Goal: Task Accomplishment & Management: Use online tool/utility

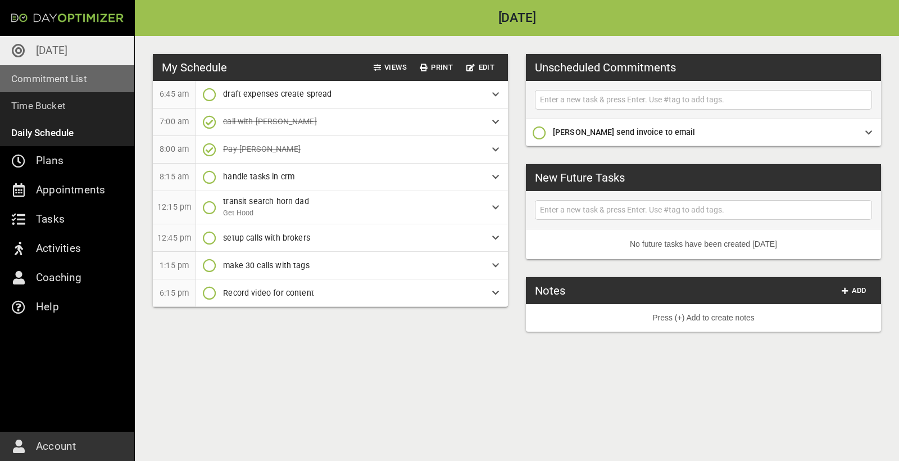
click at [62, 79] on p "Commitment List" at bounding box center [49, 79] width 76 height 16
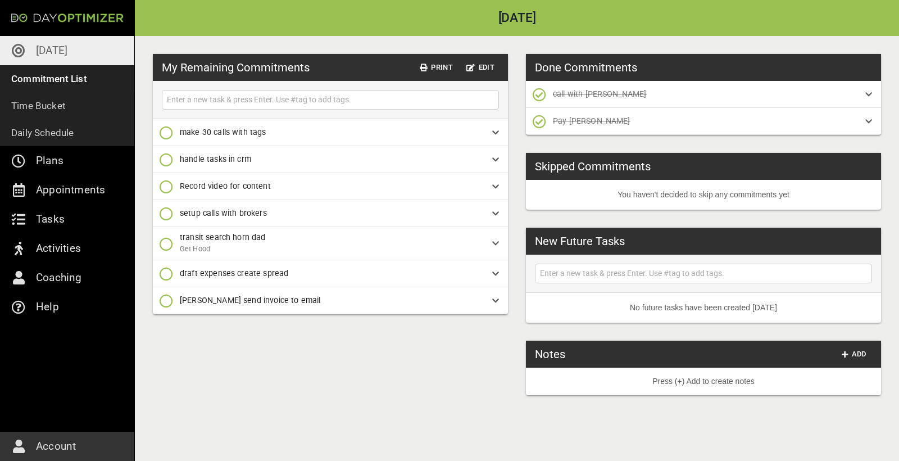
click at [70, 56] on link "[DATE]" at bounding box center [67, 50] width 134 height 29
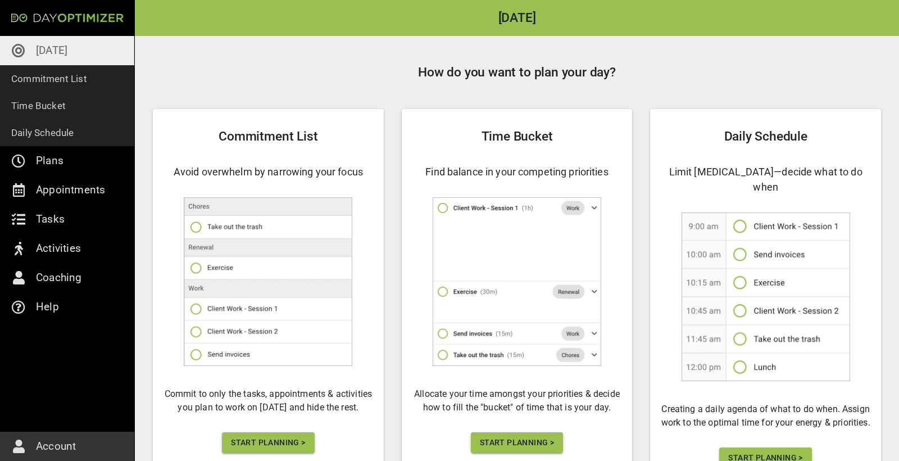
click at [259, 449] on button "Start Planning >" at bounding box center [268, 442] width 92 height 21
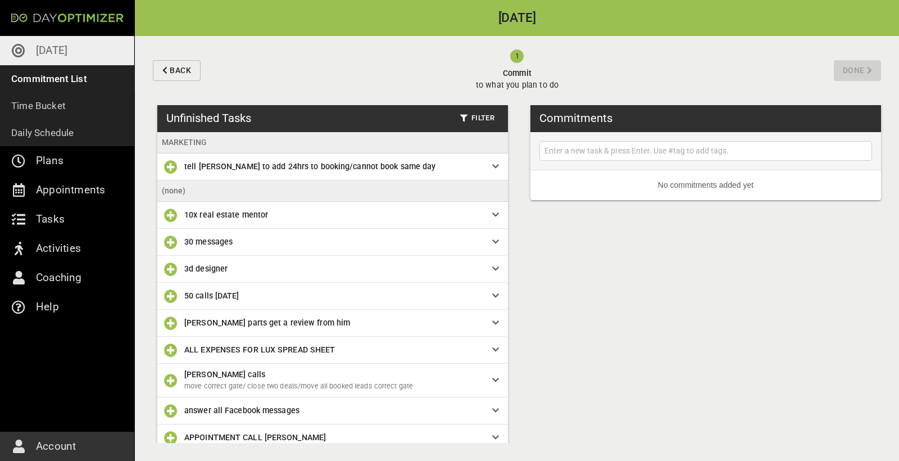
click at [577, 149] on input "text" at bounding box center [705, 151] width 327 height 14
type input "invoice [PERSON_NAME]"
type input "s"
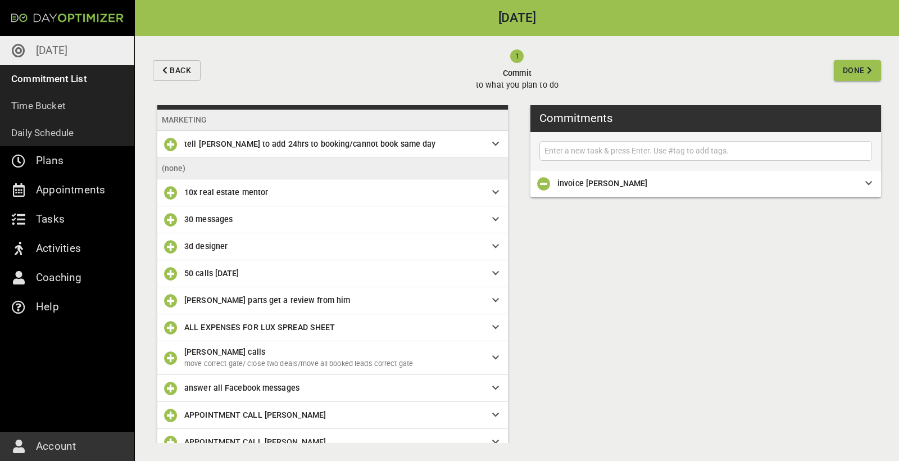
scroll to position [24, 0]
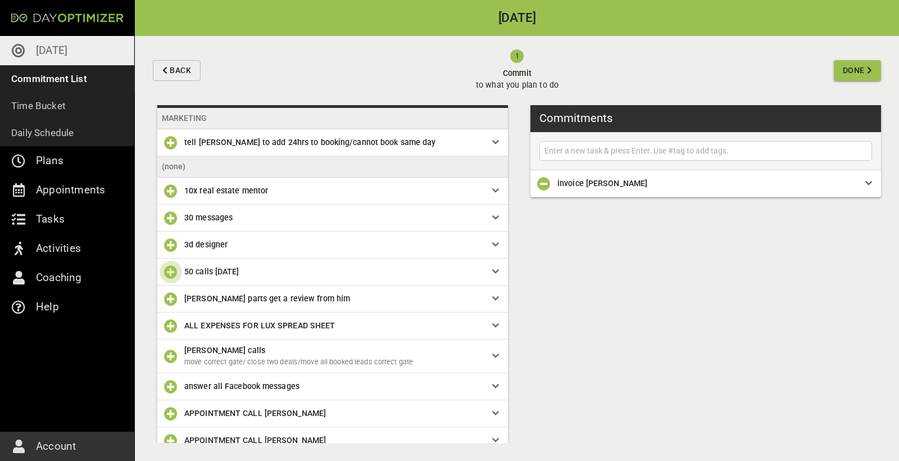
click at [165, 269] on icon "button" at bounding box center [170, 271] width 13 height 13
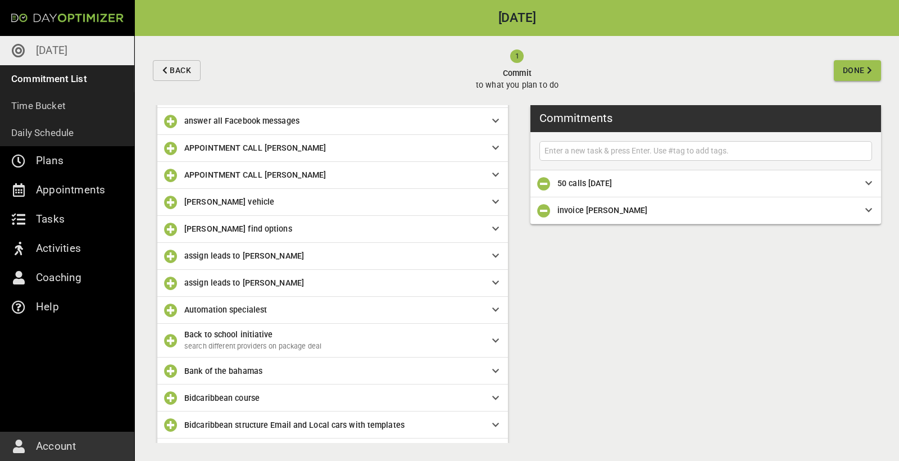
scroll to position [267, 0]
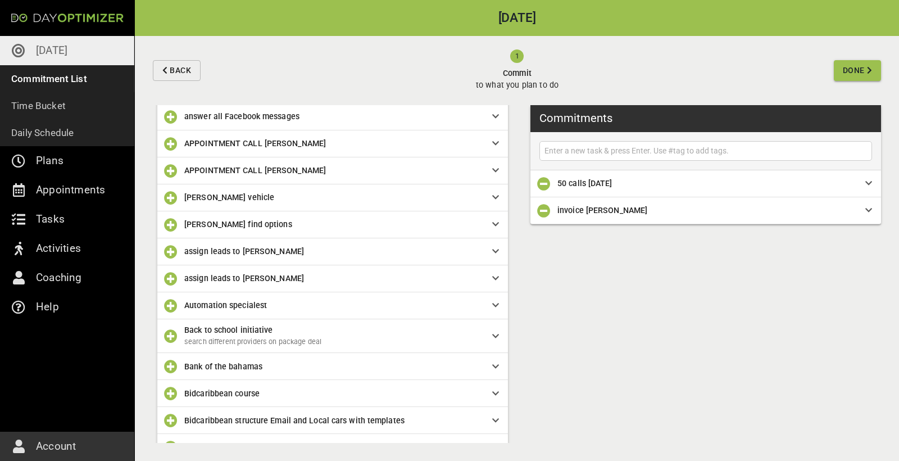
click at [597, 146] on input "text" at bounding box center [705, 151] width 327 height 14
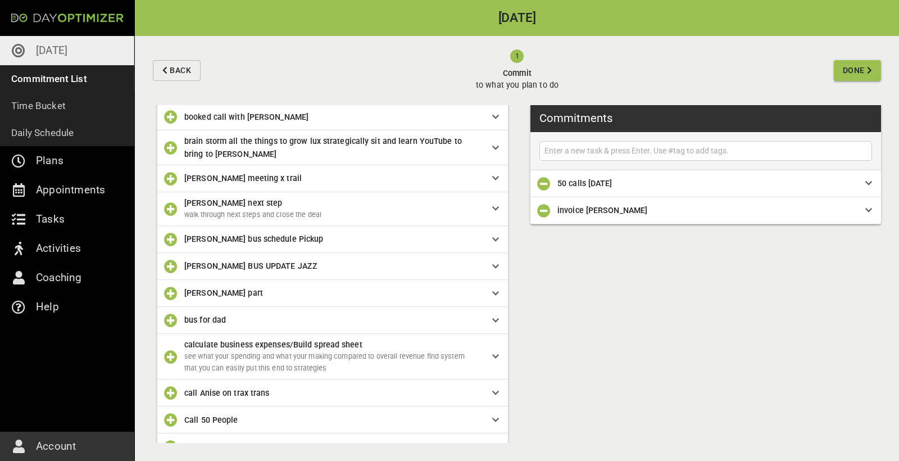
scroll to position [652, 0]
click at [166, 234] on icon "button" at bounding box center [170, 237] width 13 height 13
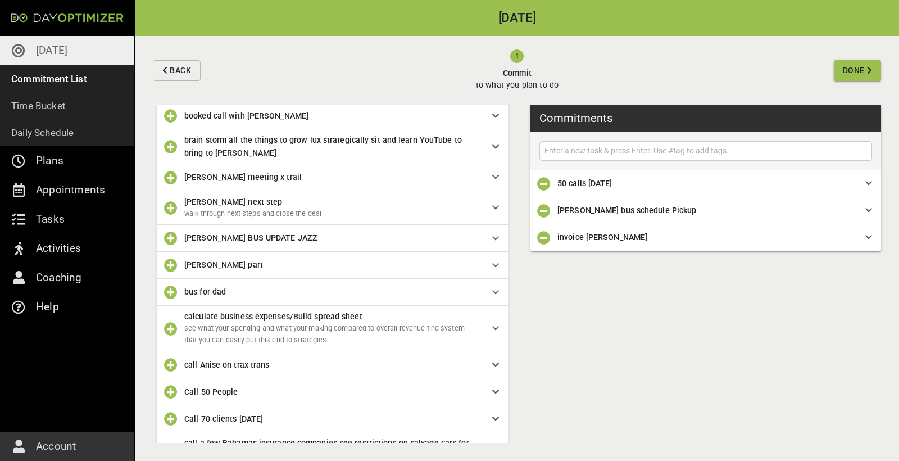
click at [546, 209] on icon "button" at bounding box center [543, 210] width 13 height 13
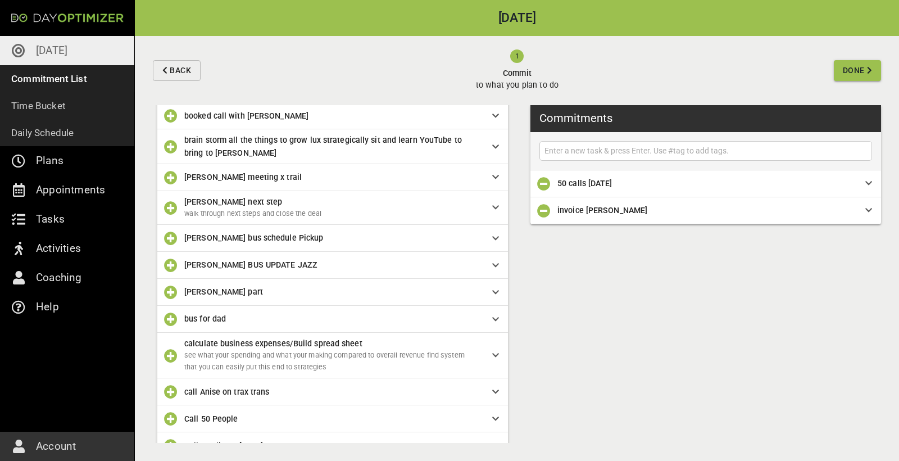
click at [234, 236] on span "[PERSON_NAME] bus schedule Pickup" at bounding box center [253, 237] width 139 height 9
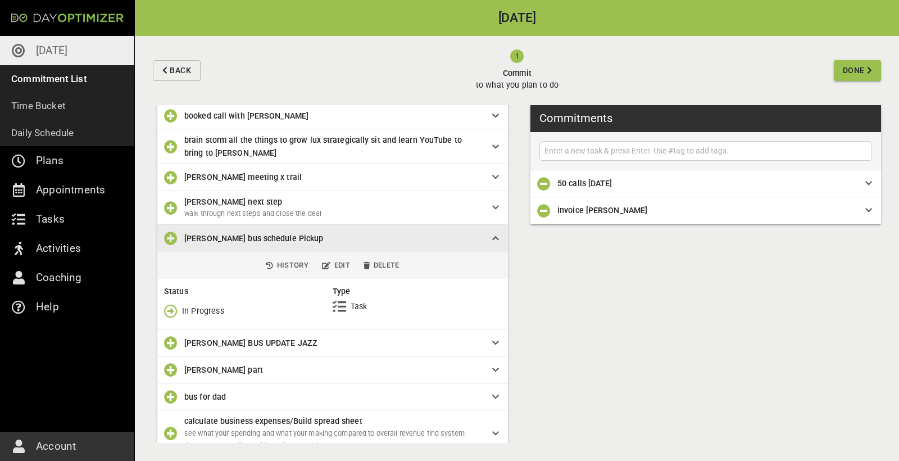
click at [174, 304] on icon "button" at bounding box center [170, 310] width 13 height 13
click at [198, 352] on p "Done" at bounding box center [191, 355] width 19 height 12
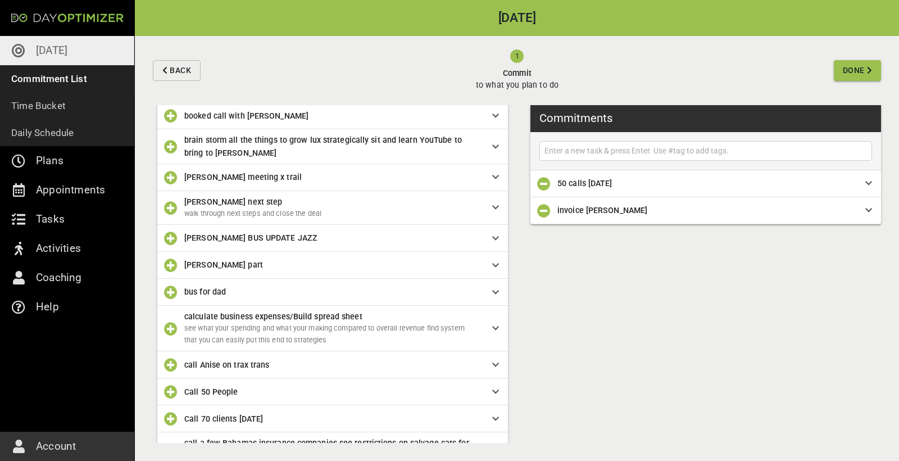
click at [200, 234] on span "[PERSON_NAME] BUS UPDATE JAZZ" at bounding box center [250, 237] width 133 height 9
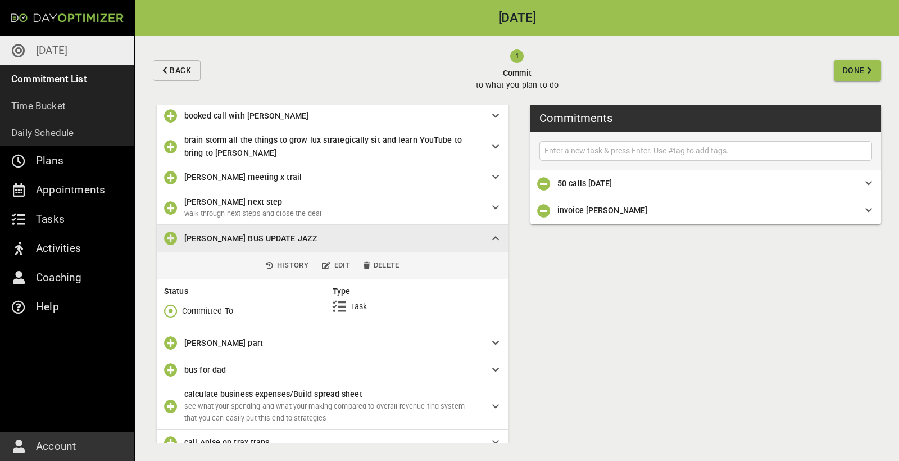
click at [170, 307] on icon "button" at bounding box center [170, 310] width 13 height 13
click at [193, 354] on p "Done" at bounding box center [191, 355] width 19 height 12
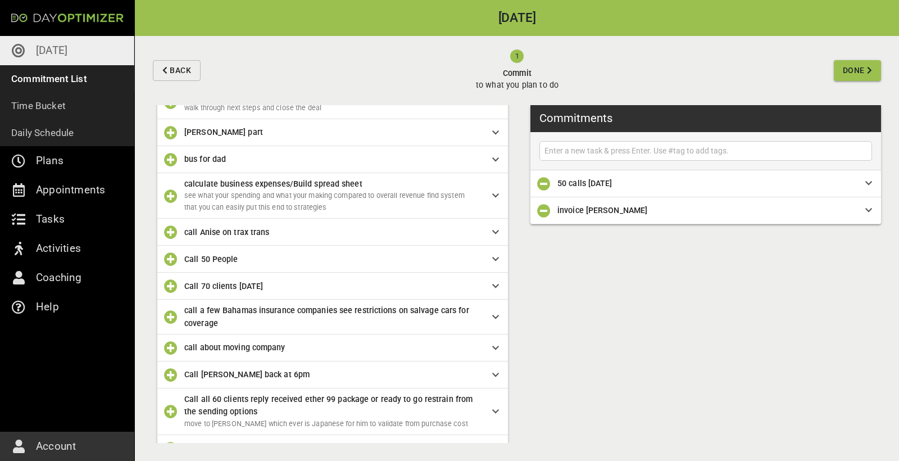
scroll to position [783, 0]
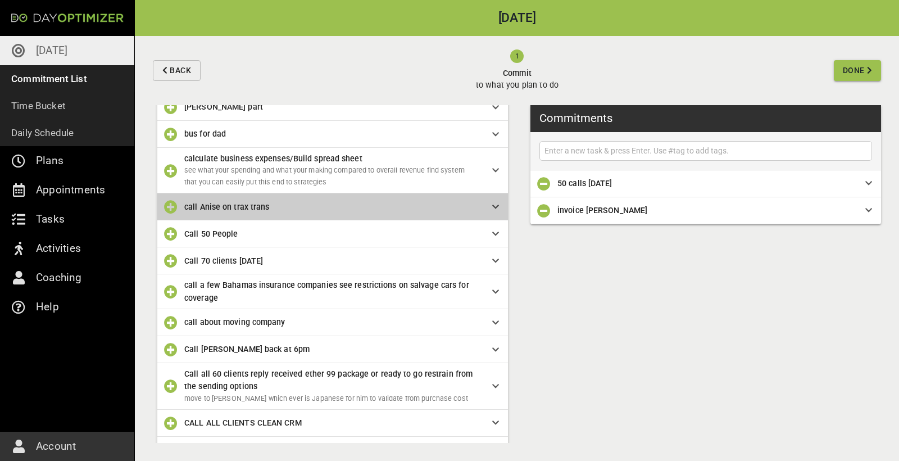
click at [288, 201] on span "call Anise on trax trans" at bounding box center [329, 207] width 290 height 12
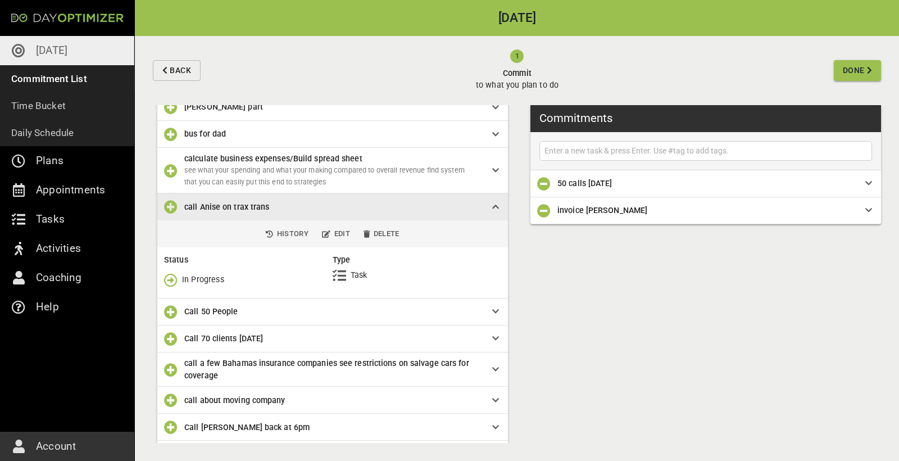
click at [188, 274] on p "In Progress" at bounding box center [203, 280] width 42 height 12
click at [174, 274] on icon "button" at bounding box center [170, 279] width 13 height 13
click at [198, 322] on p "Done" at bounding box center [191, 322] width 19 height 12
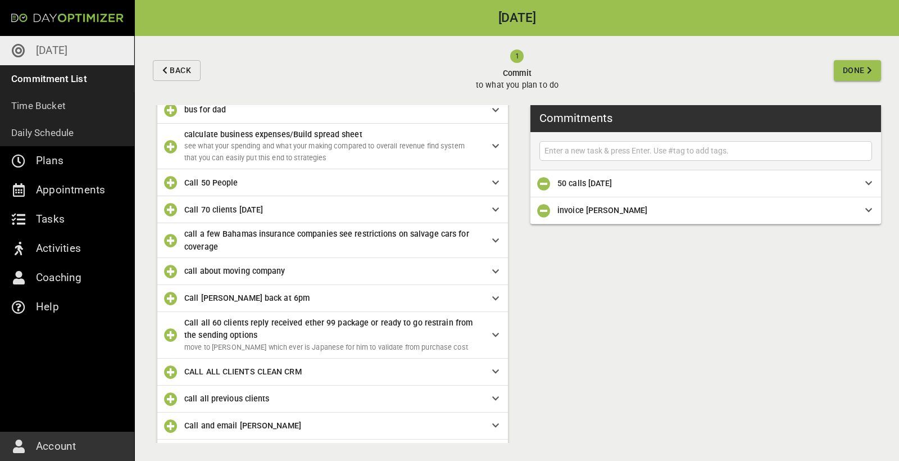
scroll to position [816, 0]
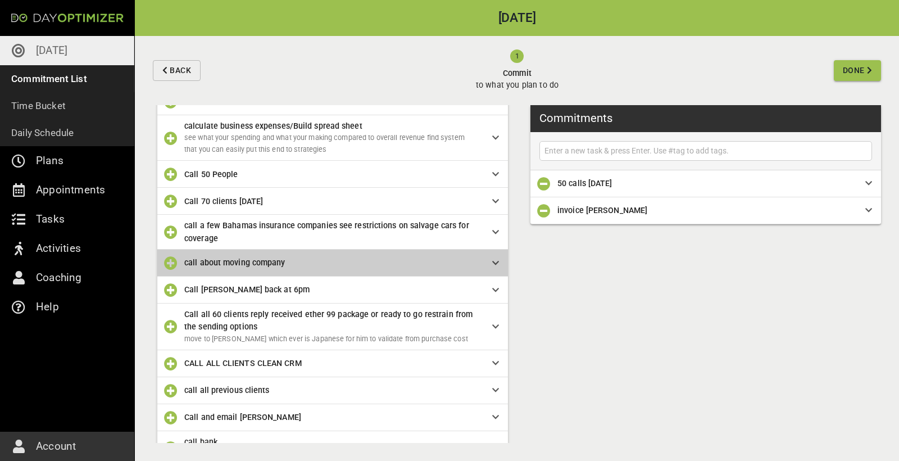
click at [236, 258] on span "call about moving company" at bounding box center [234, 262] width 101 height 9
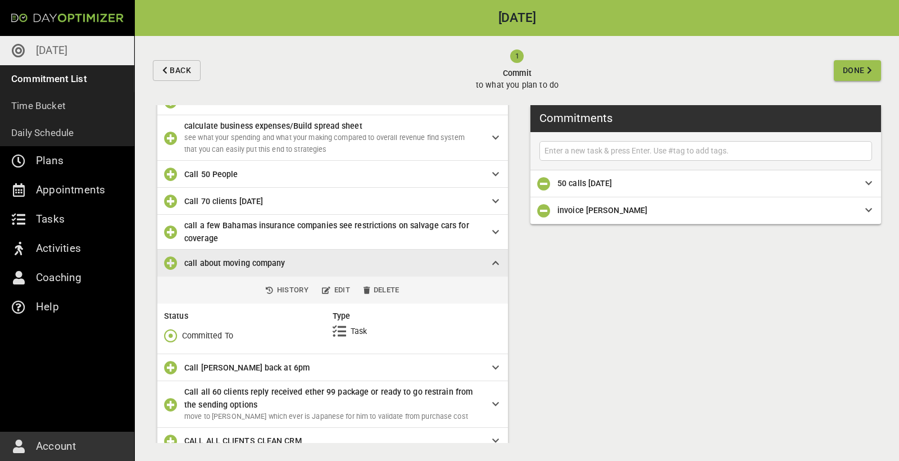
click at [177, 333] on icon "button" at bounding box center [170, 335] width 13 height 13
click at [190, 384] on p "Done" at bounding box center [191, 378] width 19 height 12
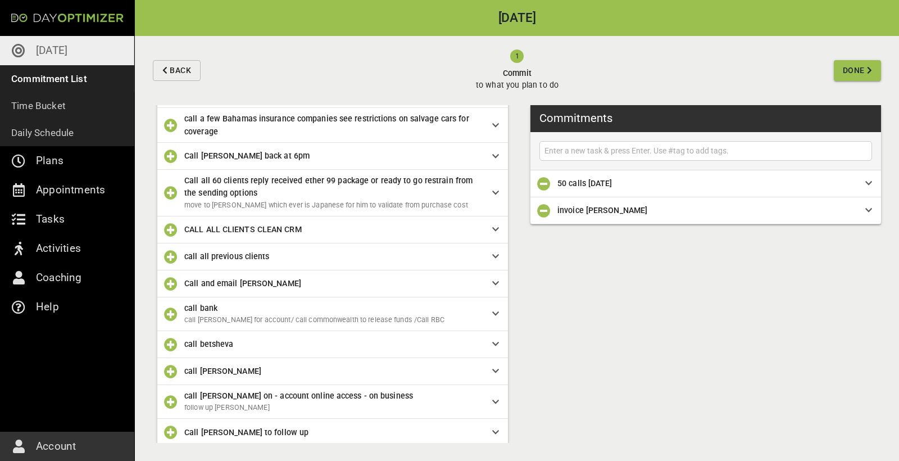
scroll to position [929, 0]
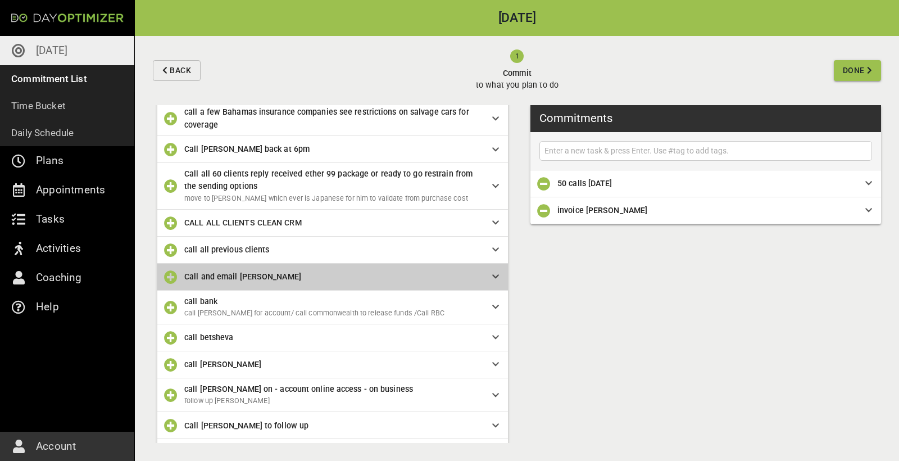
click at [226, 277] on div "Call and email [PERSON_NAME]" at bounding box center [332, 276] width 351 height 27
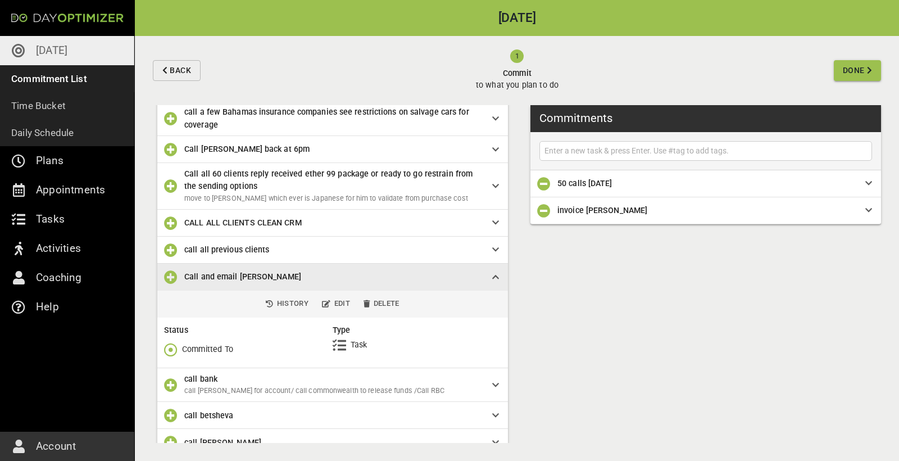
click at [211, 347] on p "Committed To" at bounding box center [207, 349] width 51 height 12
click at [177, 343] on icon "button" at bounding box center [170, 349] width 13 height 13
click at [192, 394] on p "Done" at bounding box center [191, 391] width 19 height 12
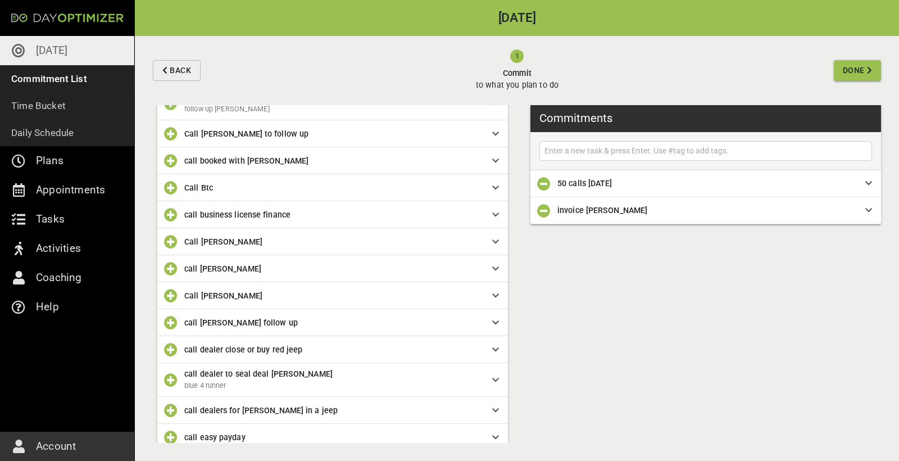
scroll to position [1197, 0]
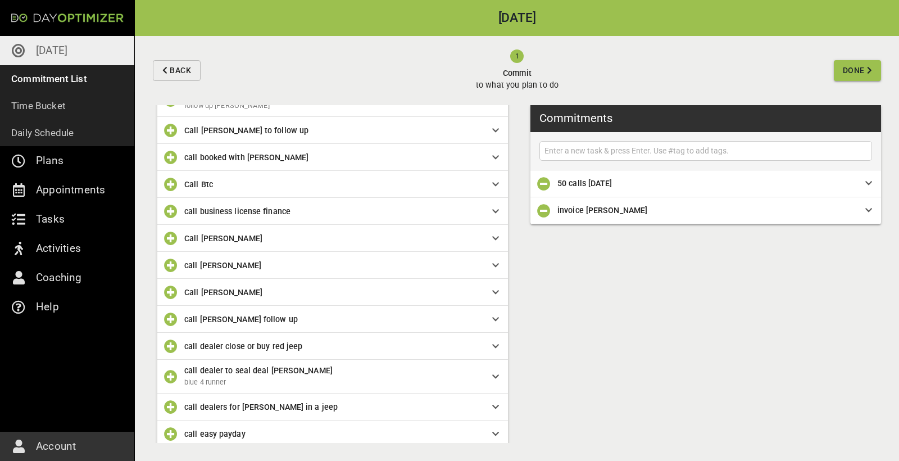
click at [226, 225] on div "Call [PERSON_NAME]" at bounding box center [332, 238] width 351 height 27
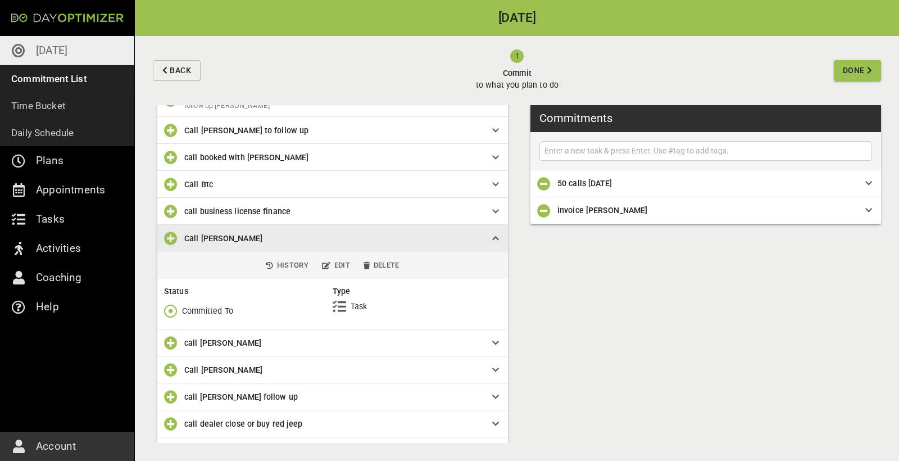
click at [197, 308] on p "Committed To" at bounding box center [207, 311] width 51 height 12
click at [188, 305] on p "Committed To" at bounding box center [207, 311] width 51 height 12
click at [172, 304] on icon "button" at bounding box center [170, 310] width 13 height 13
click at [183, 348] on p "Done" at bounding box center [191, 351] width 19 height 12
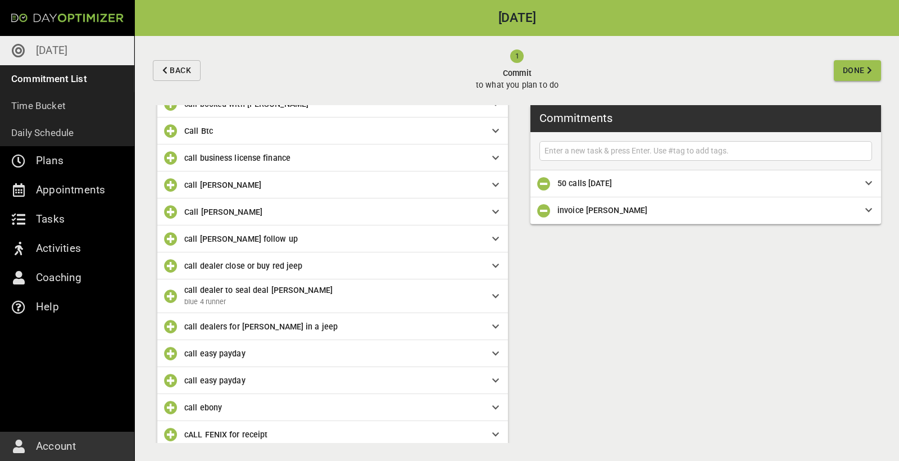
scroll to position [1252, 0]
click at [189, 286] on span "call dealer to seal deal [PERSON_NAME]" at bounding box center [329, 289] width 290 height 12
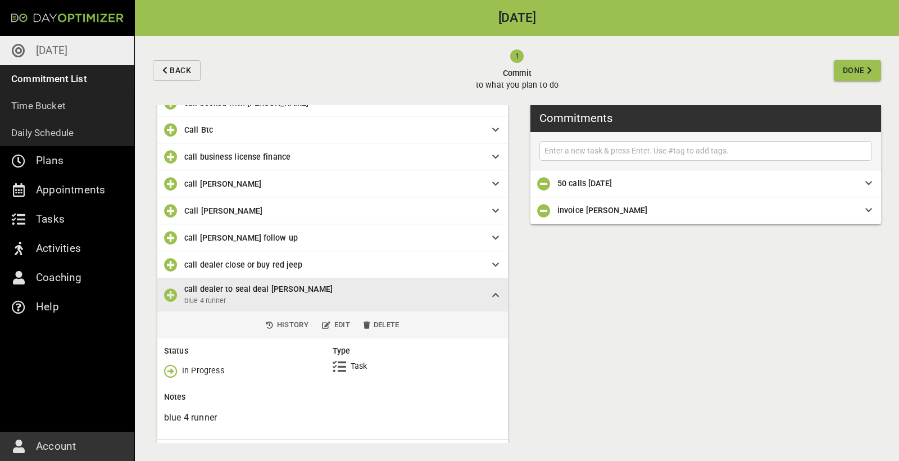
click at [172, 364] on icon "button" at bounding box center [170, 370] width 13 height 13
click at [181, 412] on span "Done" at bounding box center [194, 409] width 60 height 13
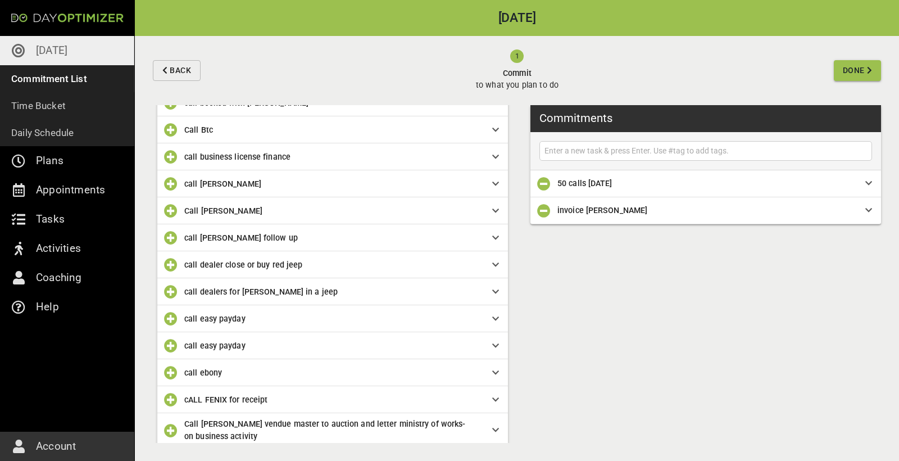
click at [190, 314] on span "call easy payday" at bounding box center [214, 318] width 61 height 9
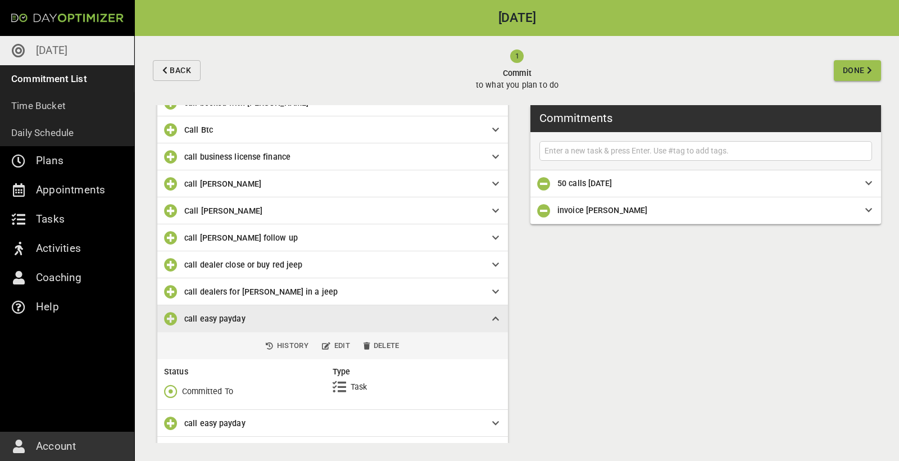
click at [197, 388] on p "Committed To" at bounding box center [207, 391] width 51 height 12
click at [178, 384] on span "button" at bounding box center [173, 390] width 18 height 13
click at [189, 337] on p "Done" at bounding box center [191, 337] width 19 height 12
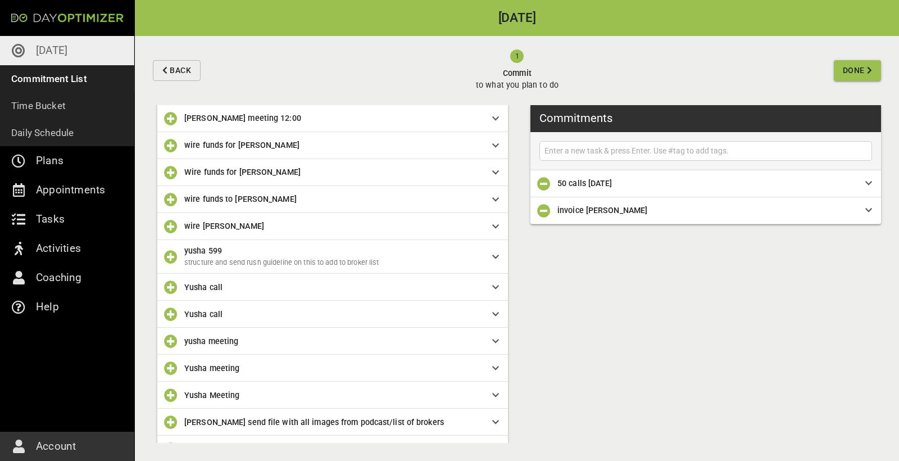
scroll to position [15846, 0]
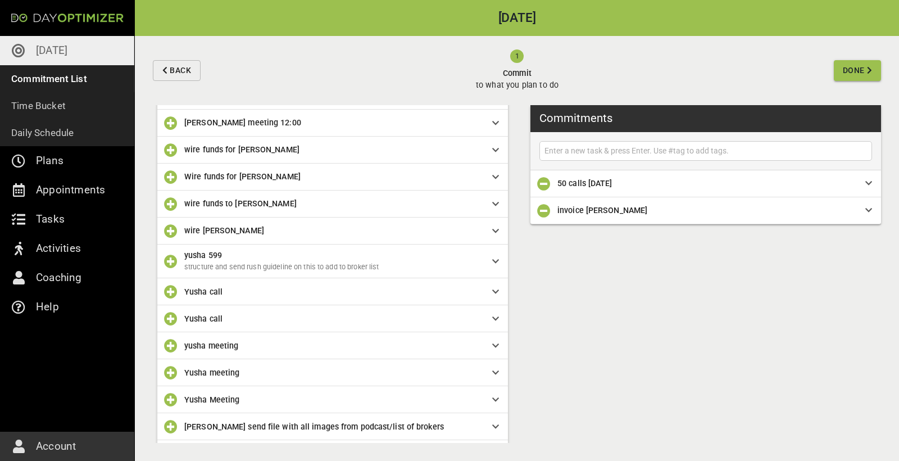
click at [449, 285] on span "Yusha call" at bounding box center [329, 291] width 290 height 12
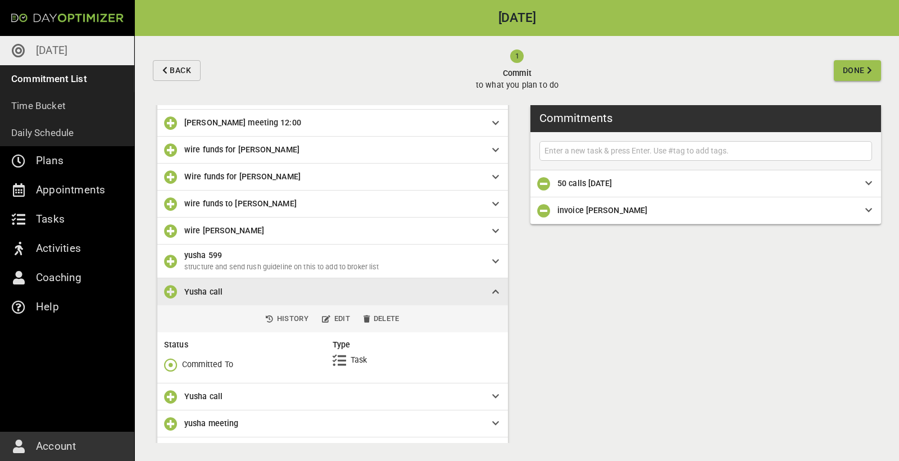
click at [172, 358] on icon "button" at bounding box center [170, 364] width 13 height 13
click at [188, 269] on p "Done" at bounding box center [191, 268] width 19 height 12
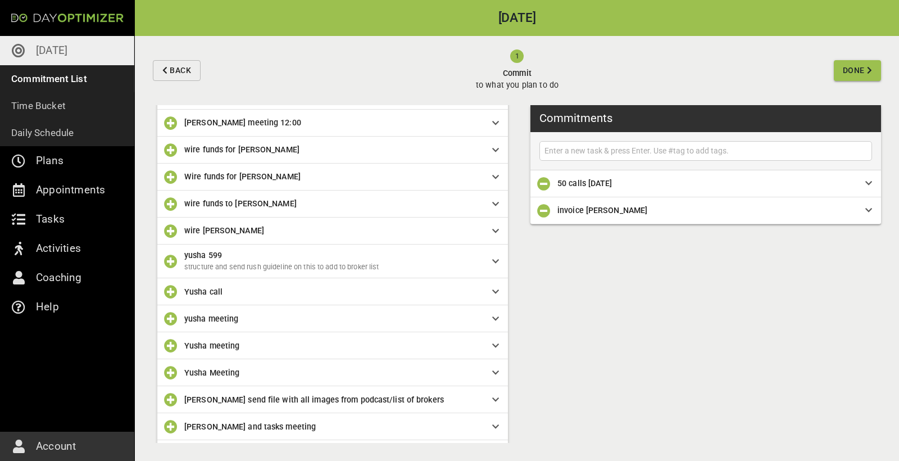
click at [317, 278] on div "Yusha call" at bounding box center [332, 291] width 351 height 27
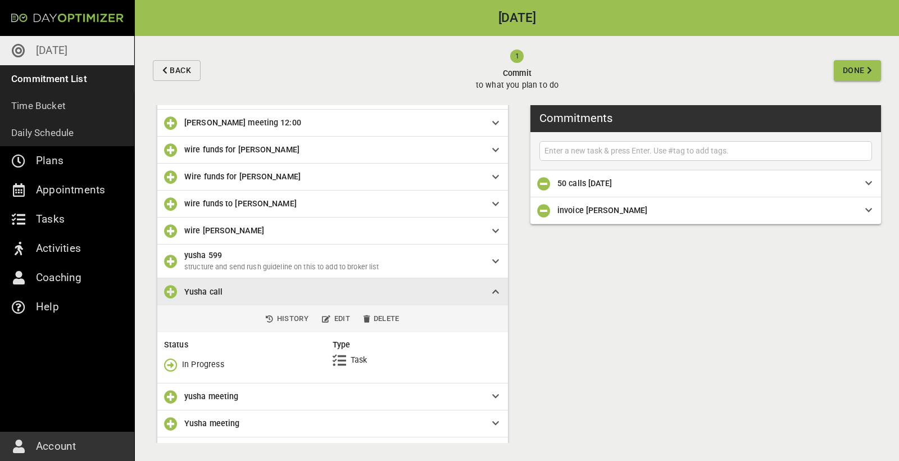
click at [173, 358] on icon "button" at bounding box center [170, 364] width 13 height 13
click at [198, 267] on p "Done" at bounding box center [191, 268] width 19 height 12
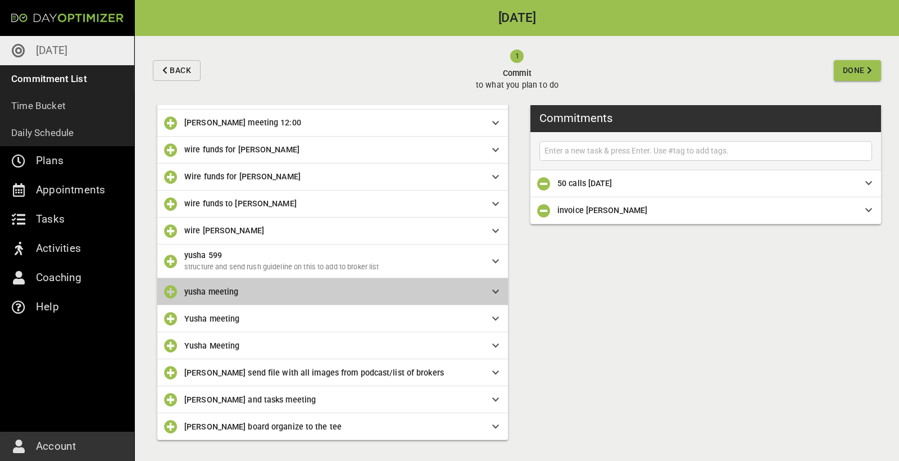
click at [302, 278] on div "yusha meeting" at bounding box center [332, 291] width 351 height 27
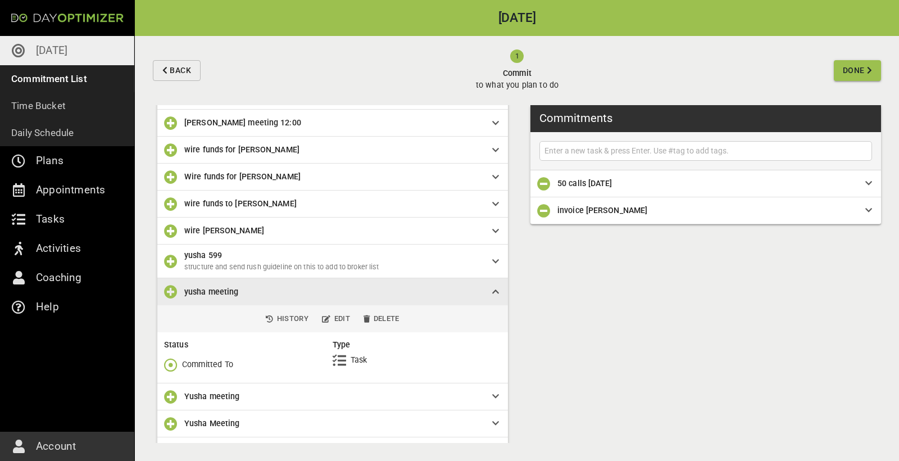
click at [175, 358] on icon "button" at bounding box center [170, 364] width 13 height 13
click at [203, 269] on span "Done" at bounding box center [198, 267] width 69 height 13
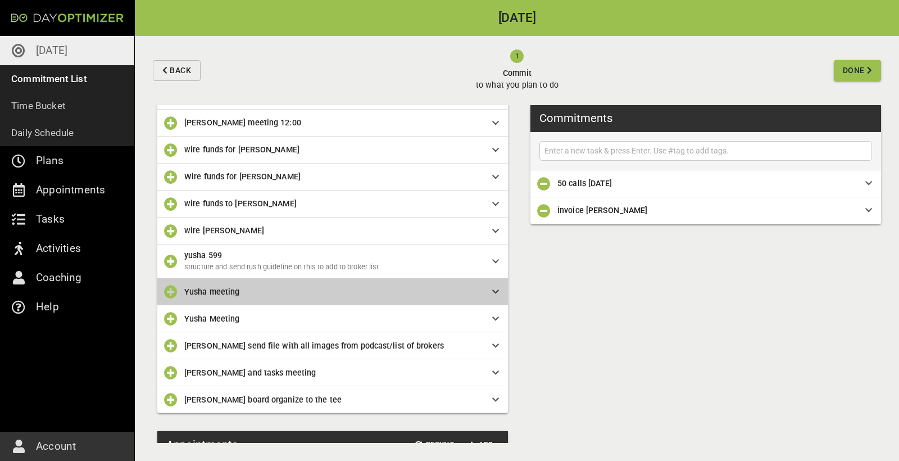
click at [252, 285] on span "Yusha meeting" at bounding box center [329, 291] width 290 height 12
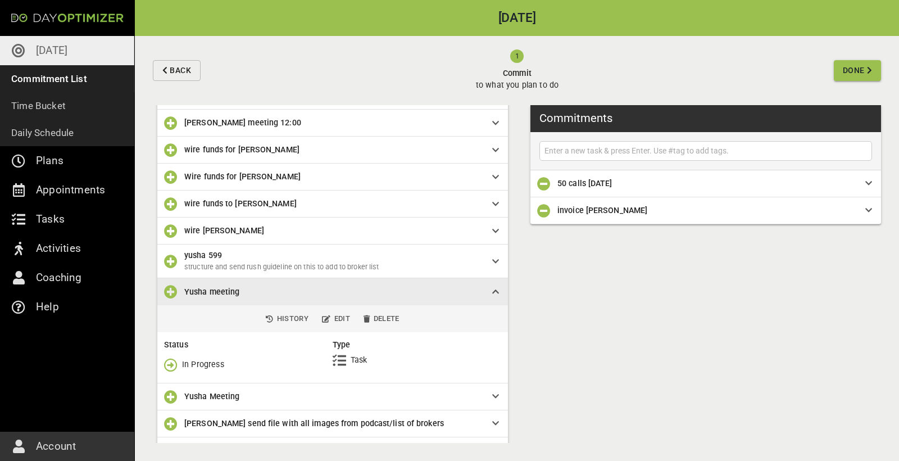
click at [175, 358] on icon "button" at bounding box center [170, 364] width 13 height 13
click at [194, 264] on p "Done" at bounding box center [191, 268] width 19 height 12
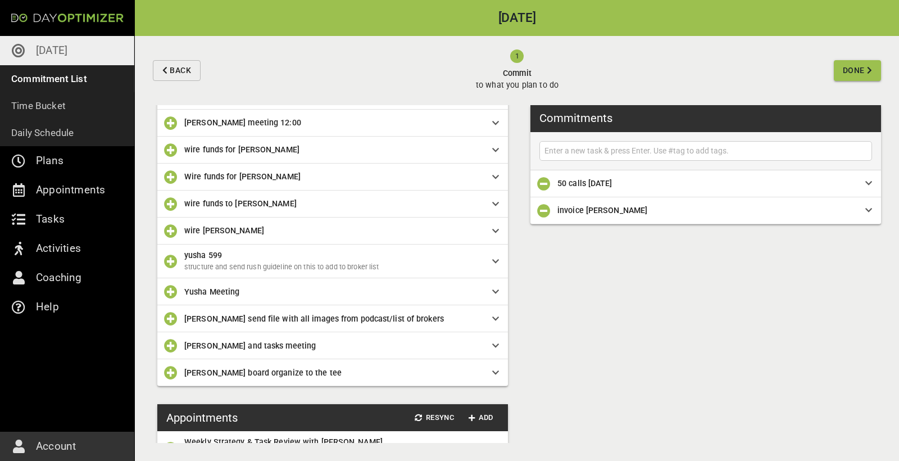
click at [242, 285] on span "Yusha Meeting" at bounding box center [329, 291] width 290 height 12
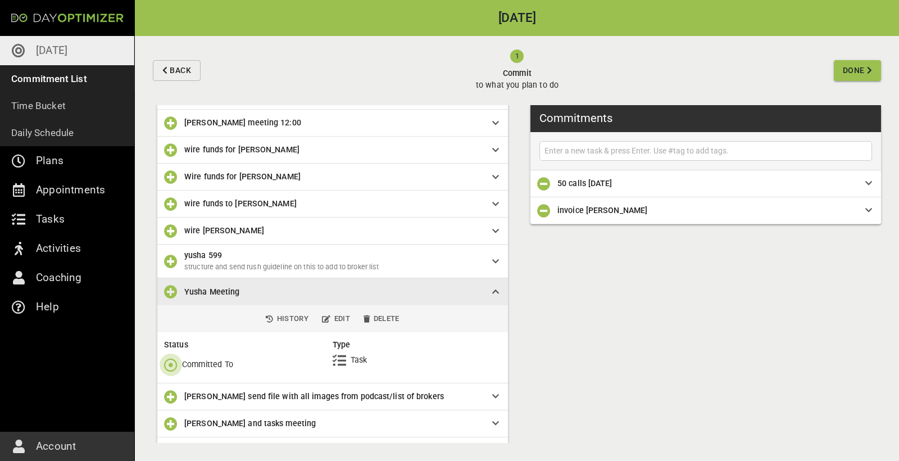
click at [173, 358] on icon "button" at bounding box center [170, 364] width 13 height 13
click at [190, 264] on p "Done" at bounding box center [191, 268] width 19 height 12
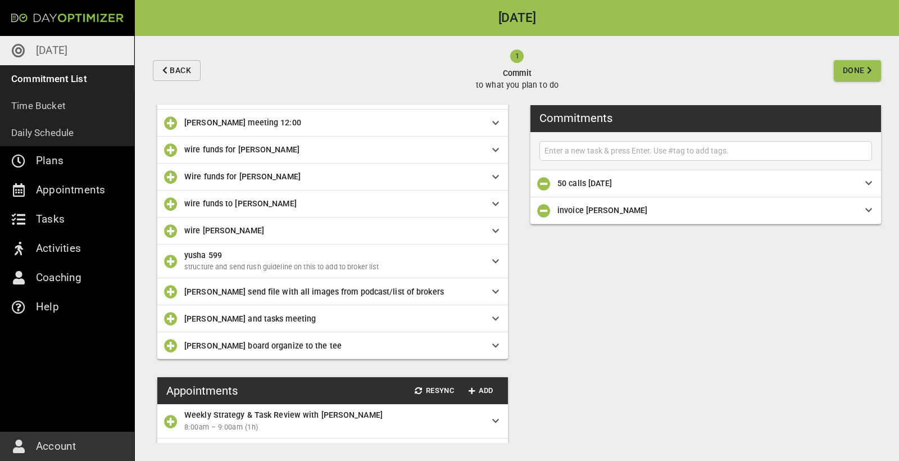
click at [239, 278] on div "[PERSON_NAME] send file with all images from podcast/list of brokers" at bounding box center [332, 291] width 351 height 27
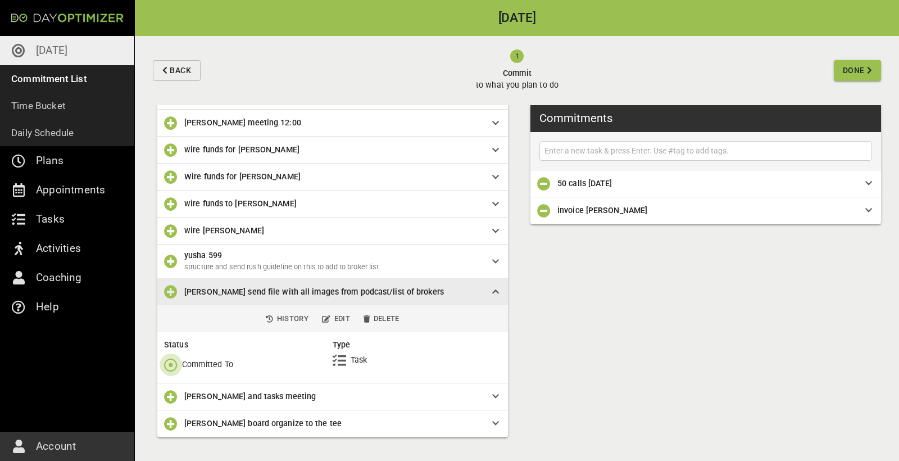
click at [175, 358] on icon "button" at bounding box center [170, 364] width 13 height 13
click at [190, 267] on p "Done" at bounding box center [191, 268] width 19 height 12
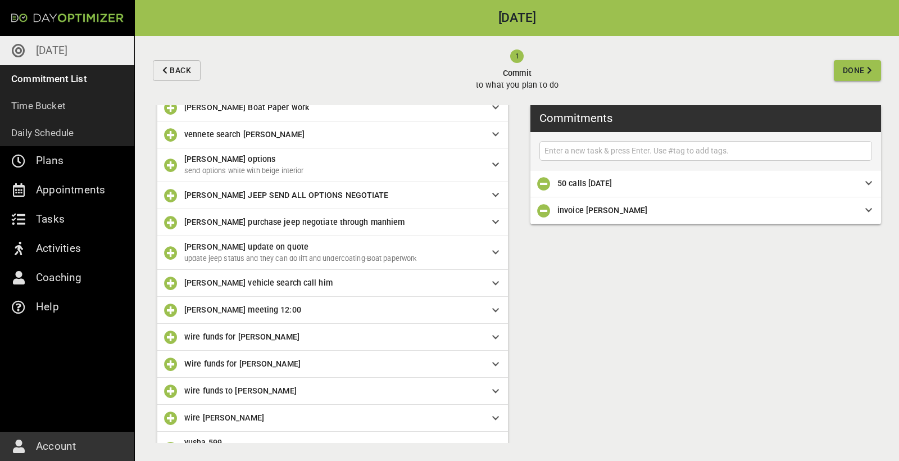
scroll to position [15651, 0]
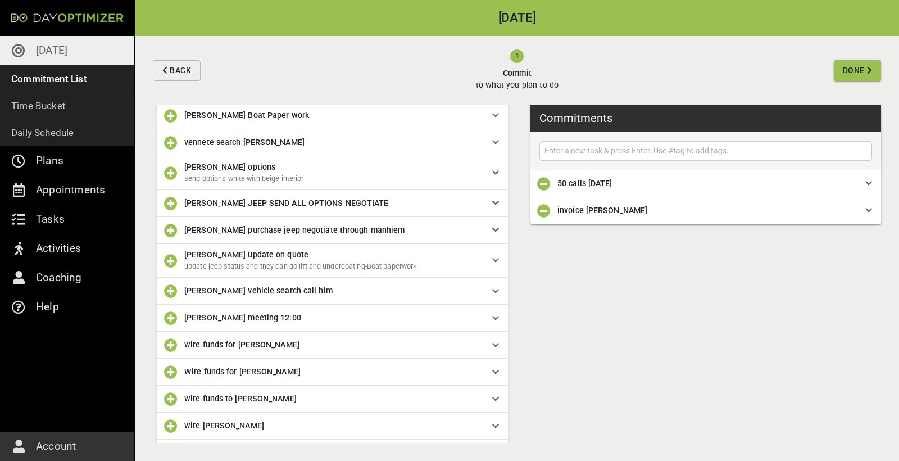
click at [257, 365] on span "Wire funds for [PERSON_NAME]" at bounding box center [329, 371] width 290 height 12
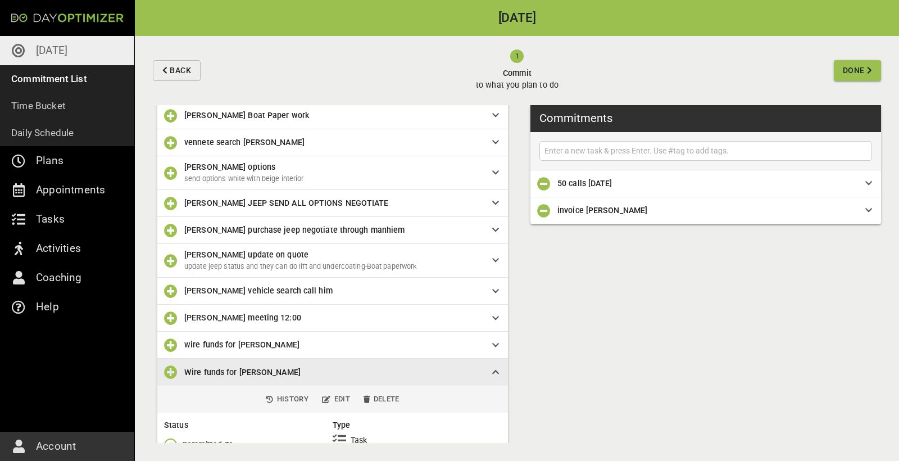
click at [175, 438] on icon "button" at bounding box center [170, 444] width 13 height 13
click at [188, 345] on p "Done" at bounding box center [191, 349] width 19 height 12
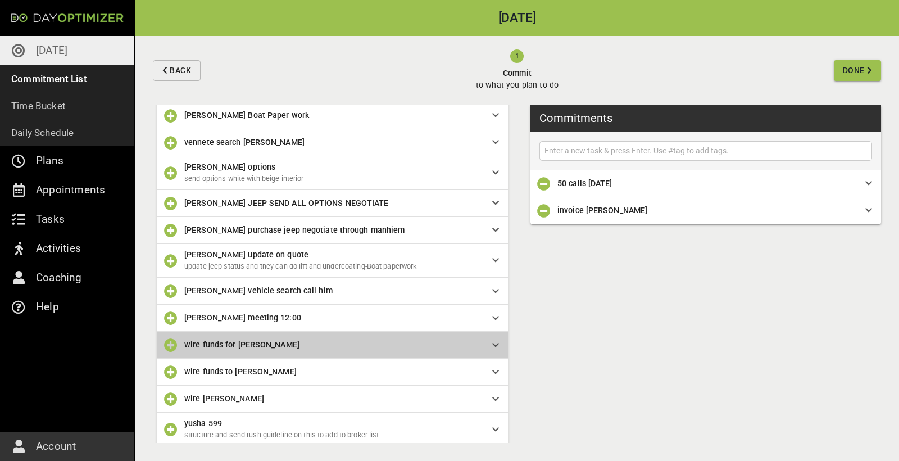
click at [228, 340] on span "wire funds for [PERSON_NAME]" at bounding box center [241, 344] width 115 height 9
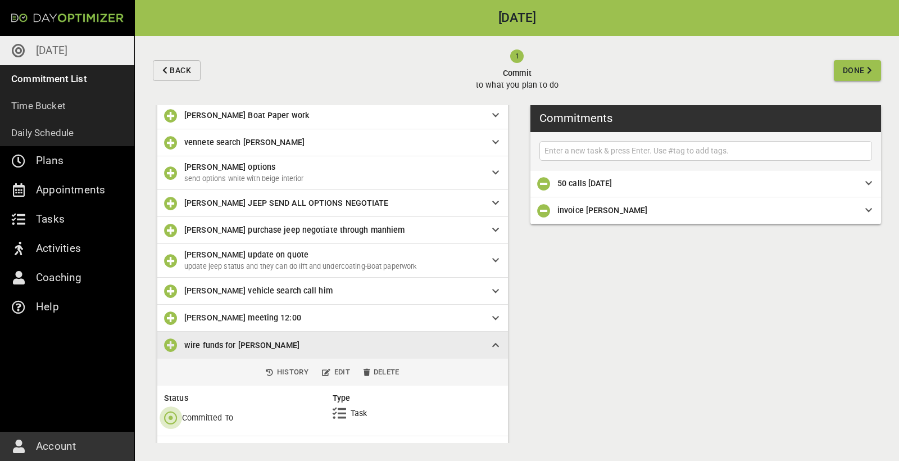
click at [175, 411] on icon "button" at bounding box center [170, 417] width 13 height 13
click at [183, 321] on p "Done" at bounding box center [191, 322] width 19 height 12
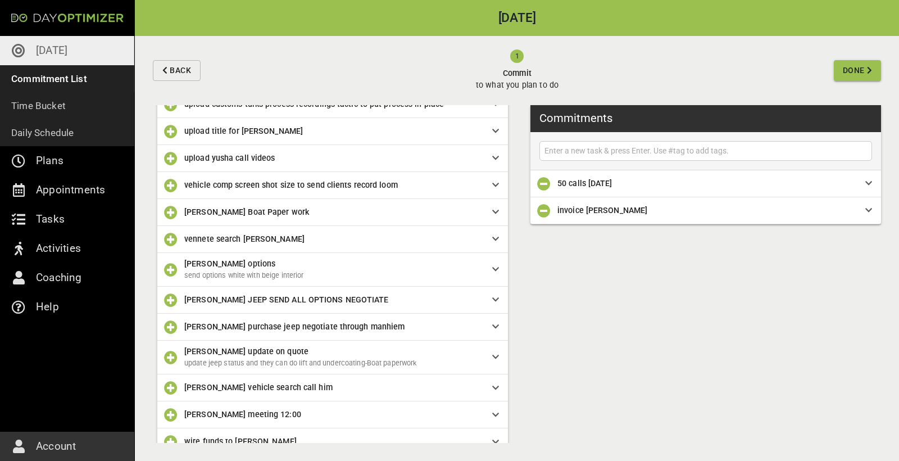
scroll to position [15551, 0]
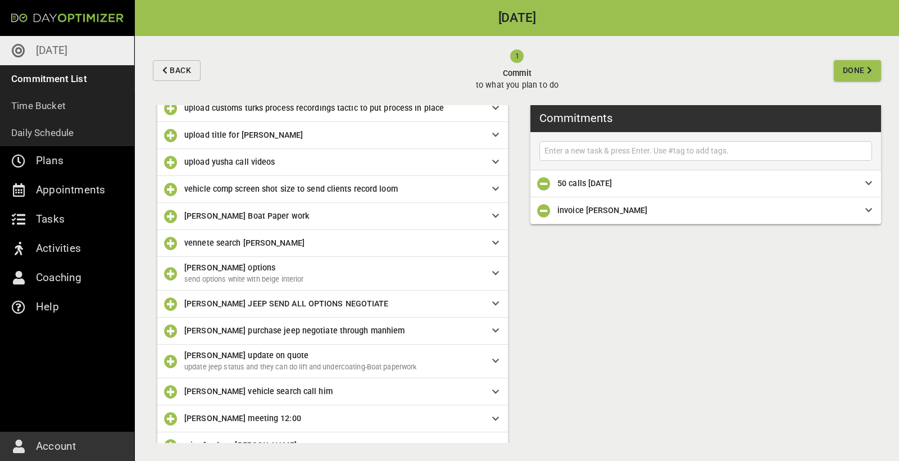
click at [604, 148] on input "text" at bounding box center [705, 151] width 327 height 14
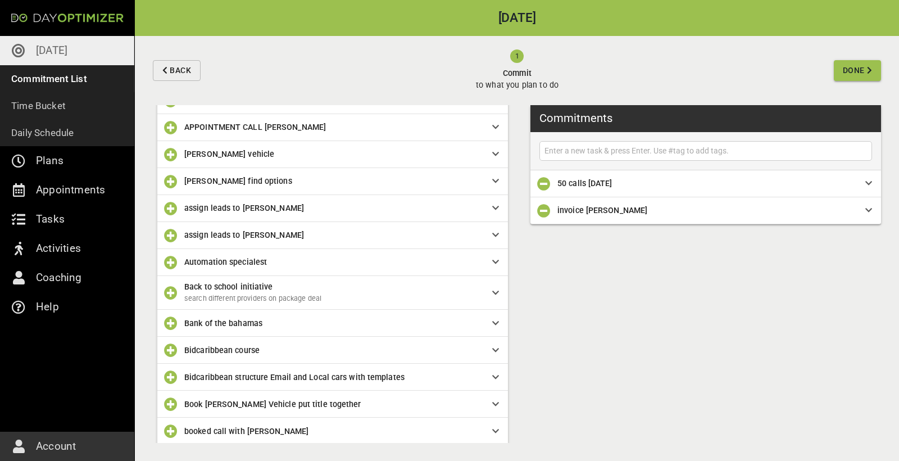
scroll to position [312, 0]
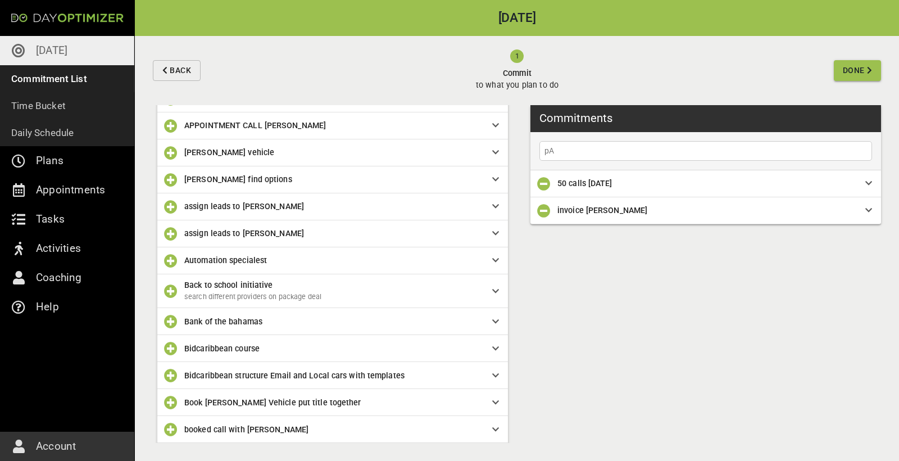
type input "p"
type input "Pay whine air bags"
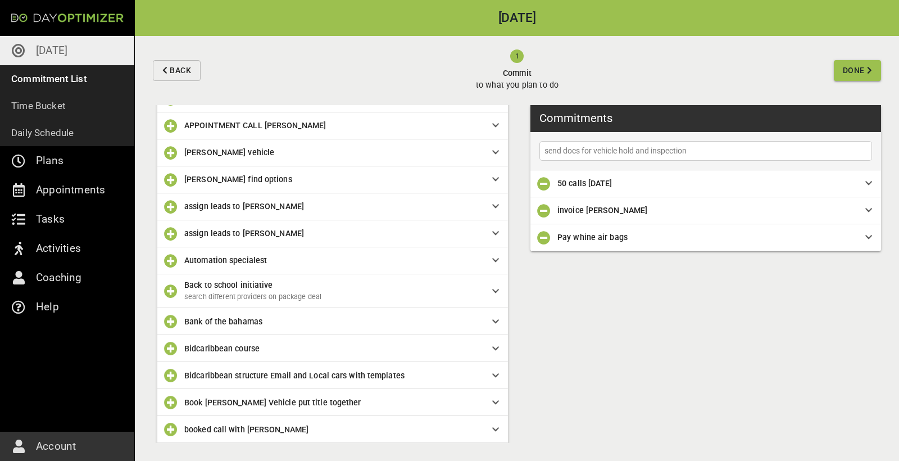
type input "send docs for vehicle hold and inspection"
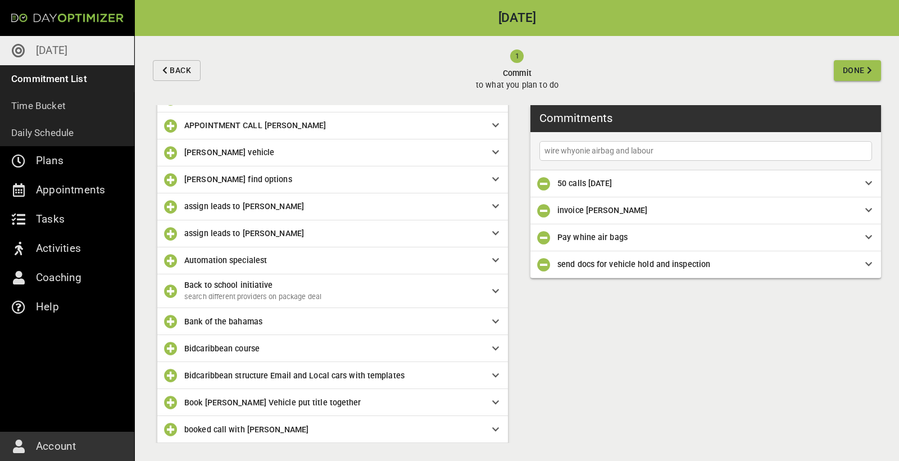
click at [679, 153] on input "wire whyonie airbag and labour" at bounding box center [705, 151] width 327 height 14
drag, startPoint x: 666, startPoint y: 151, endPoint x: 617, endPoint y: 149, distance: 49.4
click at [617, 149] on input "wire whyonie airbag and labour" at bounding box center [705, 151] width 327 height 14
type input "wire whyonie airbags"
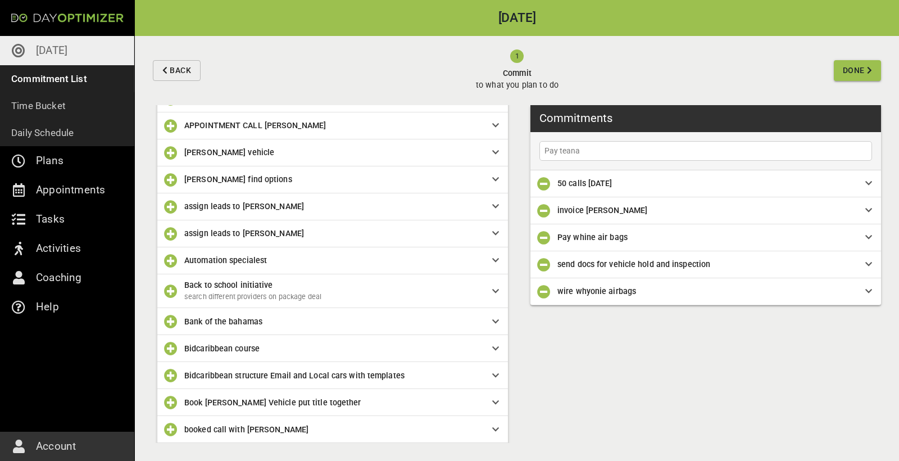
type input "Pay teana"
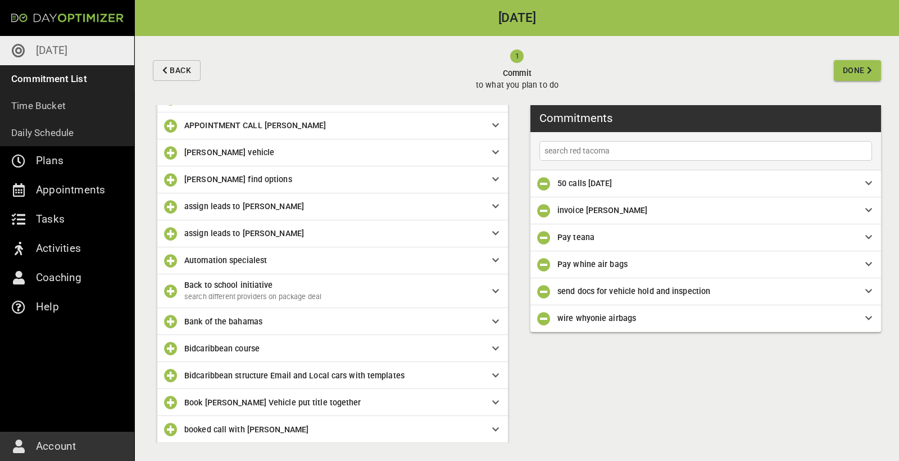
type input "search red tacoma"
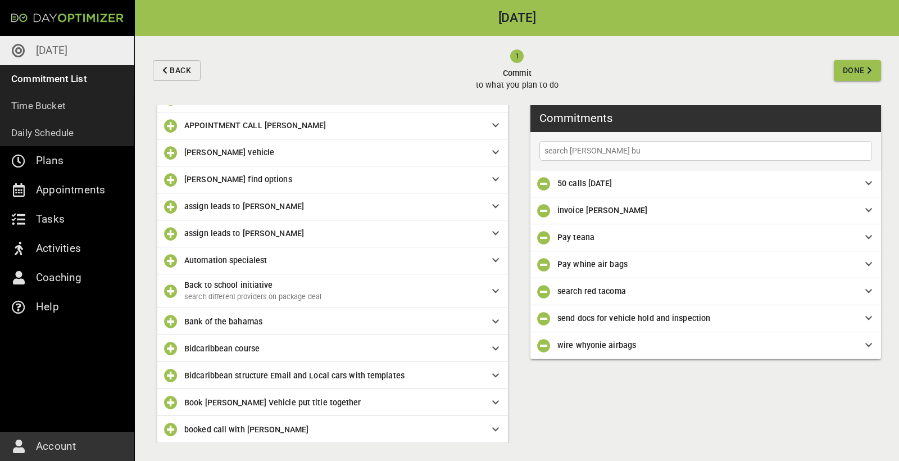
type input "search [PERSON_NAME] bus"
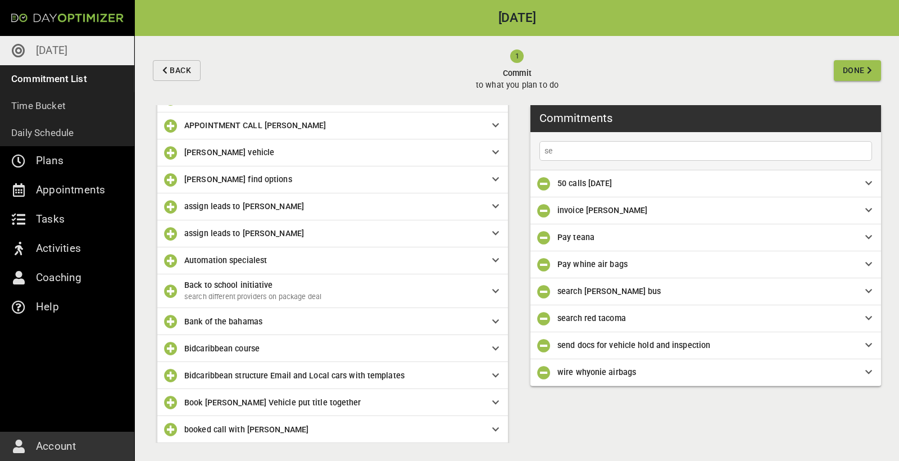
type input "s"
type input "call with sheperad"
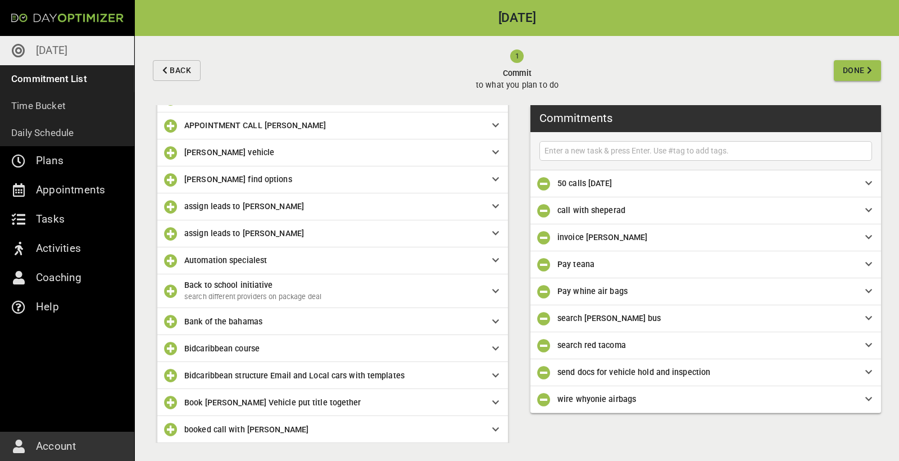
click at [853, 72] on span "Done" at bounding box center [854, 70] width 22 height 14
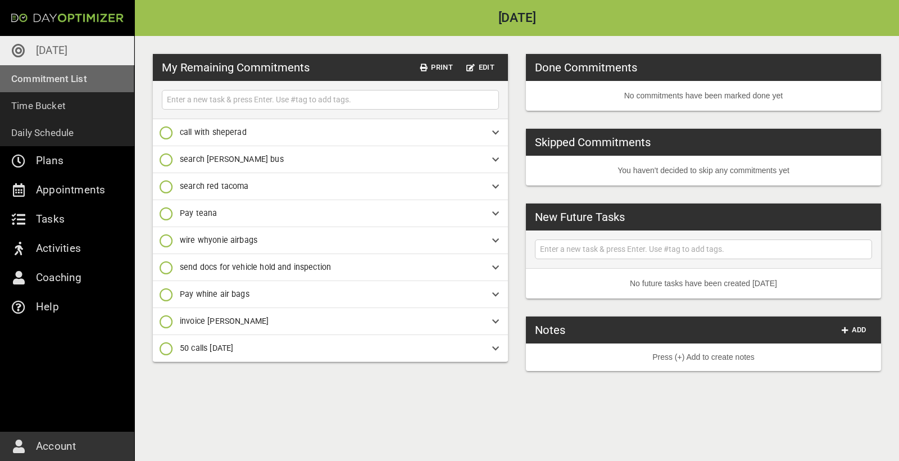
click at [54, 81] on p "Commitment List" at bounding box center [49, 79] width 76 height 16
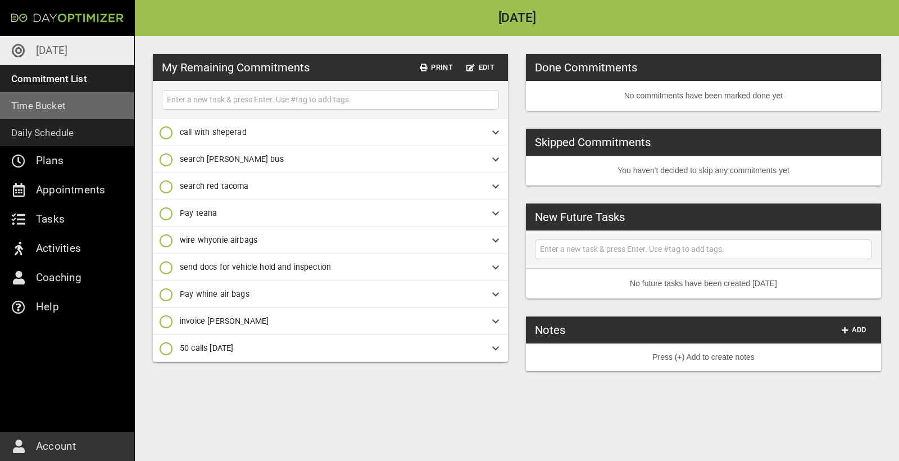
click at [51, 112] on p "Time Bucket" at bounding box center [38, 106] width 54 height 16
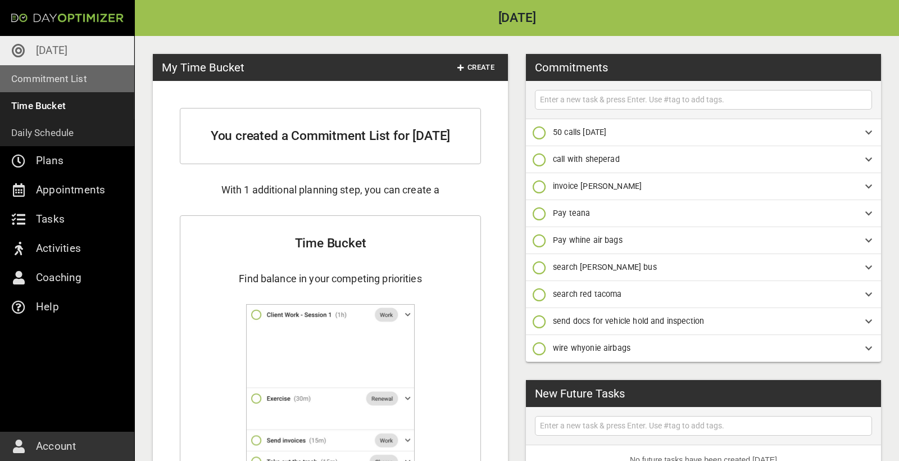
click at [60, 83] on p "Commitment List" at bounding box center [49, 79] width 76 height 16
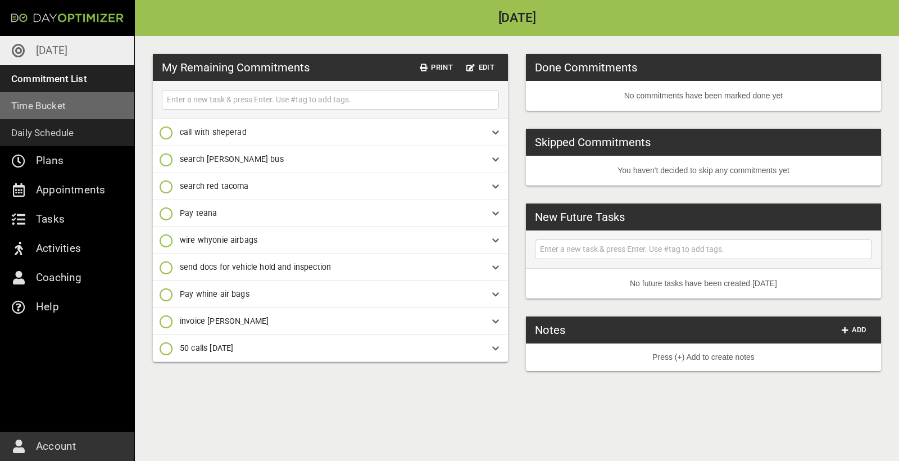
click at [66, 112] on link "Time Bucket" at bounding box center [67, 105] width 134 height 27
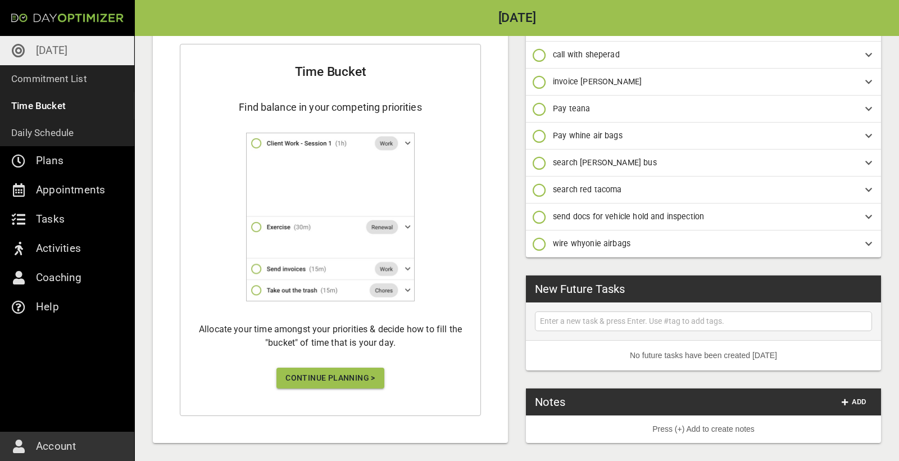
scroll to position [171, 0]
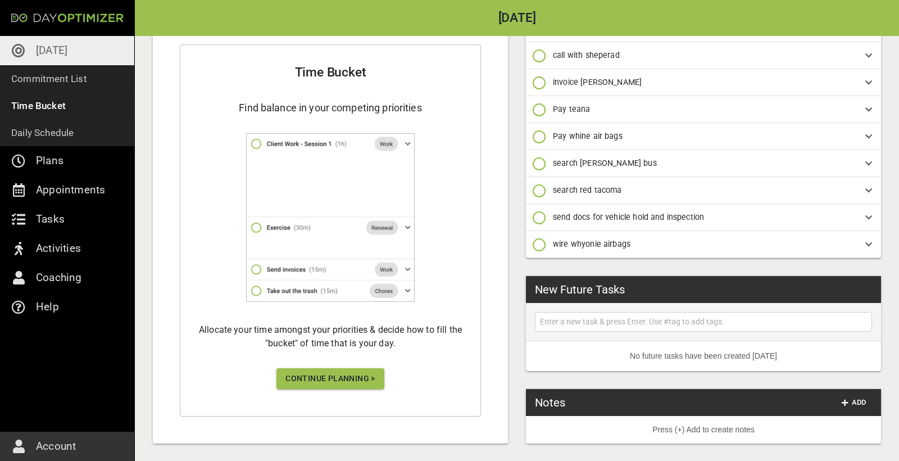
click at [307, 377] on span "Continue Planning >" at bounding box center [330, 378] width 90 height 14
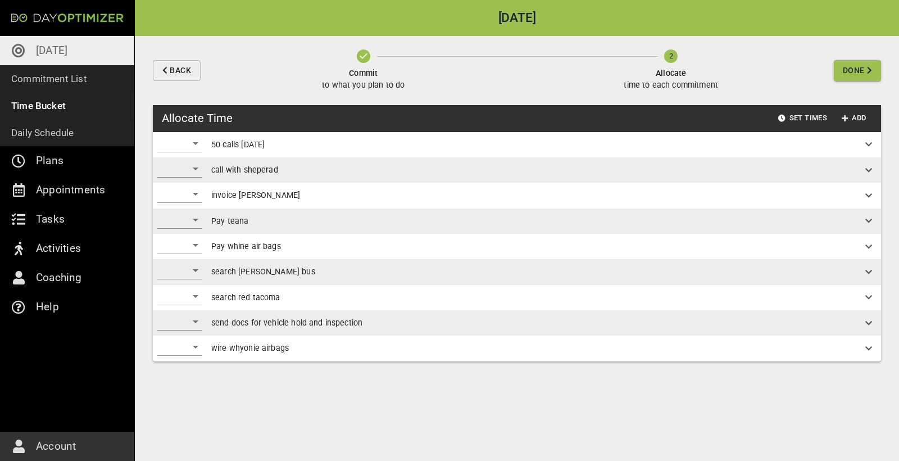
click at [194, 143] on div "​" at bounding box center [179, 143] width 45 height 18
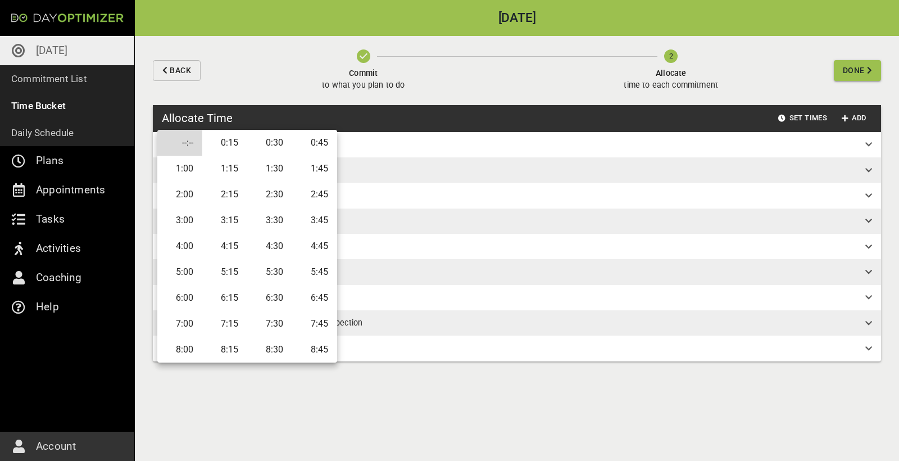
click at [180, 265] on li "5:00" at bounding box center [179, 272] width 45 height 26
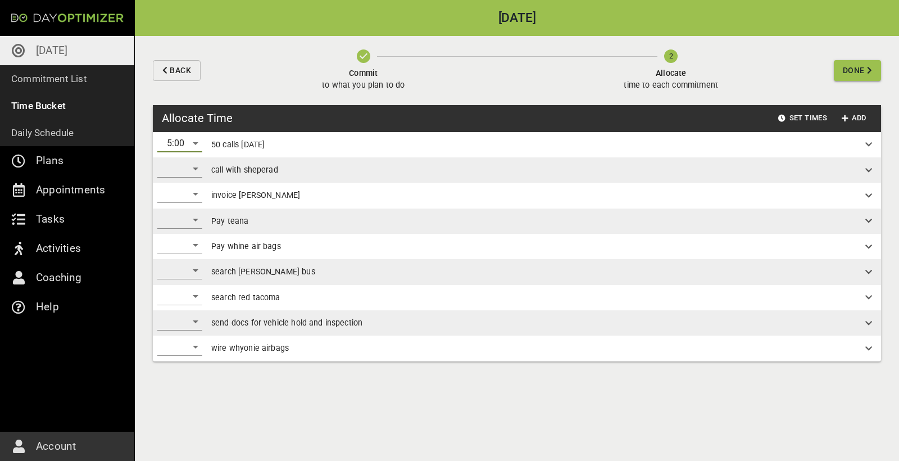
click at [195, 170] on div "​" at bounding box center [179, 169] width 45 height 18
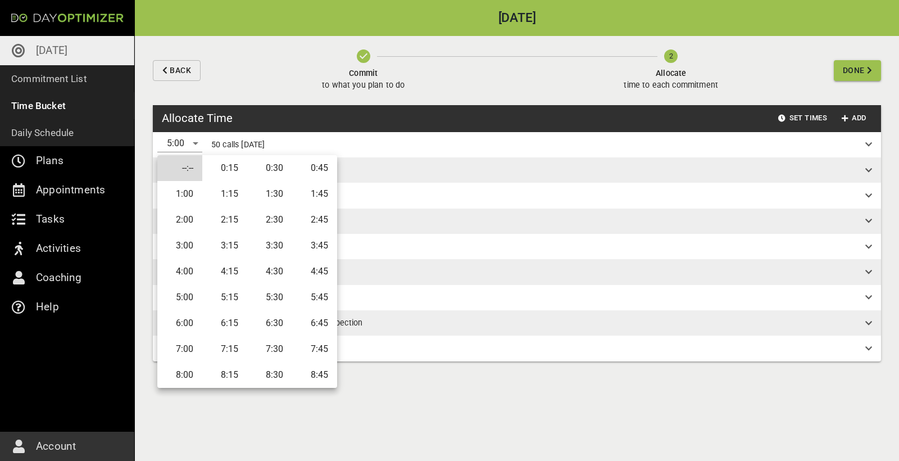
click at [290, 172] on li "0:30" at bounding box center [269, 168] width 45 height 26
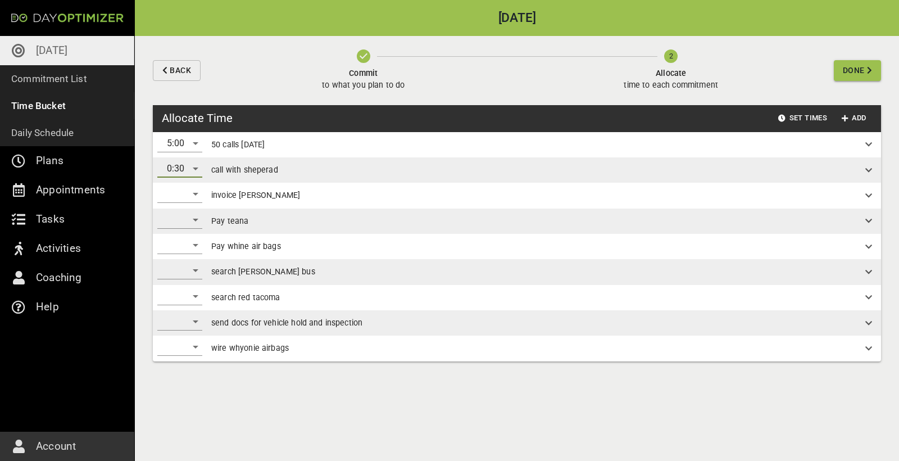
click at [199, 193] on div "​" at bounding box center [179, 194] width 45 height 18
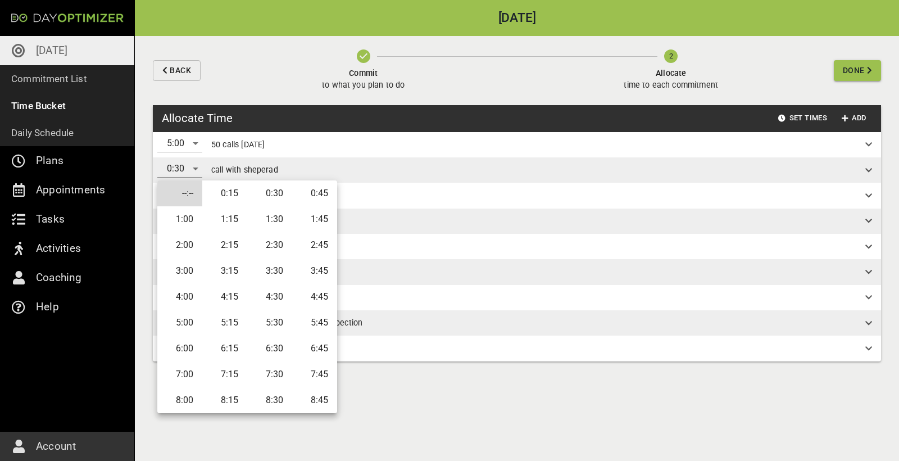
click at [427, 193] on div at bounding box center [449, 230] width 899 height 461
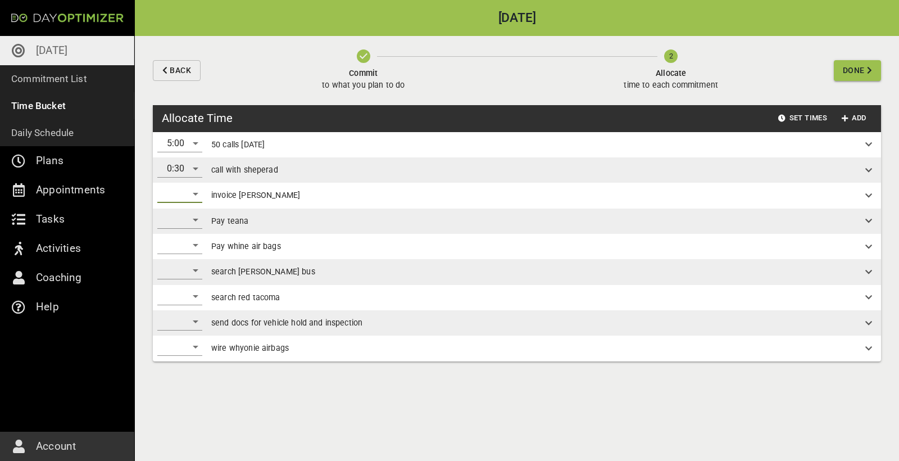
click at [184, 198] on div "​" at bounding box center [179, 194] width 45 height 18
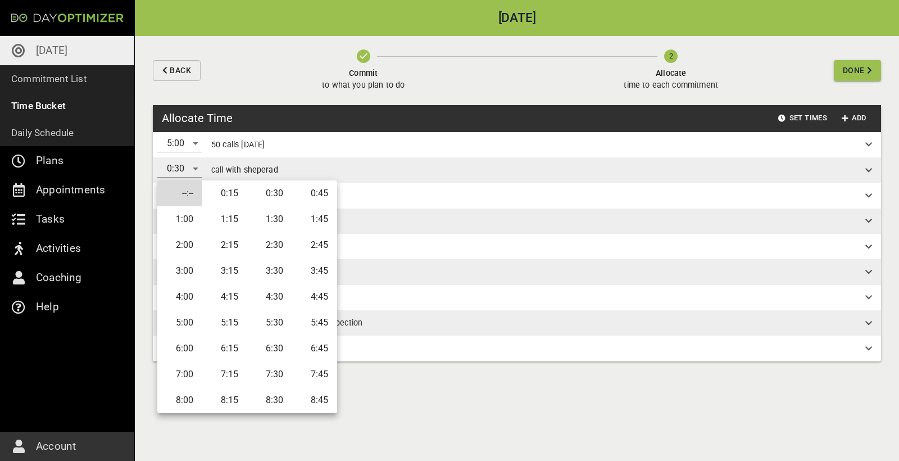
click at [264, 194] on li "0:30" at bounding box center [269, 193] width 45 height 26
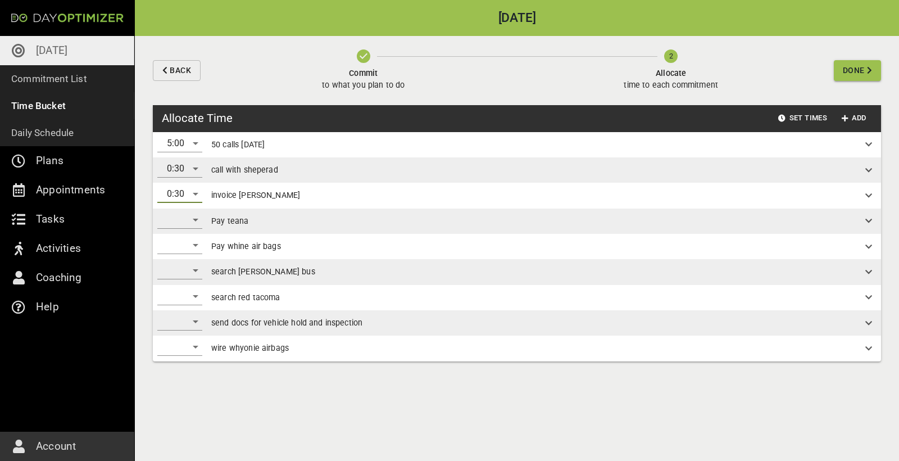
click at [199, 190] on div "0:30" at bounding box center [179, 194] width 45 height 18
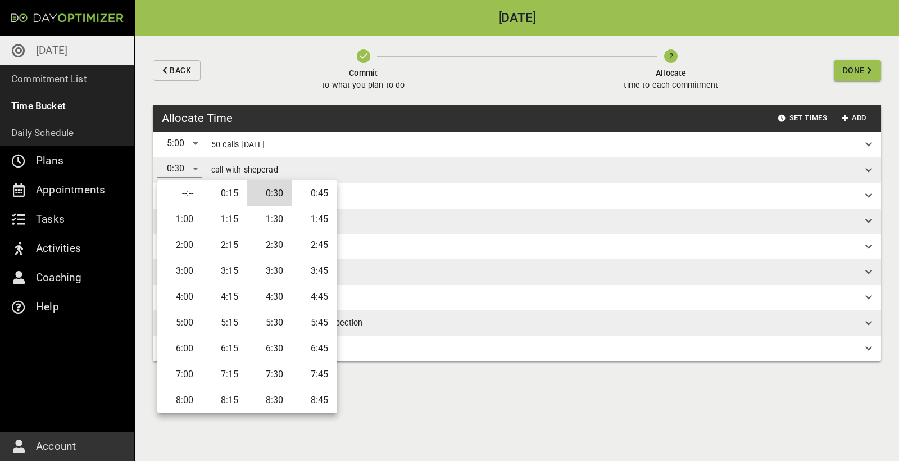
click at [417, 206] on div at bounding box center [449, 230] width 899 height 461
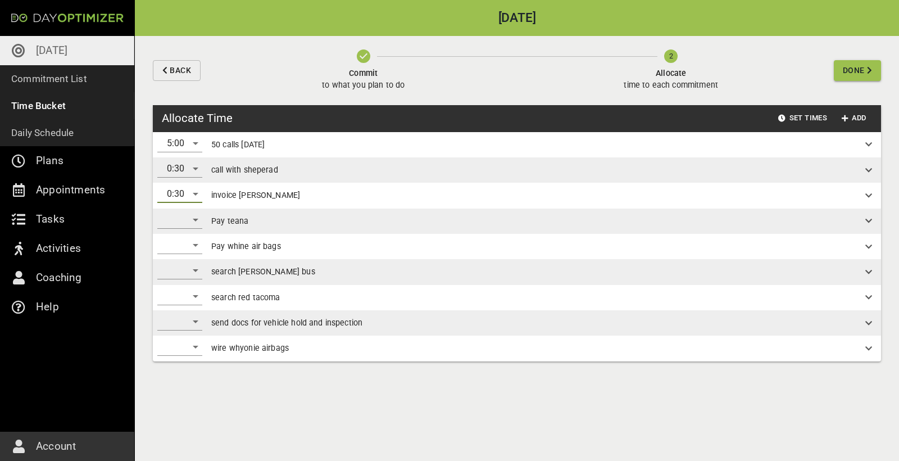
click at [189, 220] on div "​" at bounding box center [179, 220] width 45 height 18
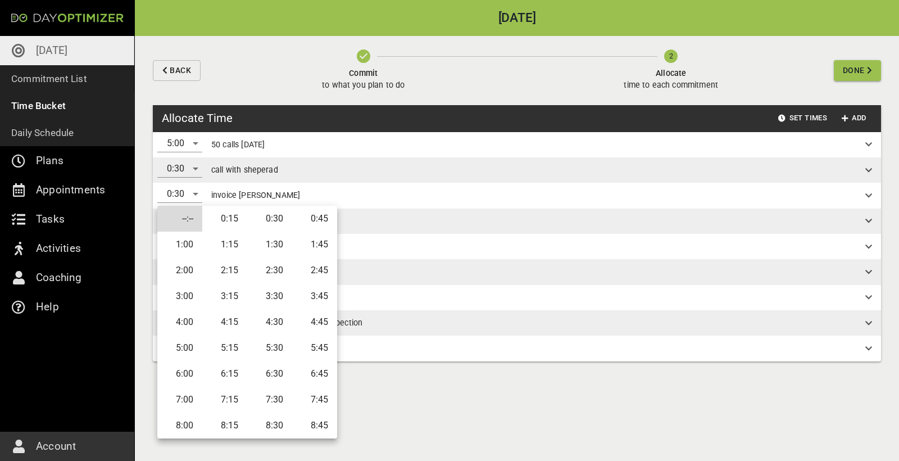
click at [223, 217] on li "0:15" at bounding box center [224, 219] width 45 height 26
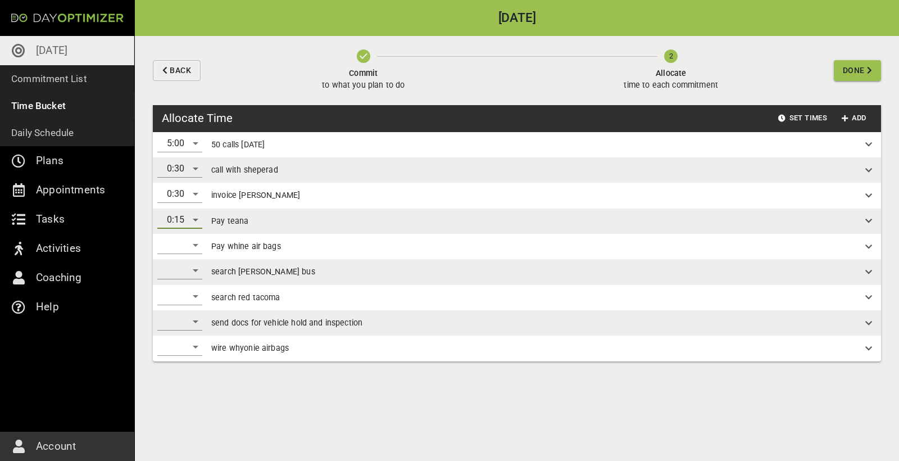
click at [195, 221] on div "0:15" at bounding box center [179, 220] width 45 height 18
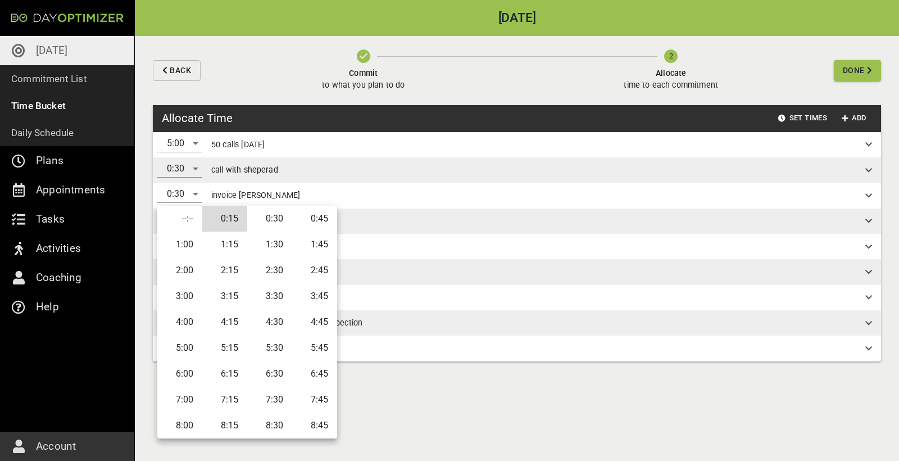
click at [190, 219] on li "--:--" at bounding box center [179, 219] width 45 height 26
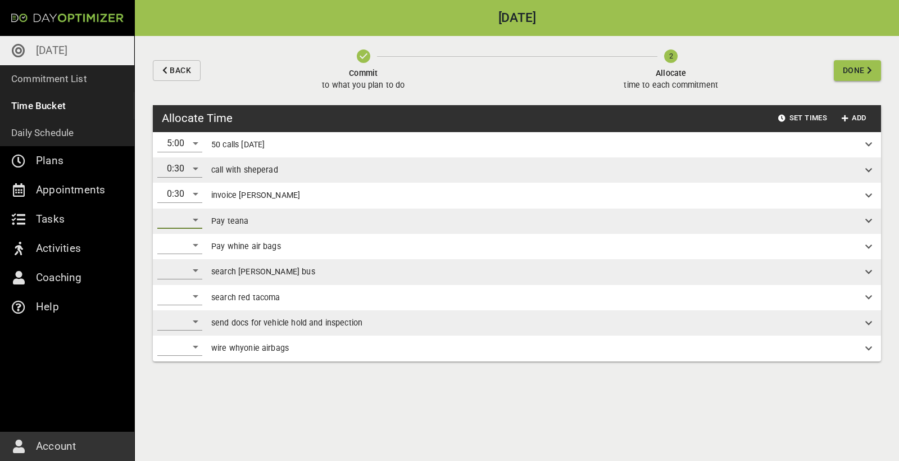
click at [198, 274] on div "​" at bounding box center [179, 270] width 45 height 18
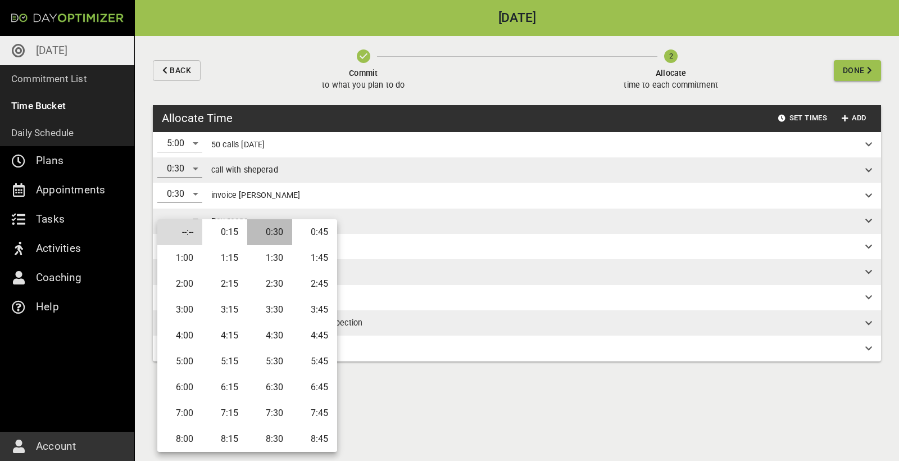
click at [286, 232] on li "0:30" at bounding box center [269, 232] width 45 height 26
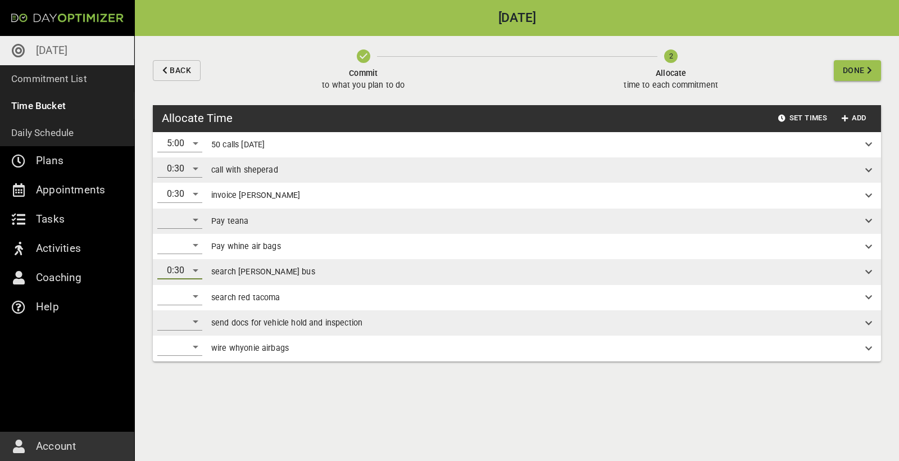
click at [199, 297] on div "​" at bounding box center [179, 296] width 45 height 18
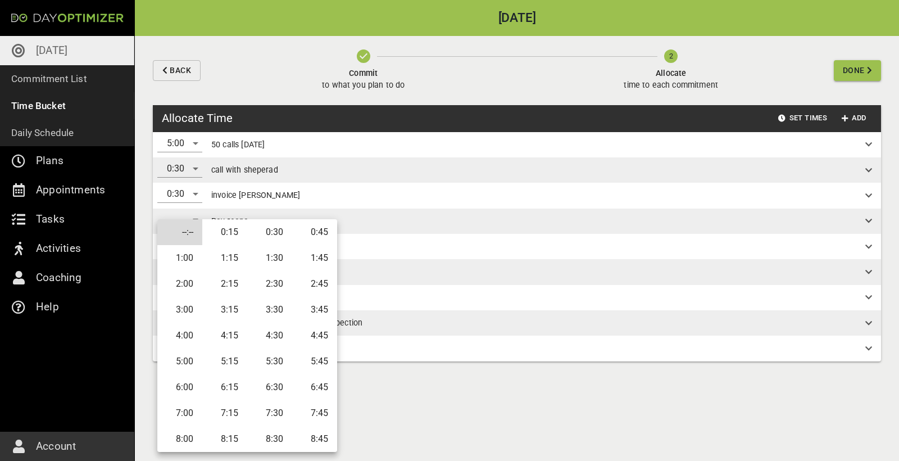
click at [319, 232] on li "0:45" at bounding box center [314, 232] width 45 height 26
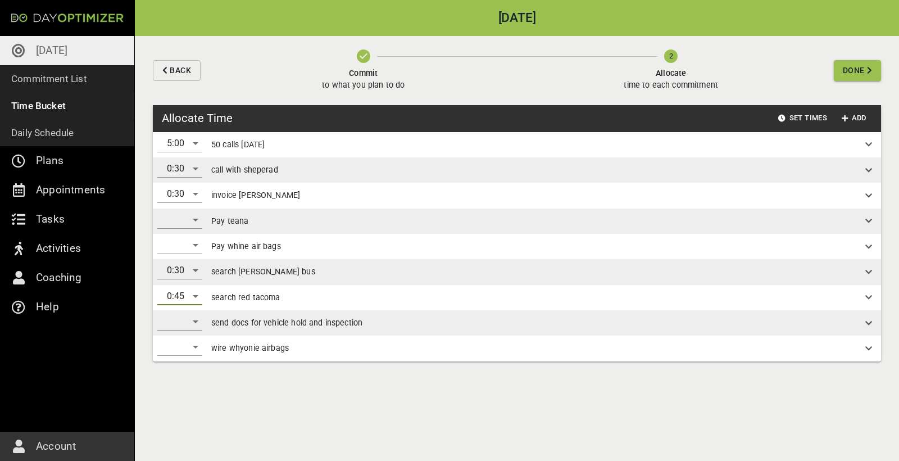
click at [195, 301] on div "0:45" at bounding box center [179, 296] width 45 height 18
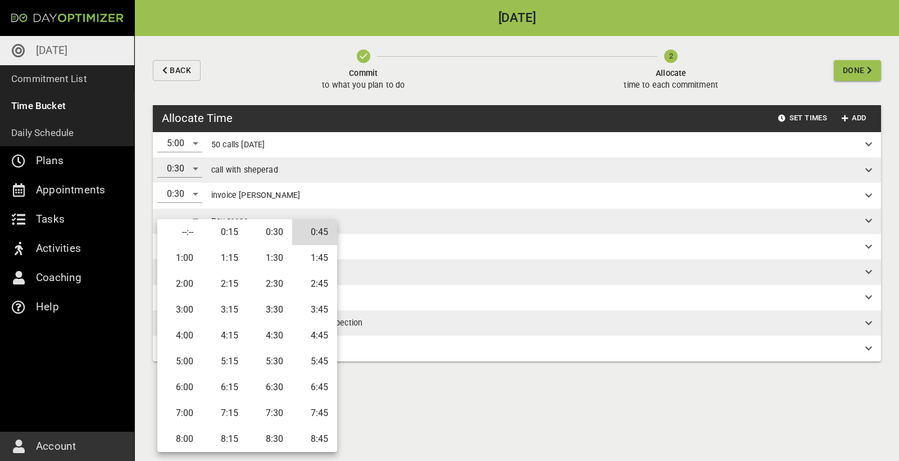
click at [193, 233] on li "--:--" at bounding box center [179, 232] width 45 height 26
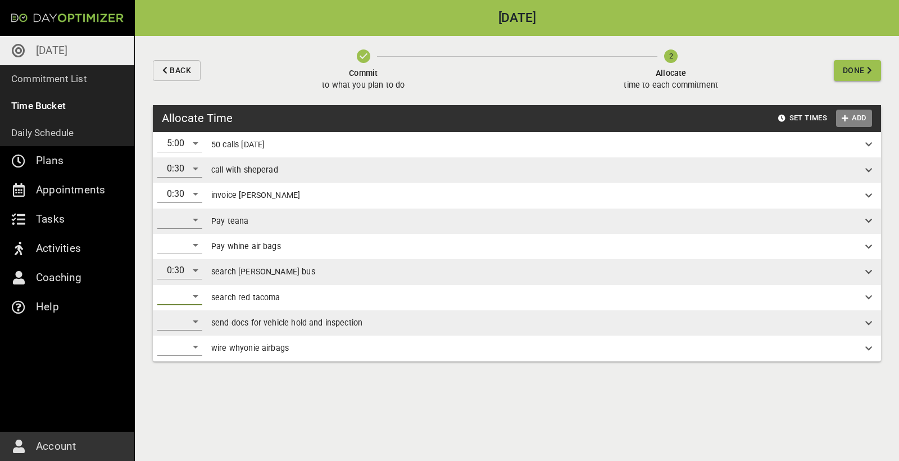
click at [858, 118] on span "Add" at bounding box center [853, 118] width 27 height 13
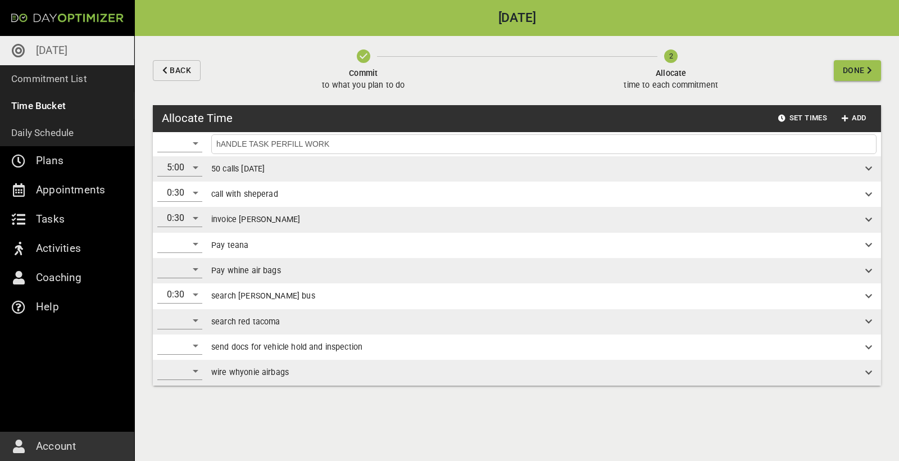
type input "hANDLE TASK PERFILL WORK"
click at [190, 143] on div "​" at bounding box center [179, 143] width 45 height 18
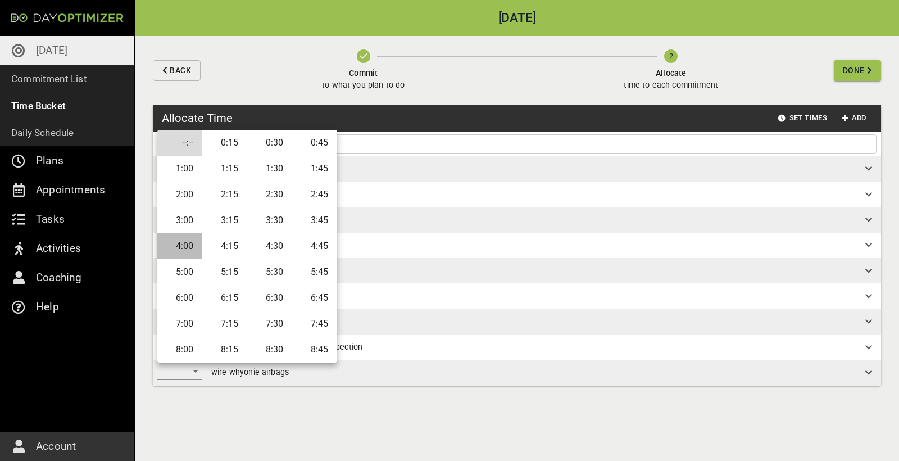
click at [192, 247] on li "4:00" at bounding box center [179, 246] width 45 height 26
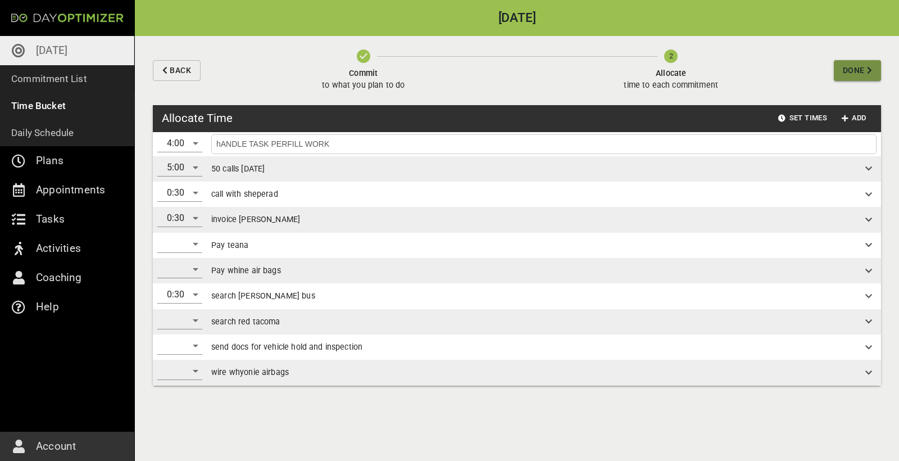
click at [863, 73] on span "Done" at bounding box center [854, 70] width 22 height 14
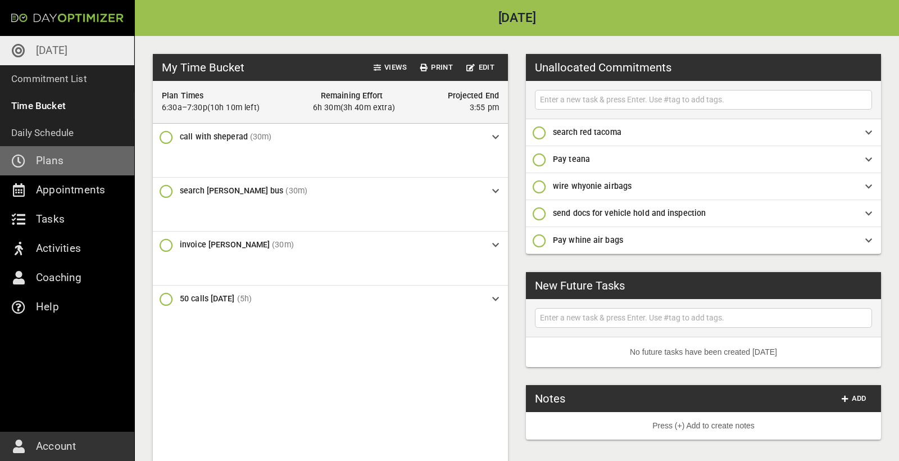
click at [70, 159] on link "Plans" at bounding box center [67, 160] width 134 height 29
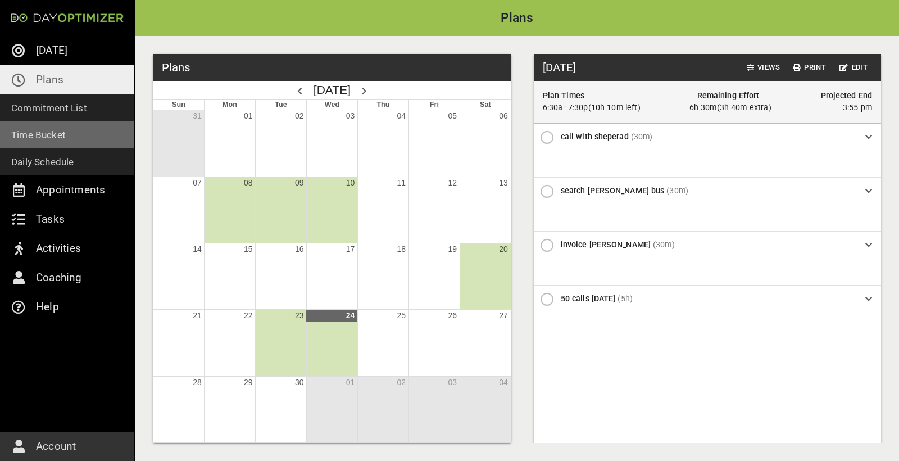
click at [35, 134] on p "Time Bucket" at bounding box center [38, 135] width 54 height 16
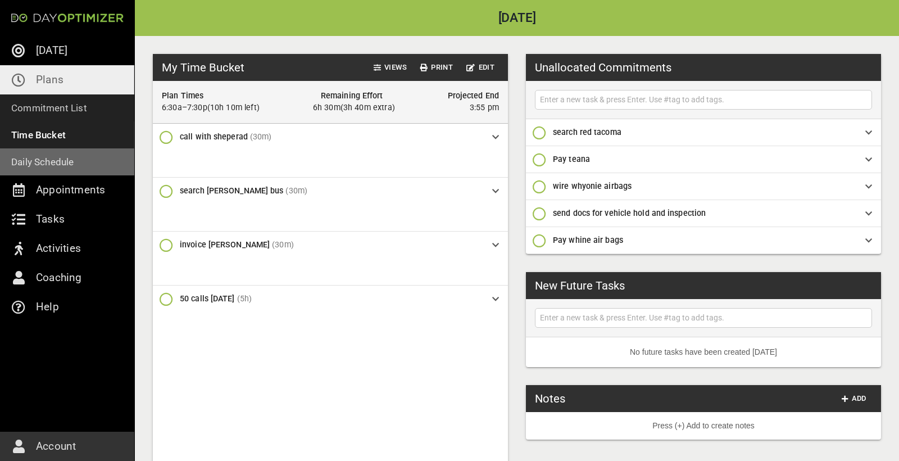
click at [27, 159] on p "Daily Schedule" at bounding box center [42, 162] width 63 height 16
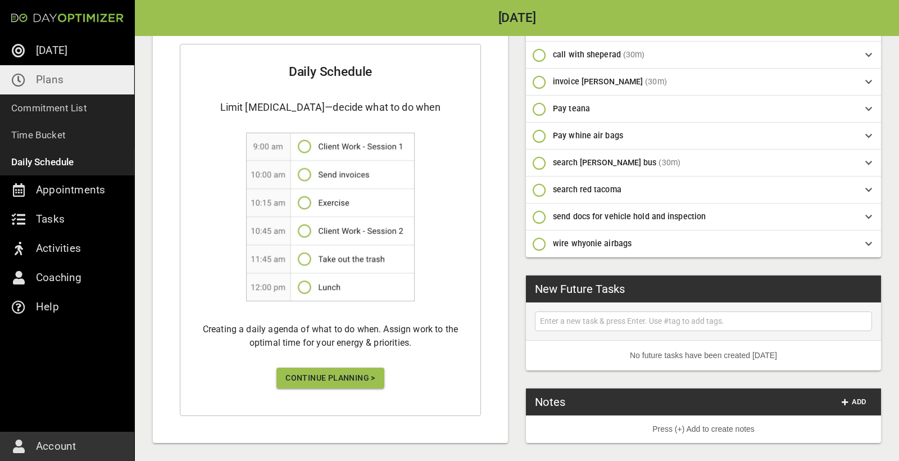
scroll to position [171, 0]
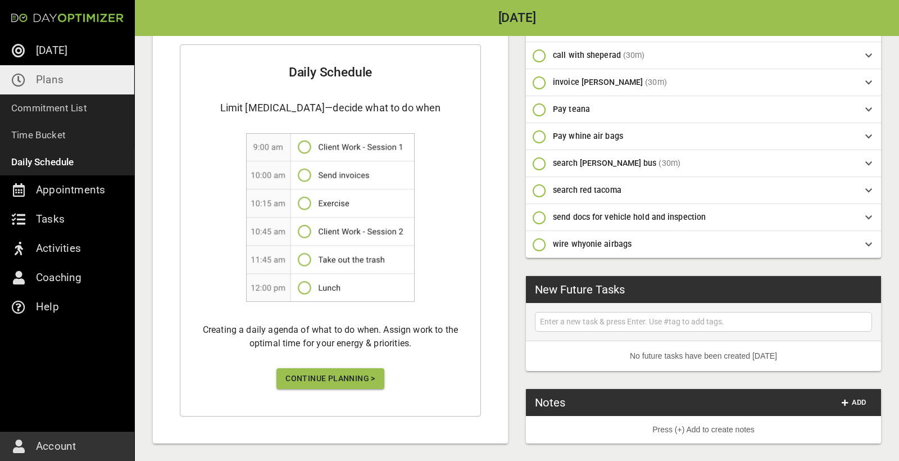
click at [334, 389] on div "Daily Schedule Limit [MEDICAL_DATA]—decide what to do when Creating a daily age…" at bounding box center [330, 230] width 301 height 372
click at [336, 381] on span "Continue Planning >" at bounding box center [330, 378] width 90 height 14
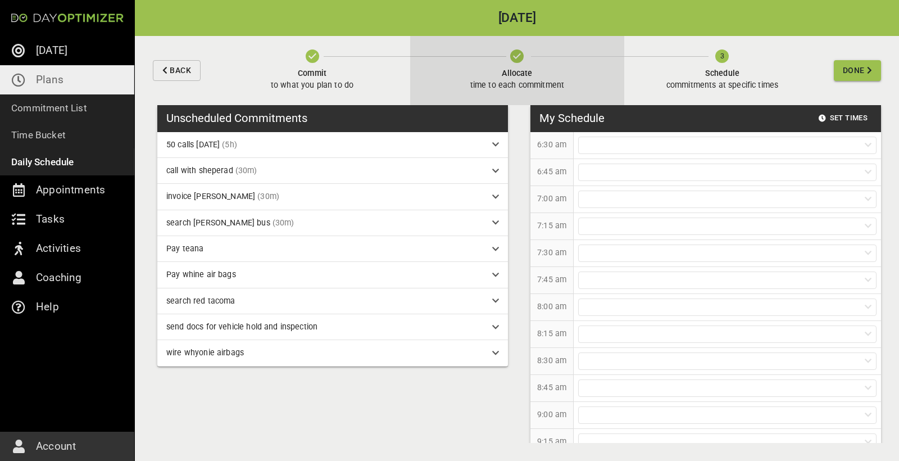
click at [507, 58] on span "Allocate time to each commitment" at bounding box center [517, 70] width 94 height 42
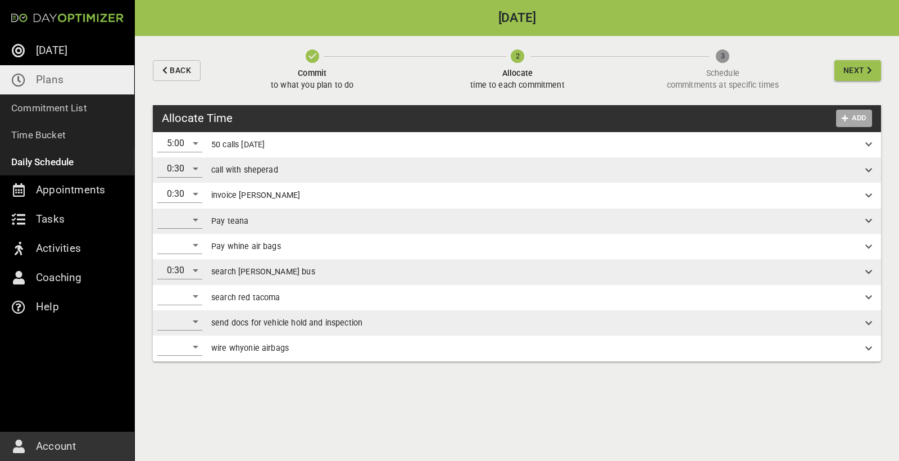
click at [852, 119] on span "Add" at bounding box center [853, 118] width 27 height 13
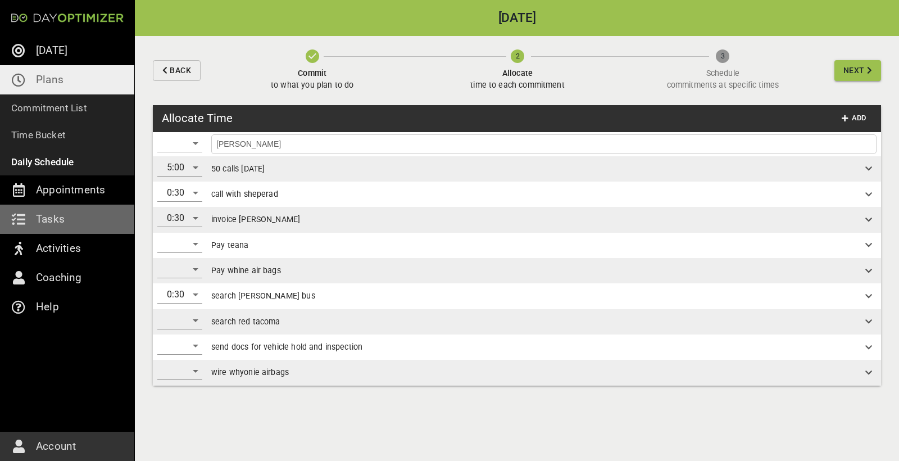
type input "[PERSON_NAME]"
click at [193, 143] on div "​" at bounding box center [179, 143] width 45 height 18
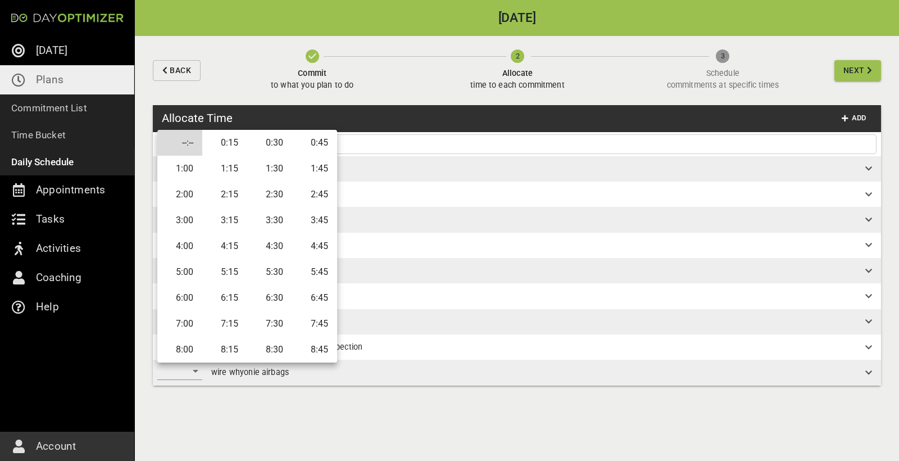
click at [312, 148] on li "0:45" at bounding box center [314, 143] width 45 height 26
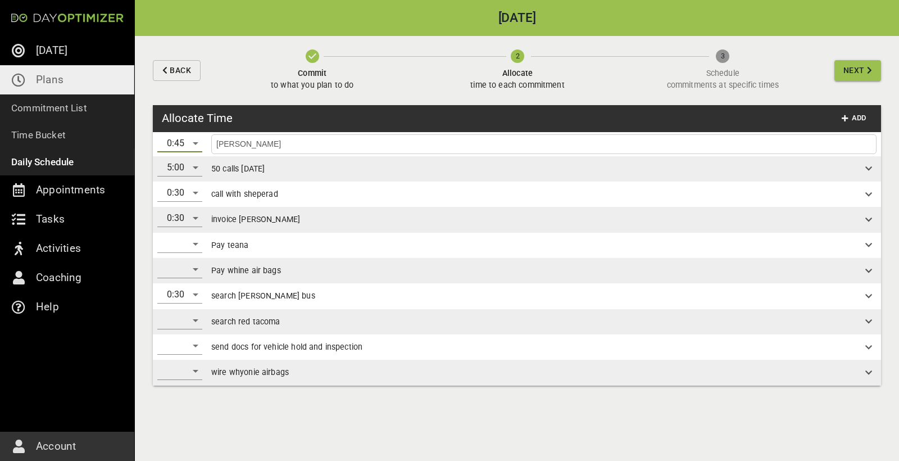
click at [859, 76] on span "Next" at bounding box center [853, 70] width 21 height 14
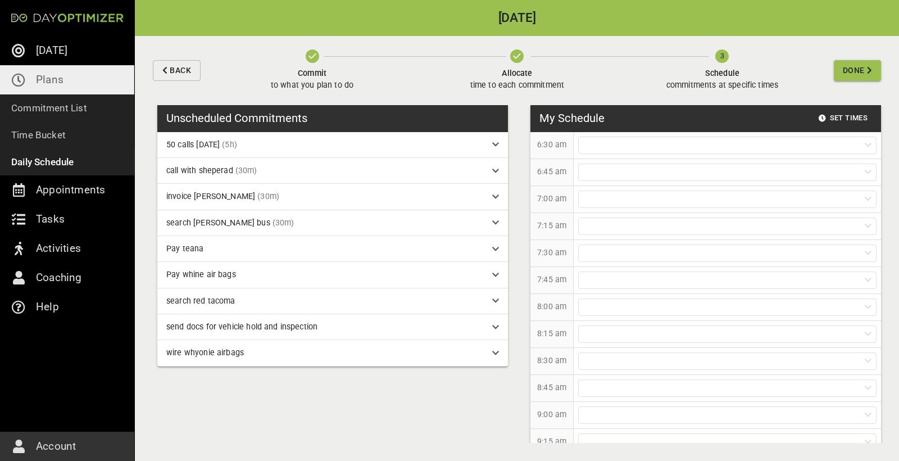
click at [516, 59] on icon "button" at bounding box center [516, 55] width 13 height 13
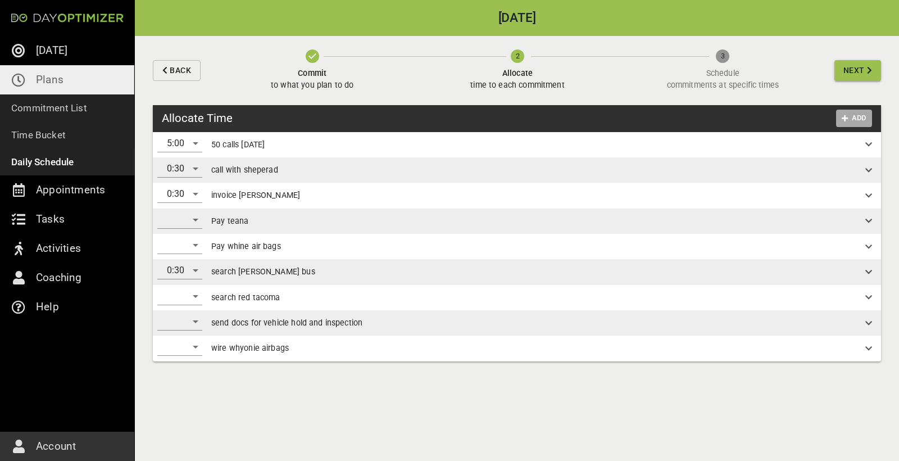
click at [845, 118] on icon "button" at bounding box center [844, 118] width 6 height 7
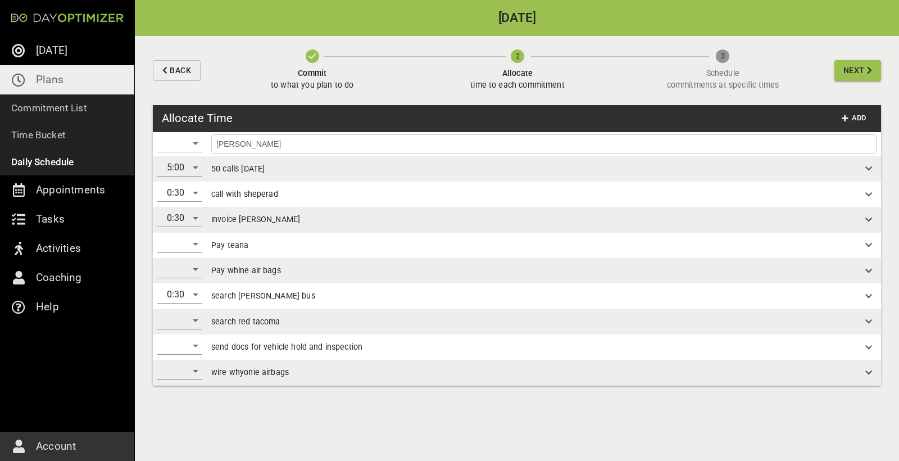
type input "[PERSON_NAME]"
click at [183, 144] on div "​" at bounding box center [179, 143] width 45 height 18
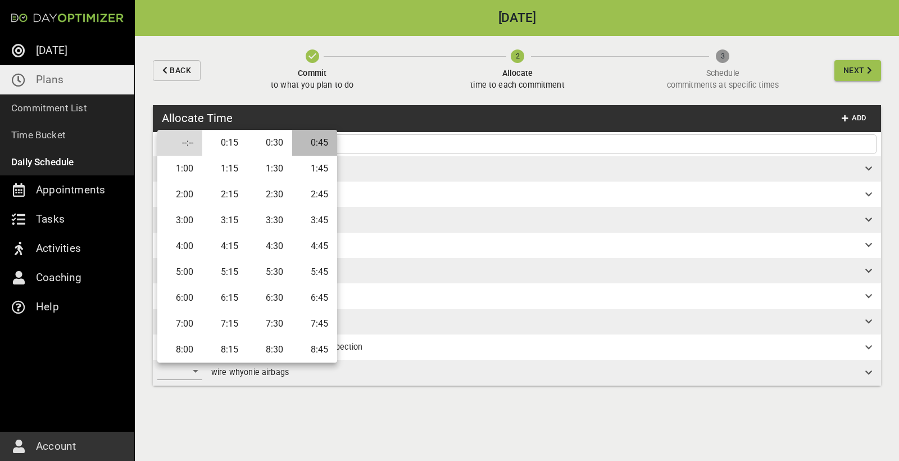
click at [316, 144] on li "0:45" at bounding box center [314, 143] width 45 height 26
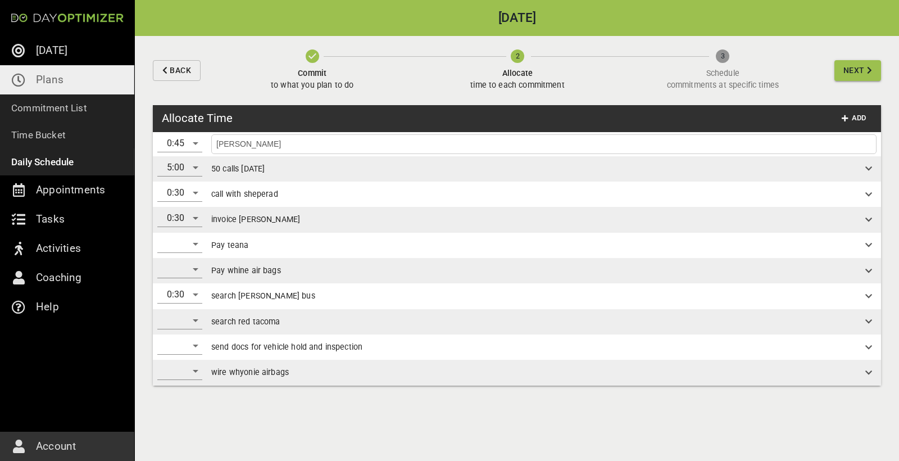
click at [627, 147] on input "[PERSON_NAME]" at bounding box center [543, 144] width 659 height 14
click at [860, 71] on span "Next" at bounding box center [853, 70] width 21 height 14
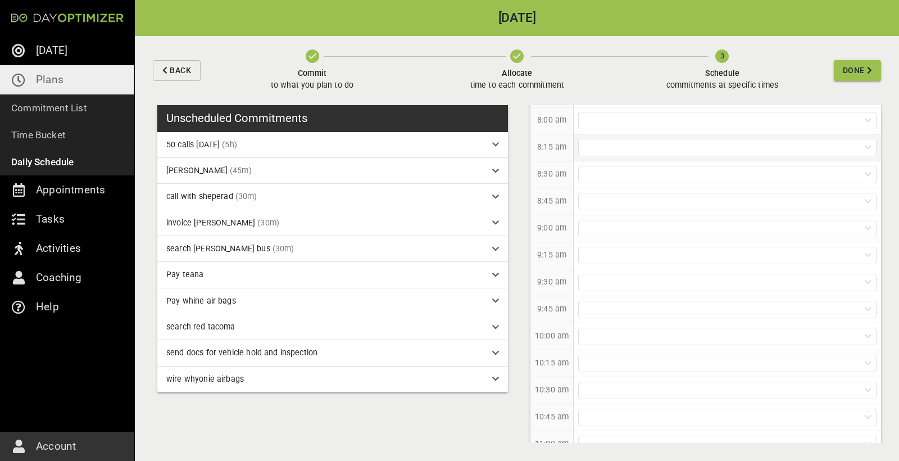
scroll to position [220, 0]
click at [600, 248] on div at bounding box center [727, 248] width 298 height 17
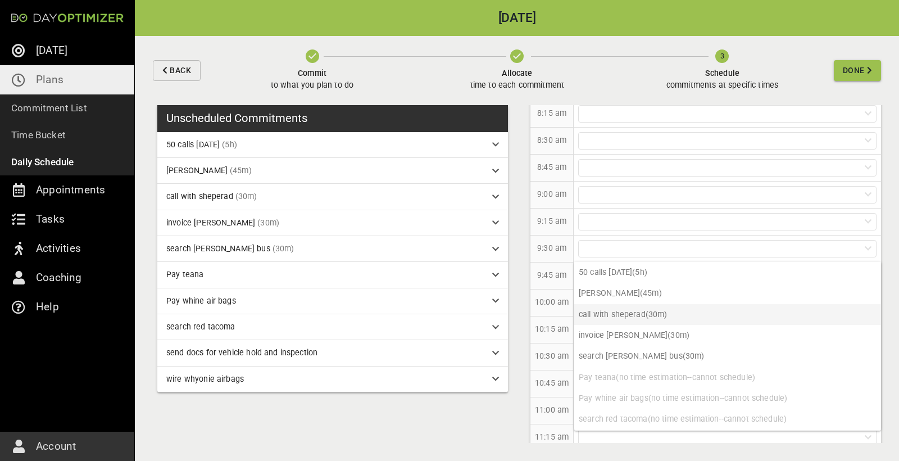
scroll to position [0, 0]
click at [641, 312] on p "call with sheperad (30m)" at bounding box center [727, 314] width 307 height 21
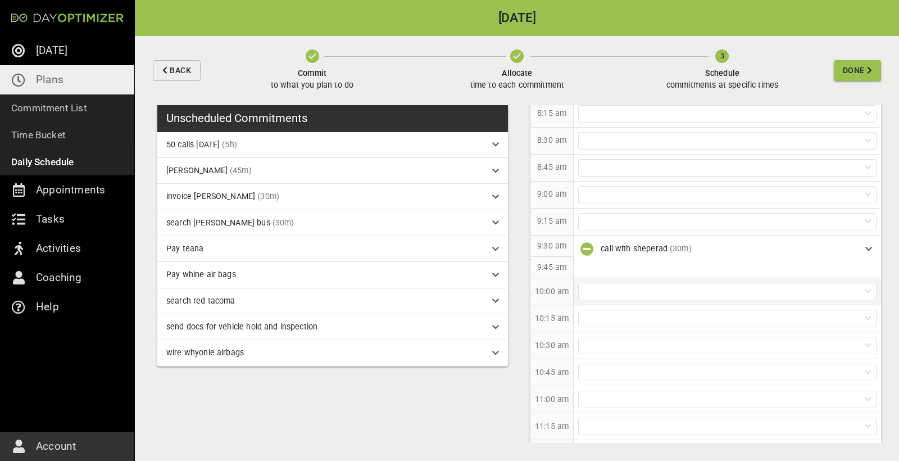
click at [612, 288] on div at bounding box center [727, 291] width 298 height 17
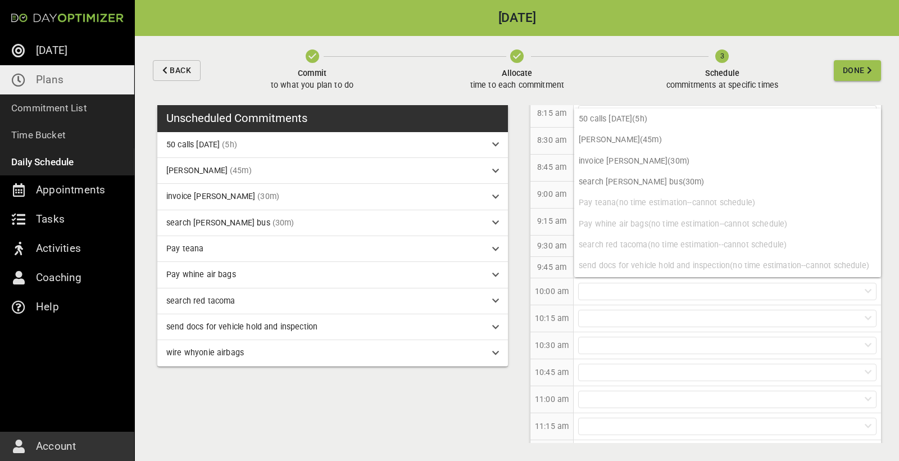
click at [518, 61] on icon "button" at bounding box center [516, 55] width 13 height 13
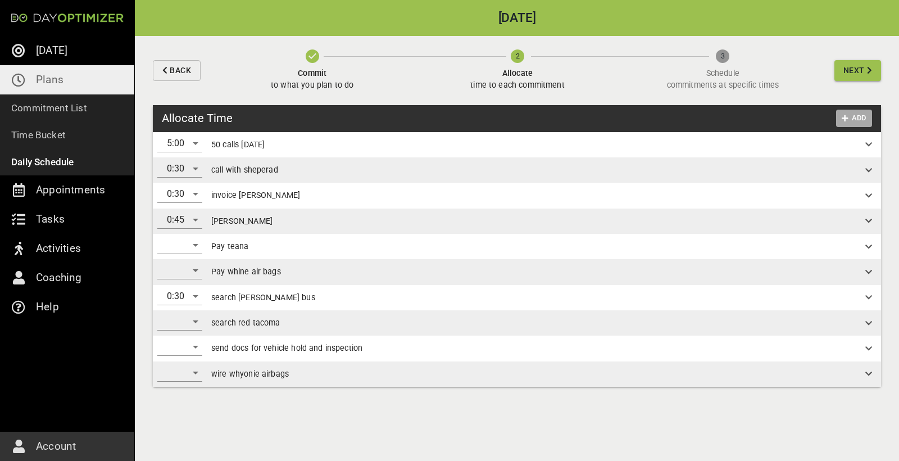
click at [870, 116] on button "Add" at bounding box center [854, 118] width 36 height 17
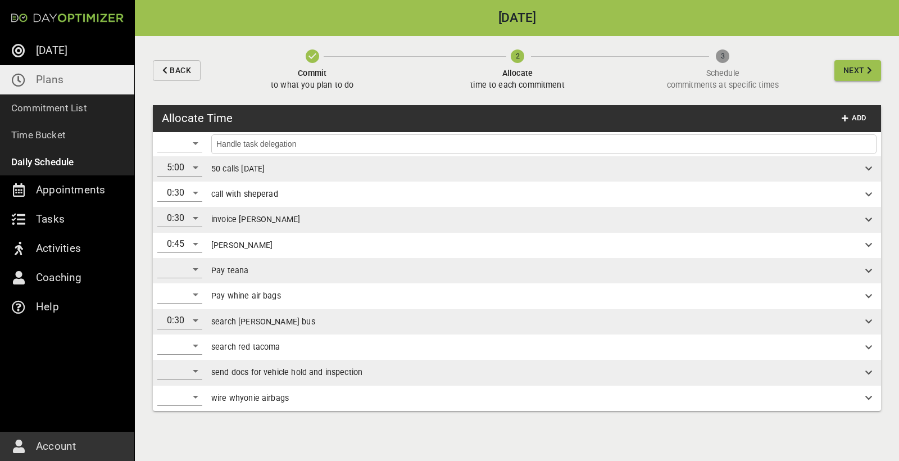
type input "Handle task delegation"
click at [195, 142] on div "​" at bounding box center [179, 143] width 45 height 18
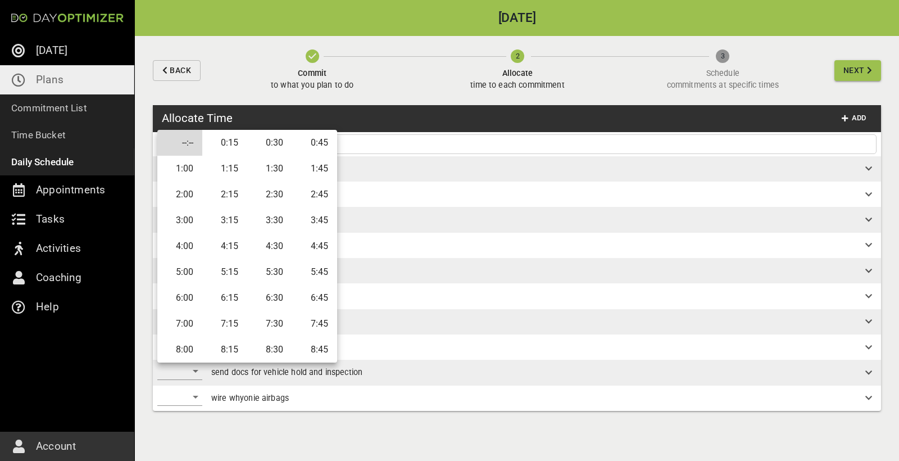
click at [176, 243] on li "4:00" at bounding box center [179, 246] width 45 height 26
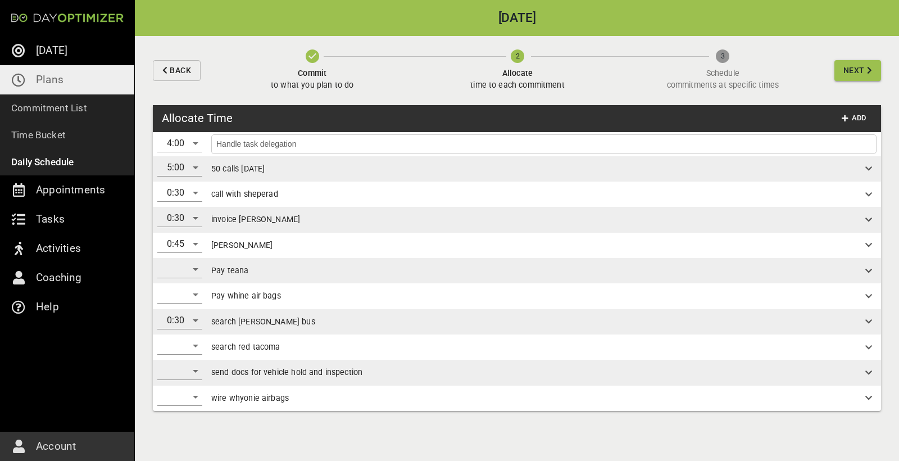
click at [712, 142] on input "Handle task delegation" at bounding box center [543, 144] width 659 height 14
click at [863, 72] on span "Next" at bounding box center [853, 70] width 21 height 14
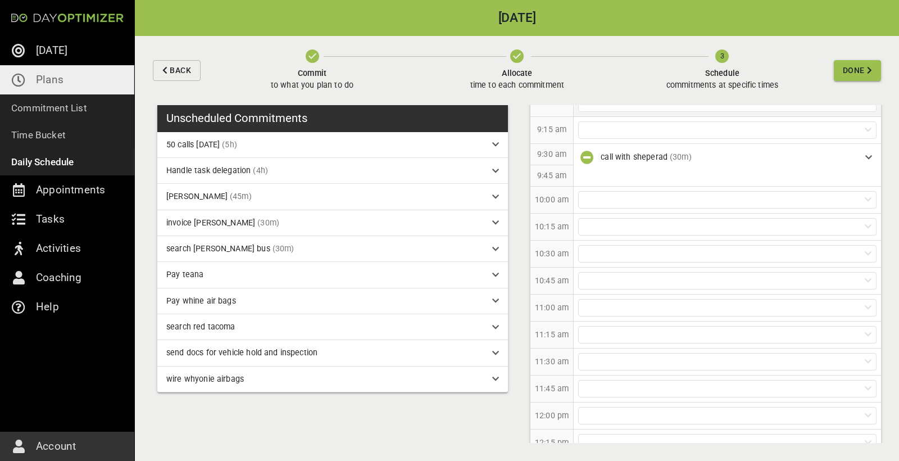
scroll to position [313, 0]
click at [600, 197] on div at bounding box center [727, 198] width 298 height 17
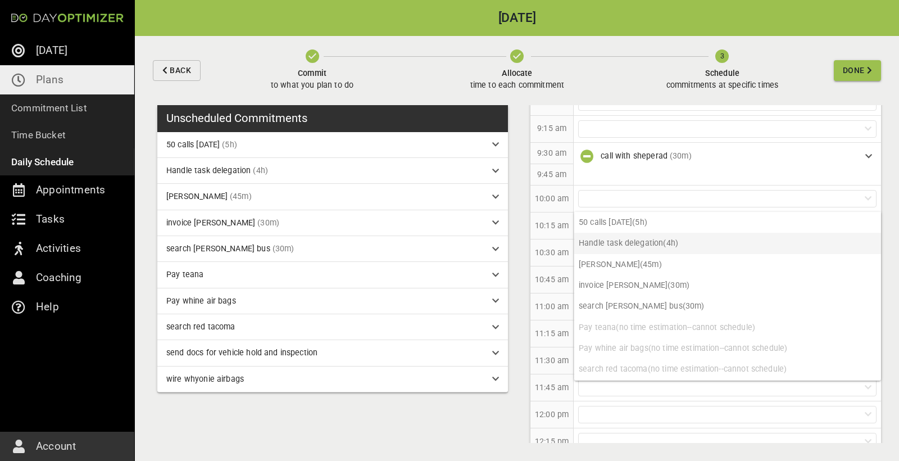
click at [609, 244] on p "Handle task delegation (4h)" at bounding box center [727, 243] width 307 height 21
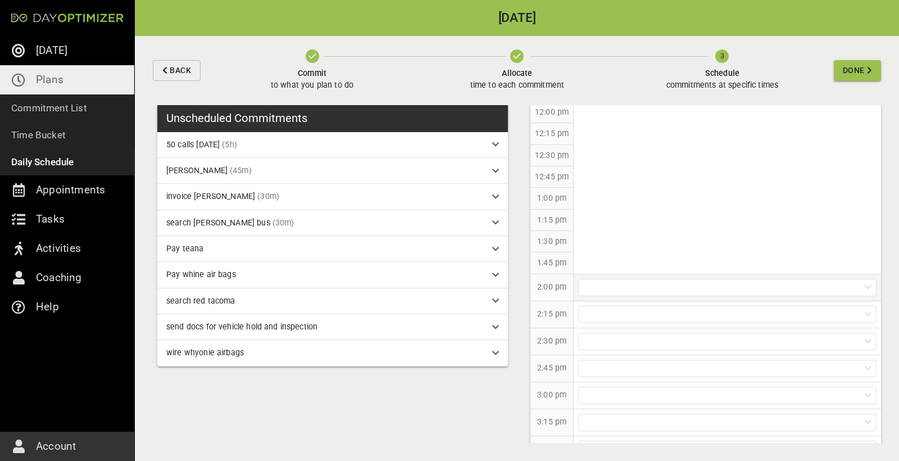
scroll to position [571, 0]
click at [614, 285] on div at bounding box center [727, 284] width 298 height 17
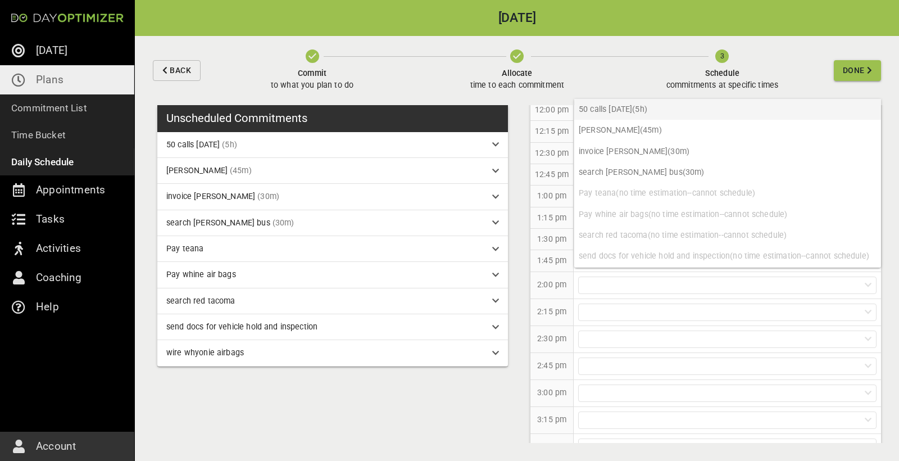
click at [630, 110] on p "50 calls [DATE] (5h)" at bounding box center [727, 109] width 307 height 21
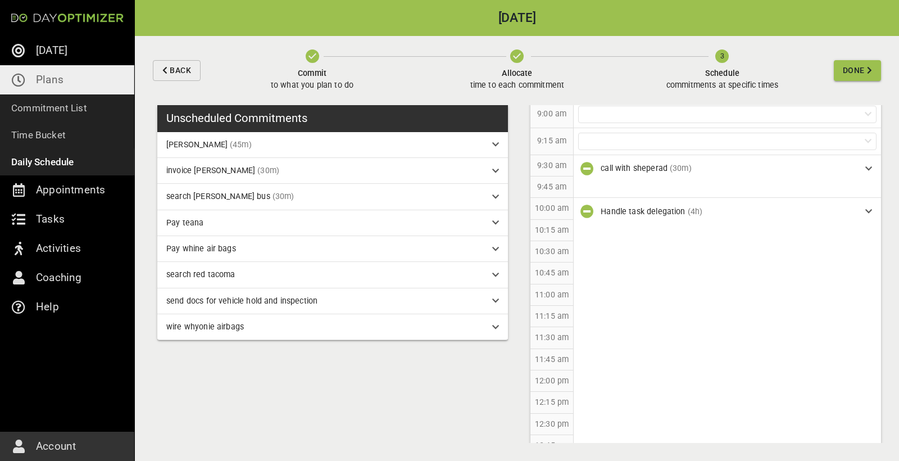
scroll to position [295, 0]
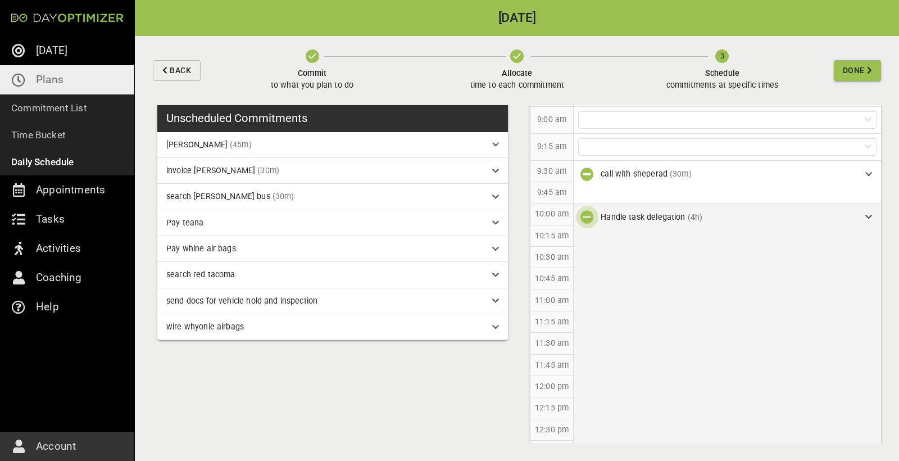
click at [592, 216] on icon "button" at bounding box center [586, 216] width 13 height 13
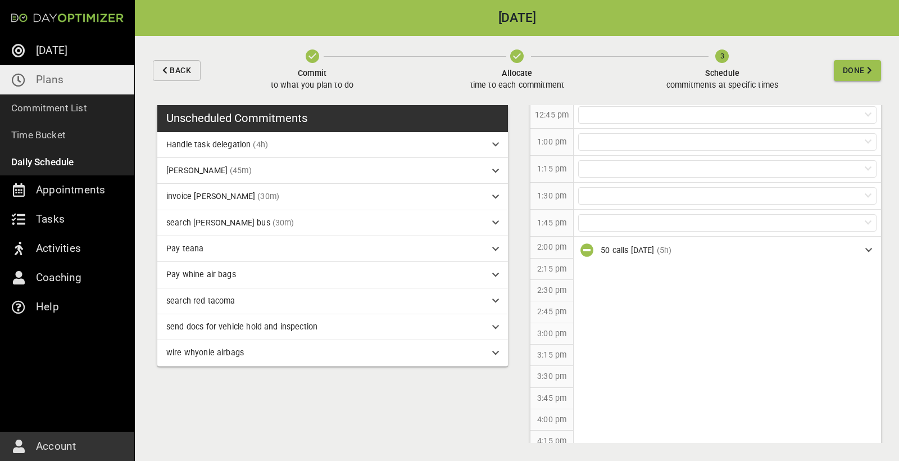
scroll to position [649, 0]
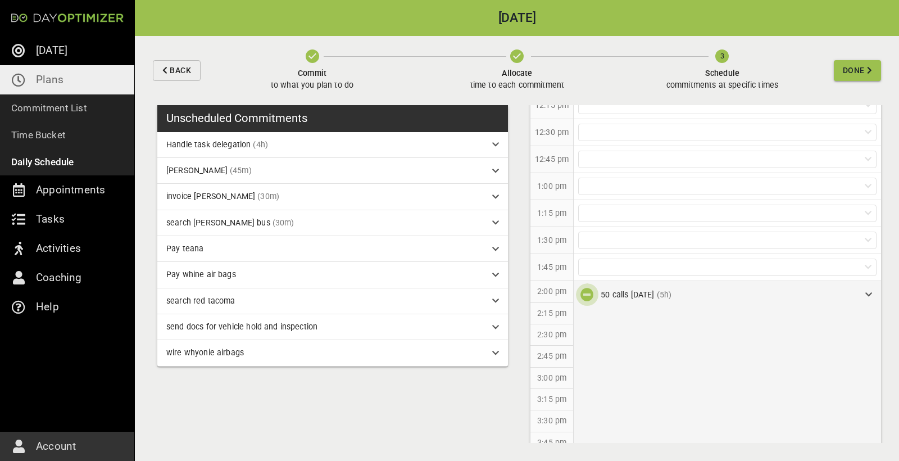
click at [580, 291] on button "button" at bounding box center [587, 294] width 22 height 22
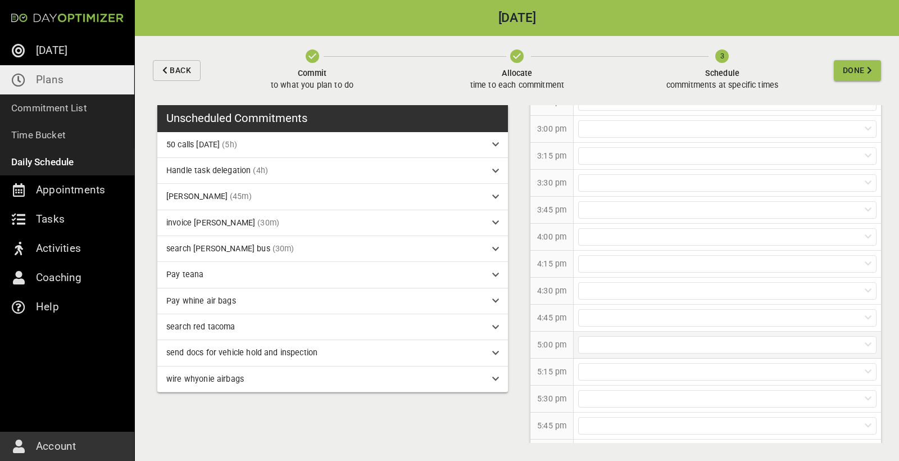
scroll to position [934, 0]
click at [604, 336] on div at bounding box center [727, 332] width 298 height 17
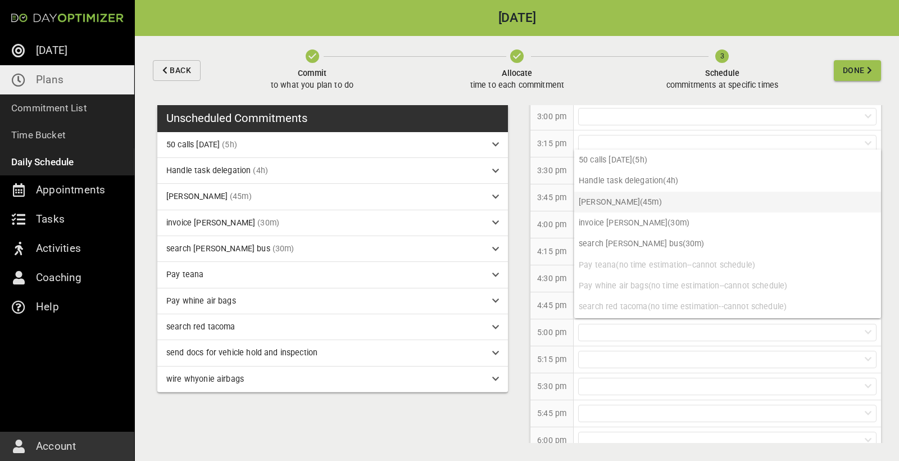
click at [623, 204] on p "[PERSON_NAME] (45m)" at bounding box center [727, 202] width 307 height 21
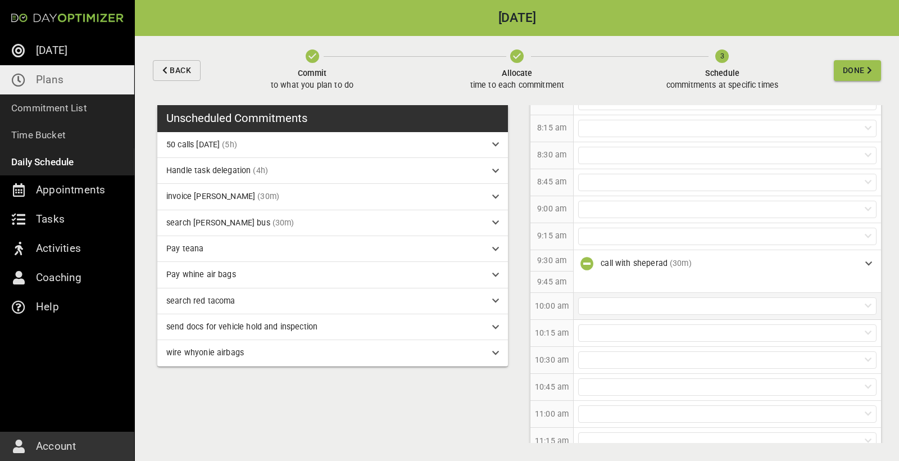
scroll to position [188, 0]
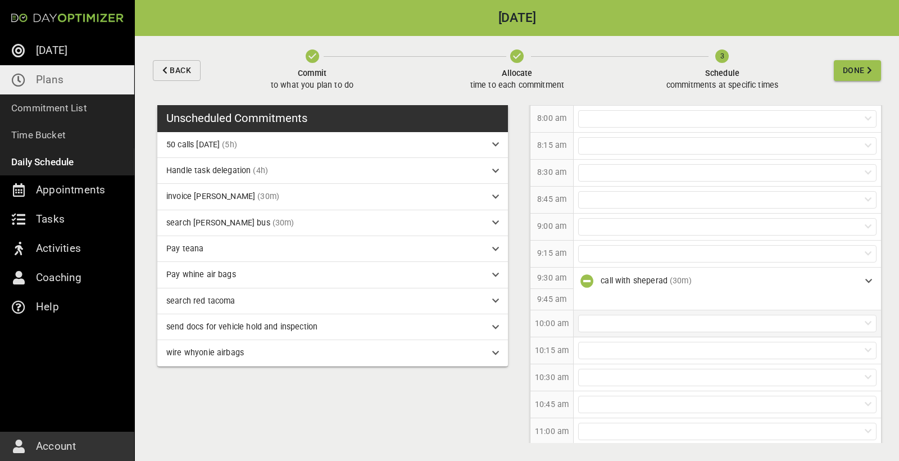
click at [622, 315] on div at bounding box center [727, 323] width 298 height 17
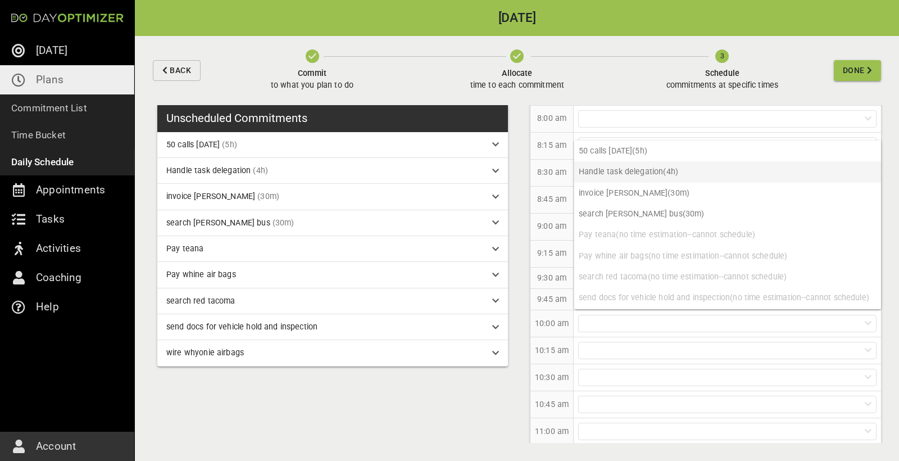
click at [617, 176] on p "Handle task delegation (4h)" at bounding box center [727, 171] width 307 height 21
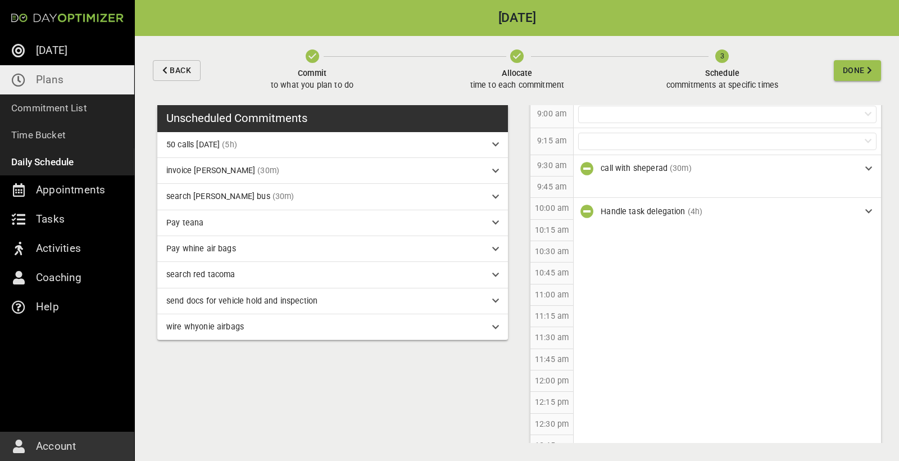
scroll to position [298, 0]
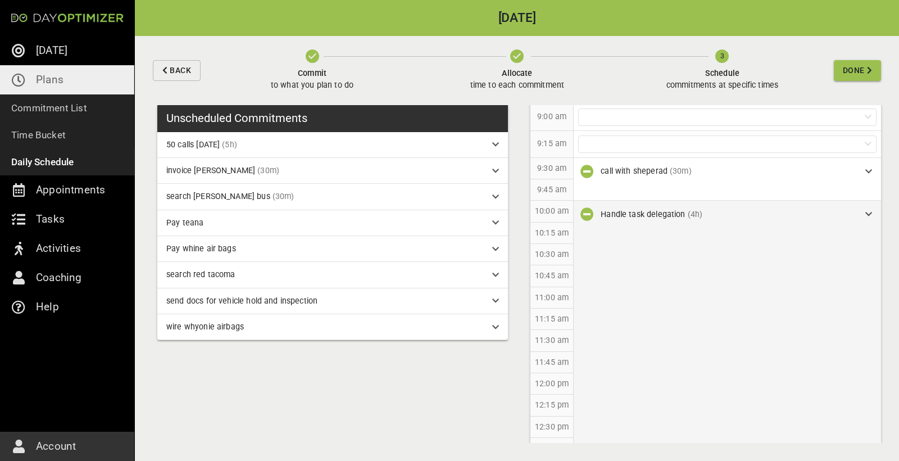
click at [846, 212] on div "Handle task delegation (4h)" at bounding box center [728, 214] width 256 height 12
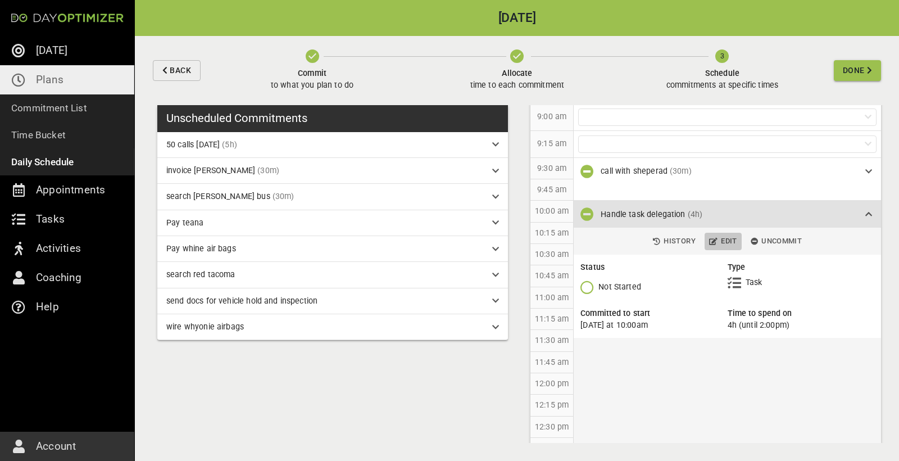
click at [714, 240] on icon "button" at bounding box center [713, 241] width 8 height 7
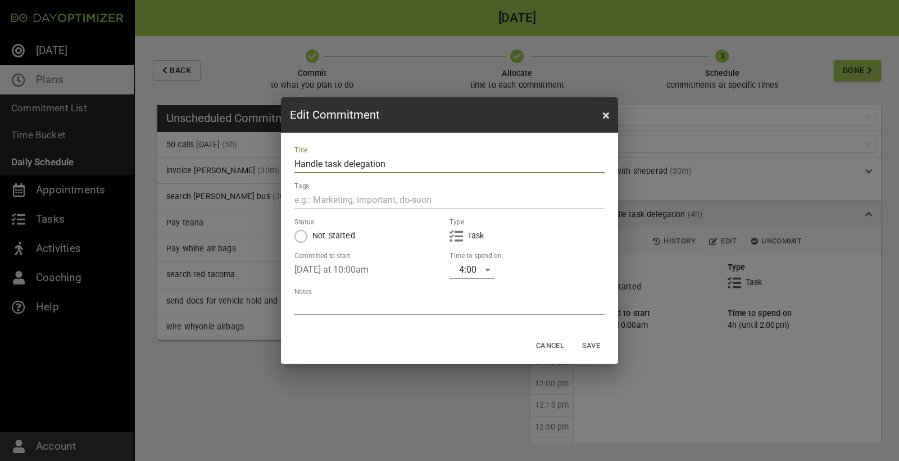
click at [474, 270] on div "4:00" at bounding box center [471, 270] width 45 height 18
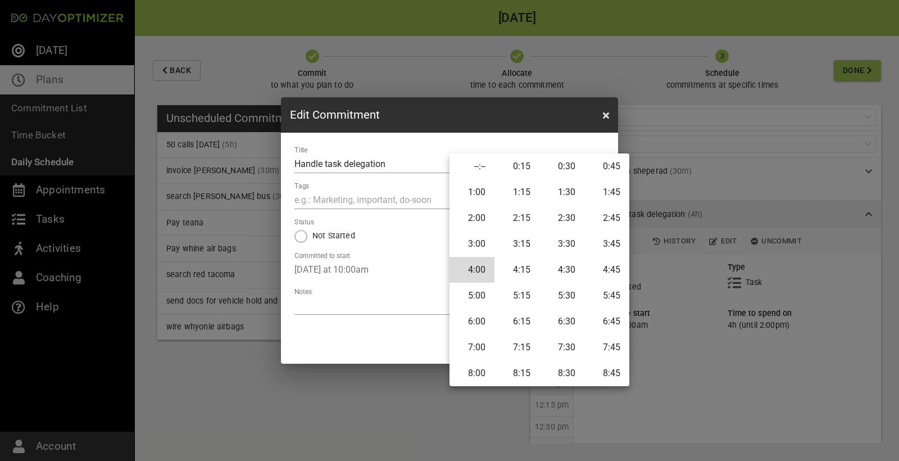
click at [563, 244] on li "3:30" at bounding box center [561, 244] width 45 height 26
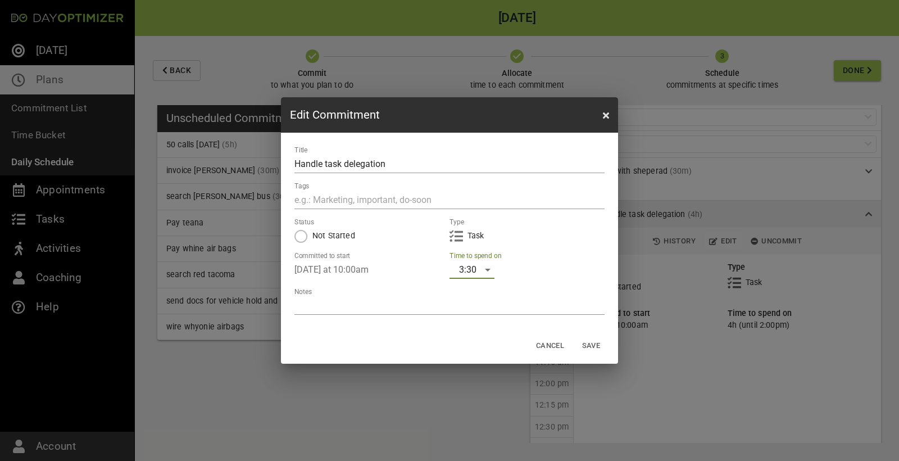
click at [592, 344] on span "Save" at bounding box center [590, 345] width 27 height 13
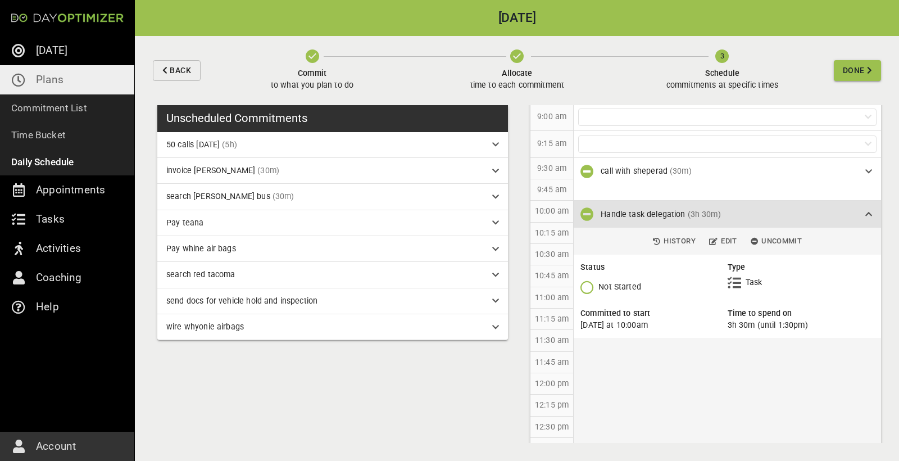
scroll to position [312, 0]
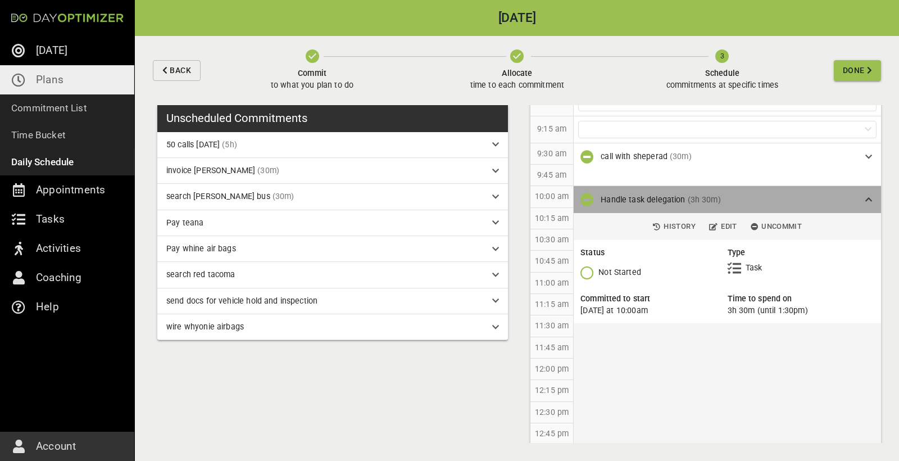
click at [866, 201] on icon at bounding box center [868, 199] width 7 height 8
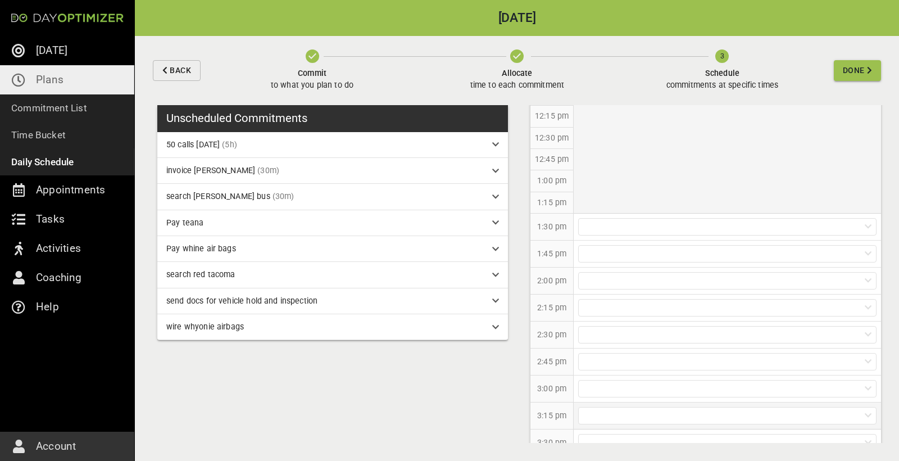
scroll to position [501, 0]
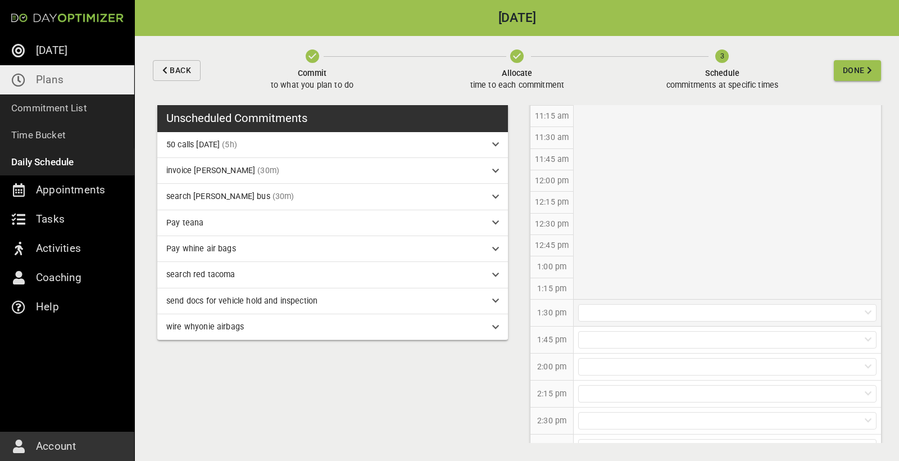
click at [611, 317] on div at bounding box center [727, 312] width 298 height 17
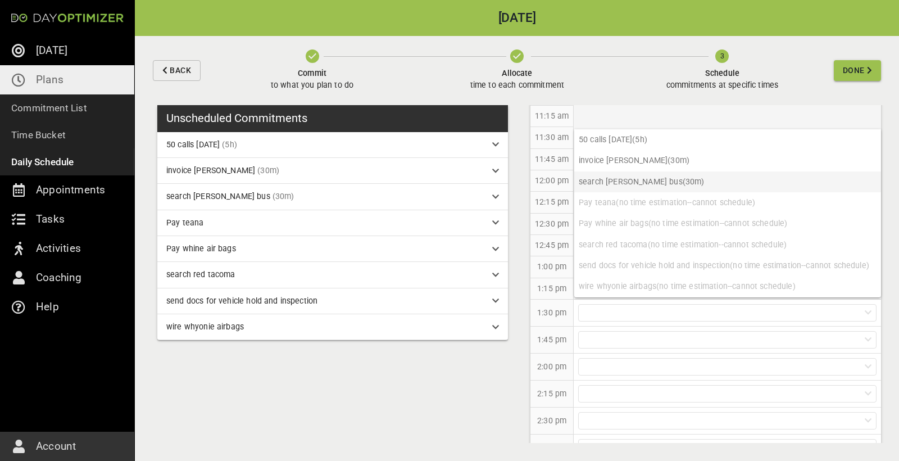
scroll to position [0, 0]
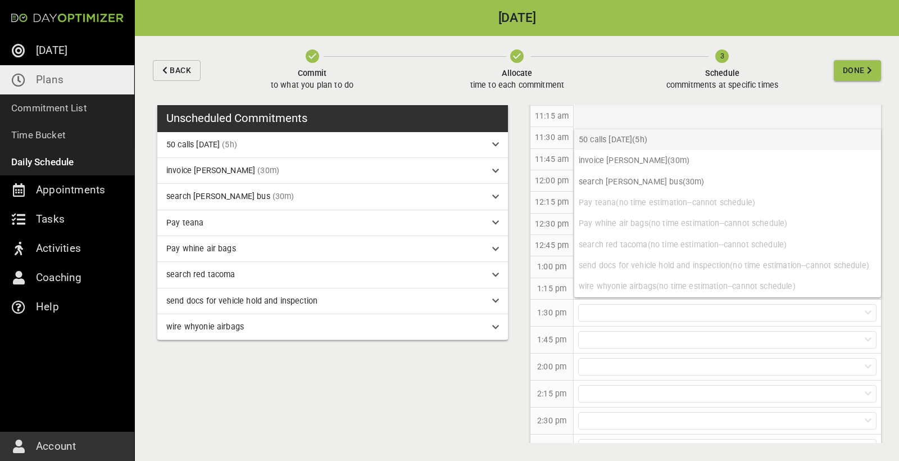
click at [621, 143] on p "50 calls [DATE] (5h)" at bounding box center [727, 139] width 307 height 21
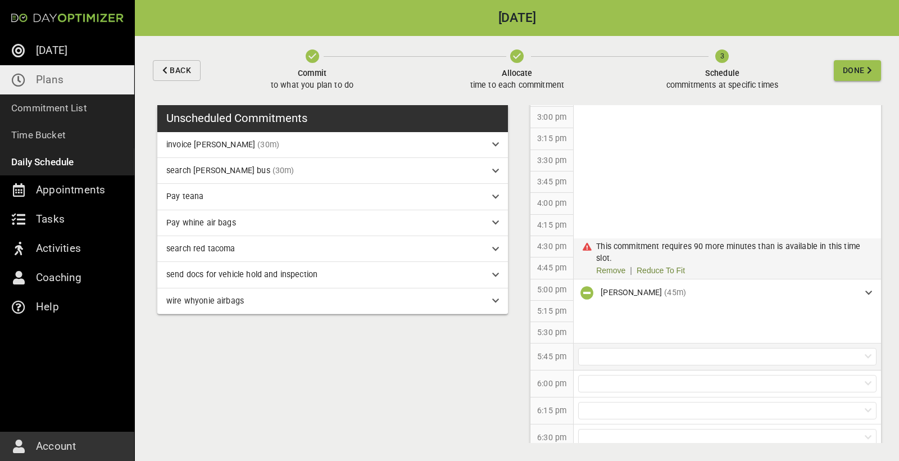
scroll to position [823, 0]
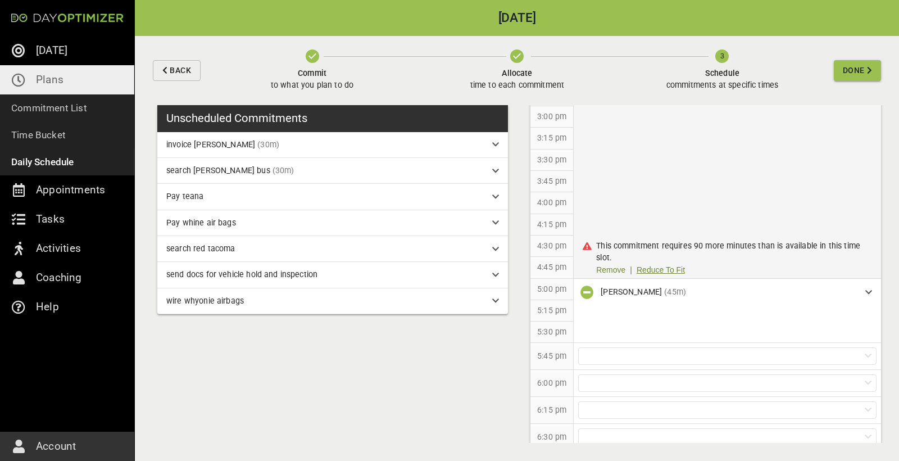
click at [659, 265] on link "Reduce To Fit" at bounding box center [660, 270] width 48 height 12
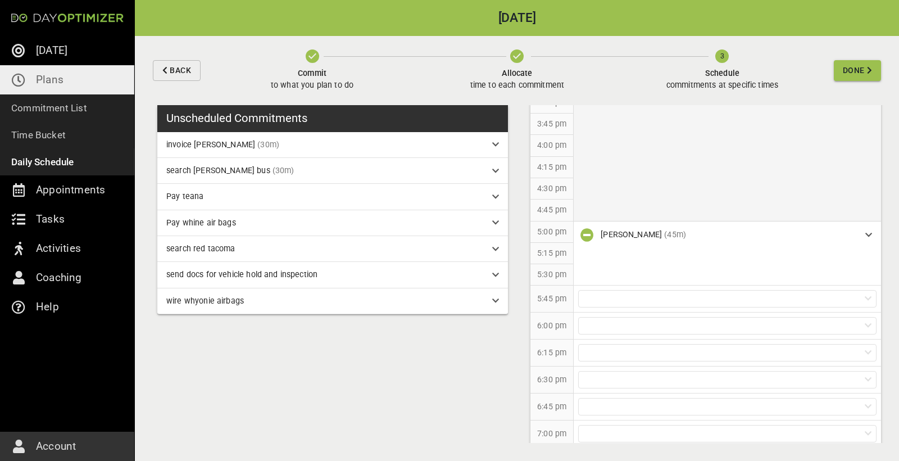
scroll to position [884, 0]
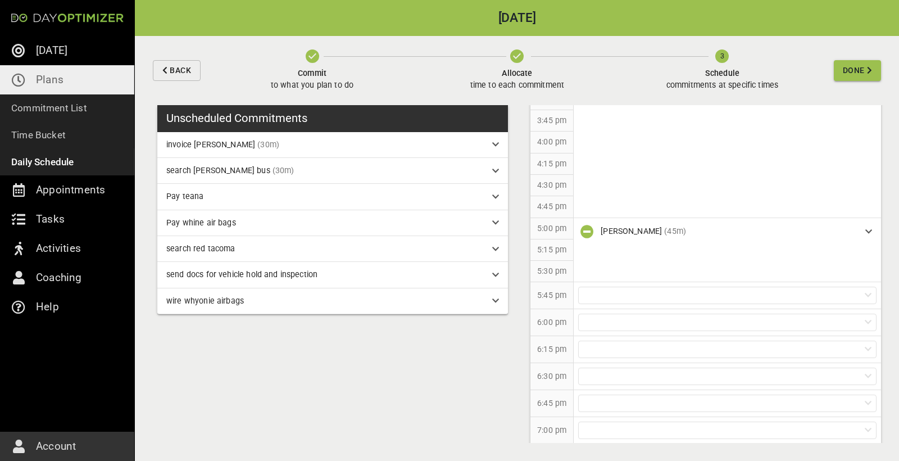
click at [492, 147] on icon at bounding box center [495, 144] width 7 height 8
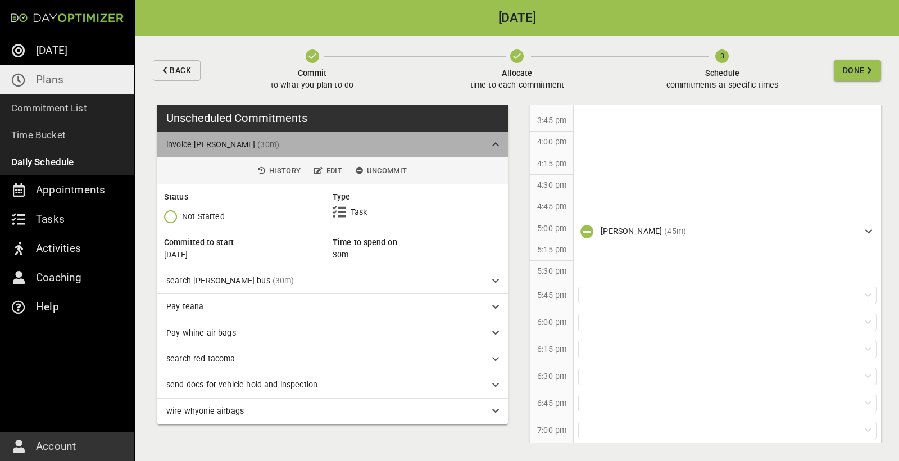
click at [491, 147] on div "invoice [PERSON_NAME] (30m)" at bounding box center [329, 145] width 326 height 12
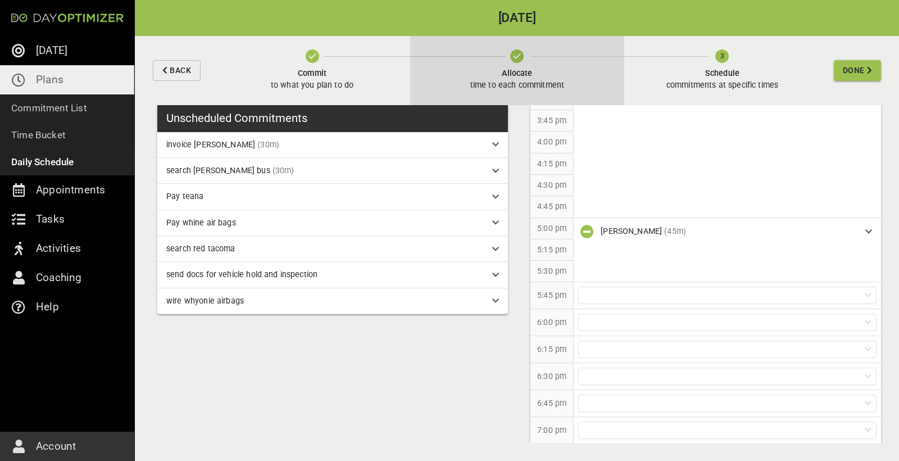
click at [511, 56] on icon "button" at bounding box center [516, 55] width 13 height 13
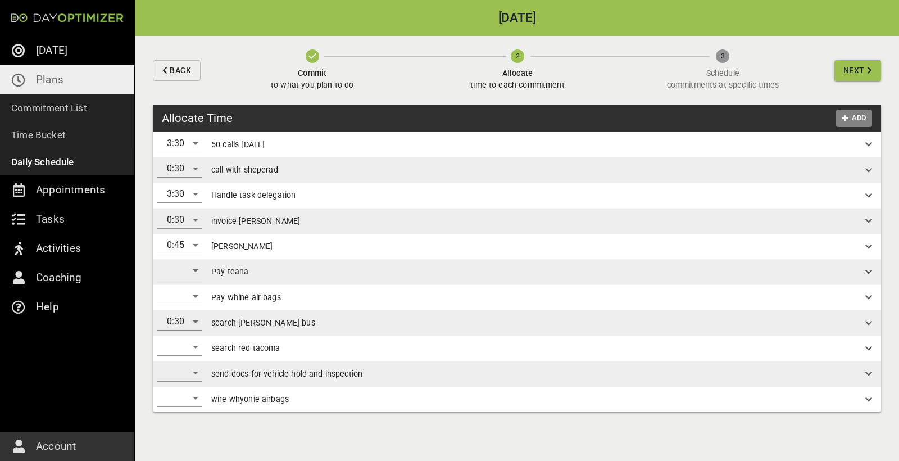
click at [859, 117] on span "Add" at bounding box center [853, 118] width 27 height 13
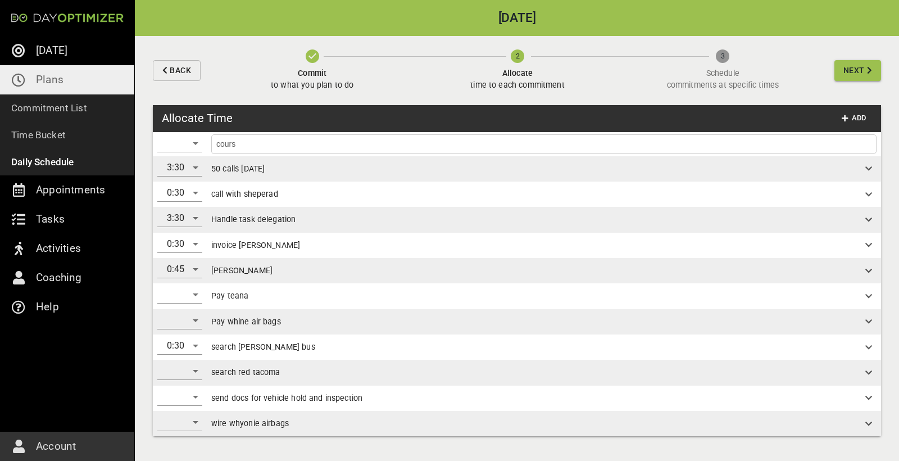
type input "course"
click at [860, 114] on span "Add" at bounding box center [853, 118] width 27 height 13
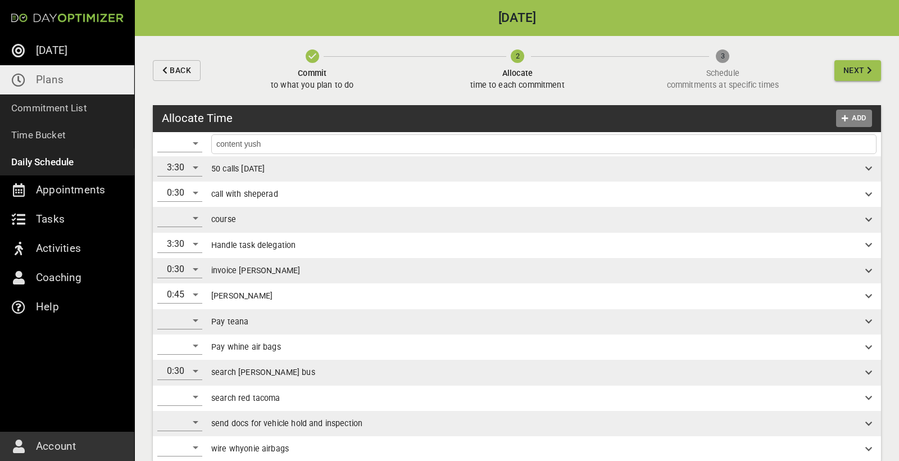
type input "content yusha"
click at [846, 120] on icon "button" at bounding box center [844, 118] width 6 height 7
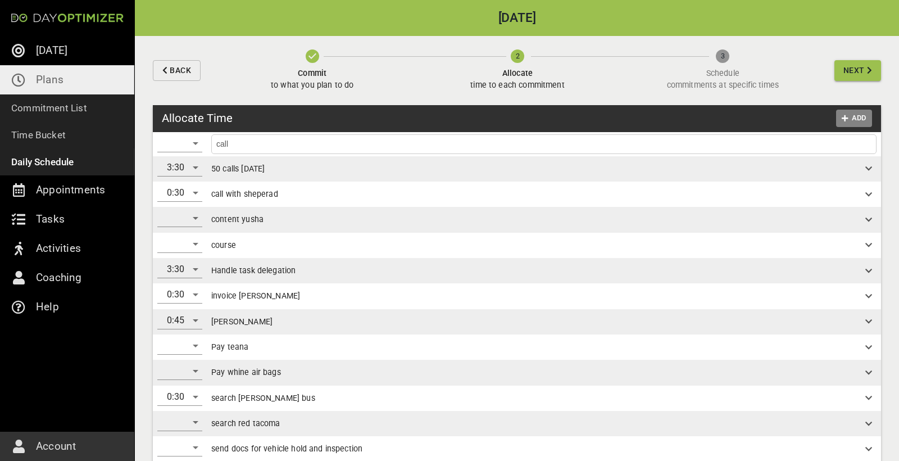
type input "calls"
click at [193, 194] on div "​" at bounding box center [179, 194] width 45 height 18
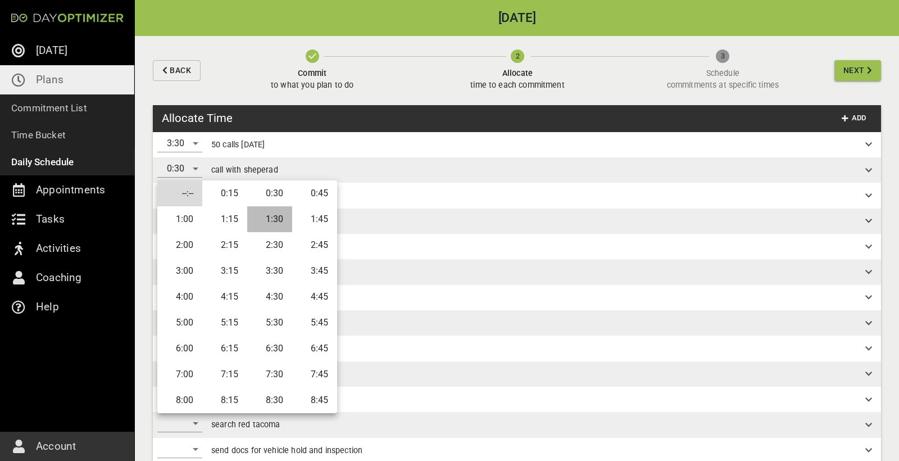
click at [271, 223] on li "1:30" at bounding box center [269, 219] width 45 height 26
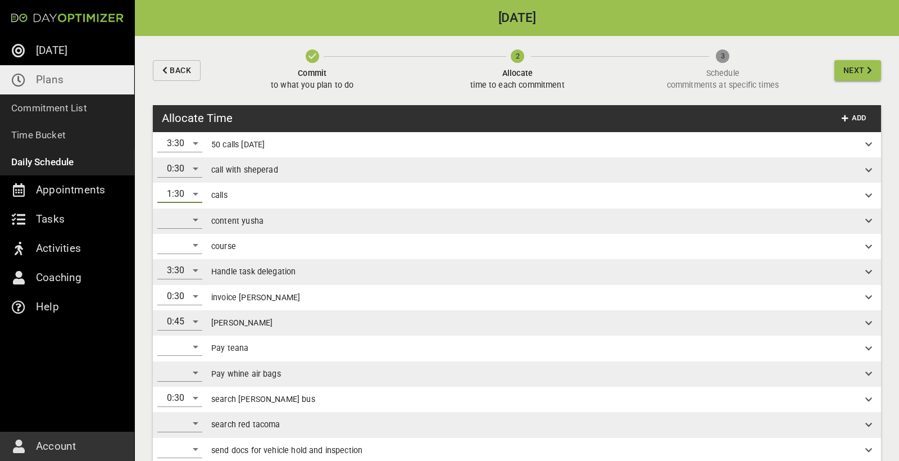
click at [180, 220] on div "​" at bounding box center [179, 220] width 45 height 18
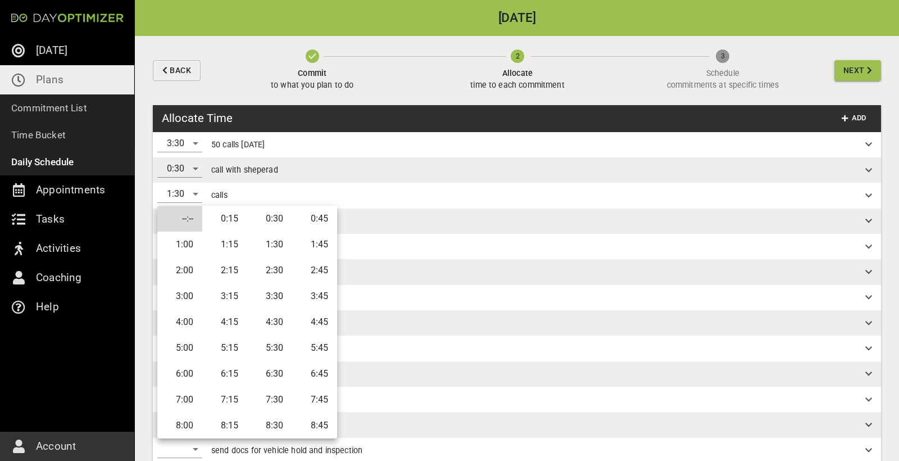
click at [187, 266] on li "2:00" at bounding box center [179, 270] width 45 height 26
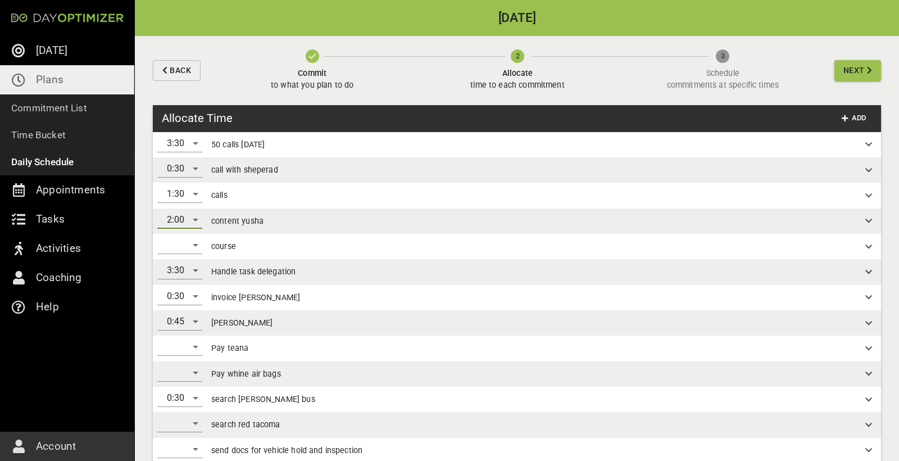
click at [192, 244] on div "​" at bounding box center [179, 245] width 45 height 18
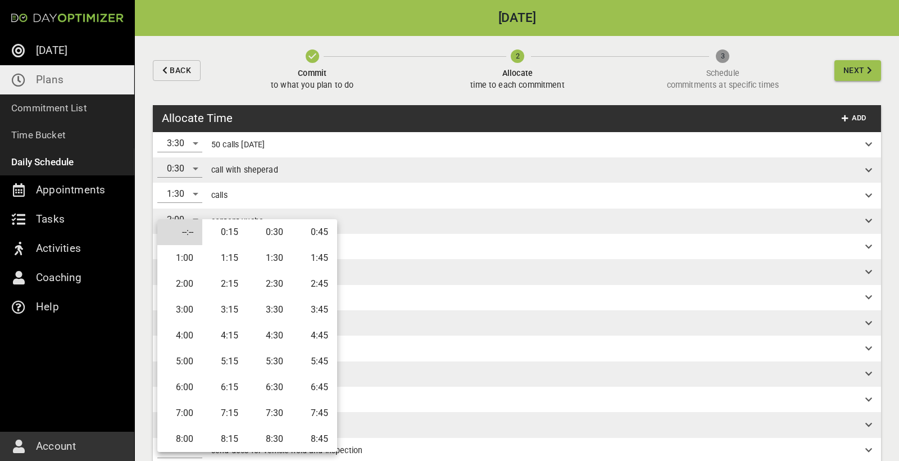
click at [189, 286] on li "2:00" at bounding box center [179, 284] width 45 height 26
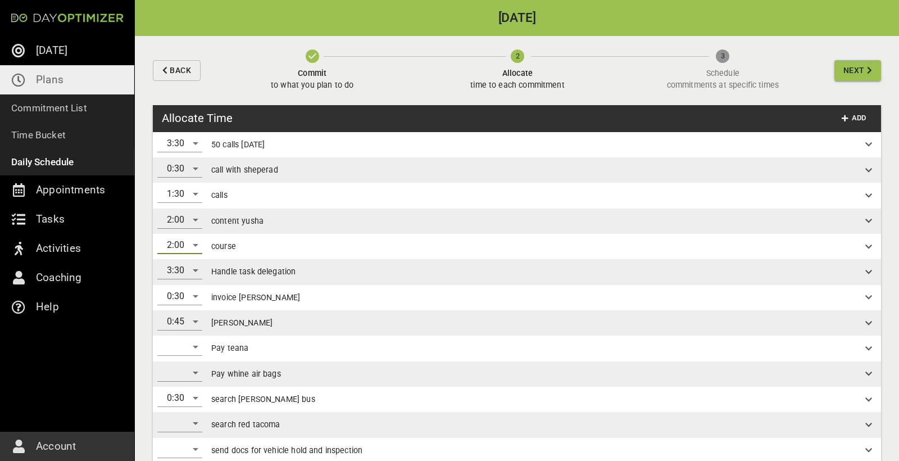
click at [858, 70] on span "Next" at bounding box center [853, 70] width 21 height 14
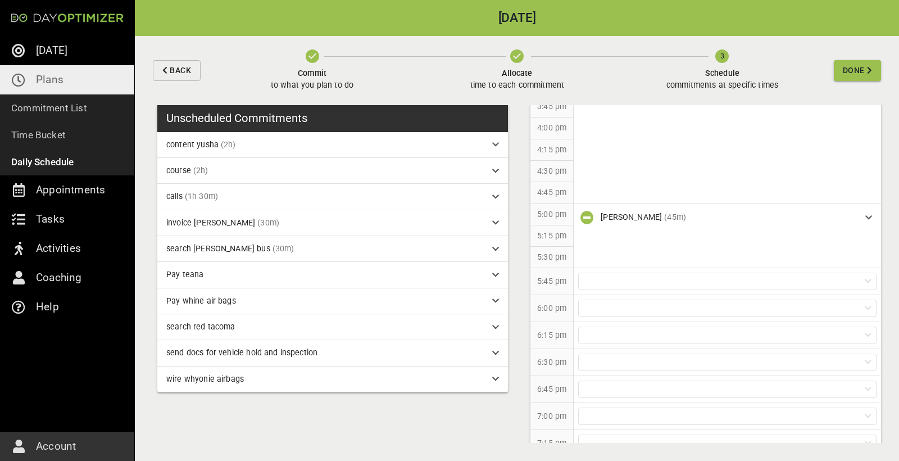
scroll to position [906, 0]
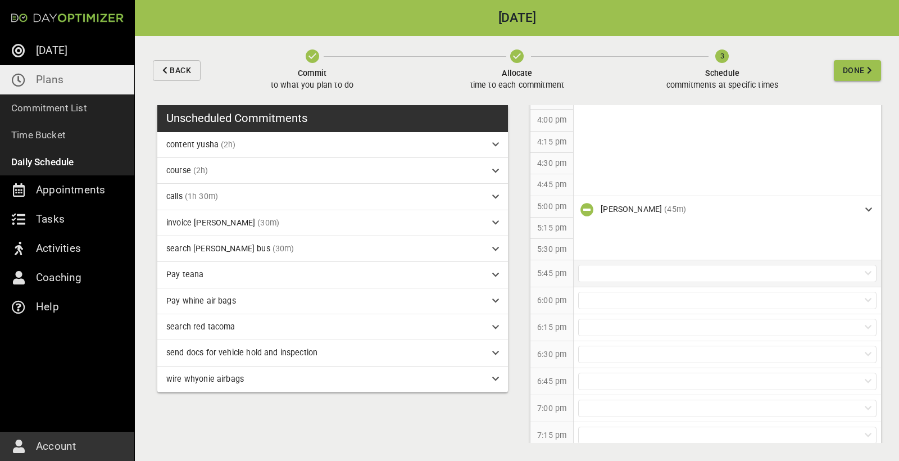
click at [594, 269] on div at bounding box center [727, 273] width 298 height 17
click at [625, 329] on p "calls (1h 30m)" at bounding box center [727, 333] width 307 height 21
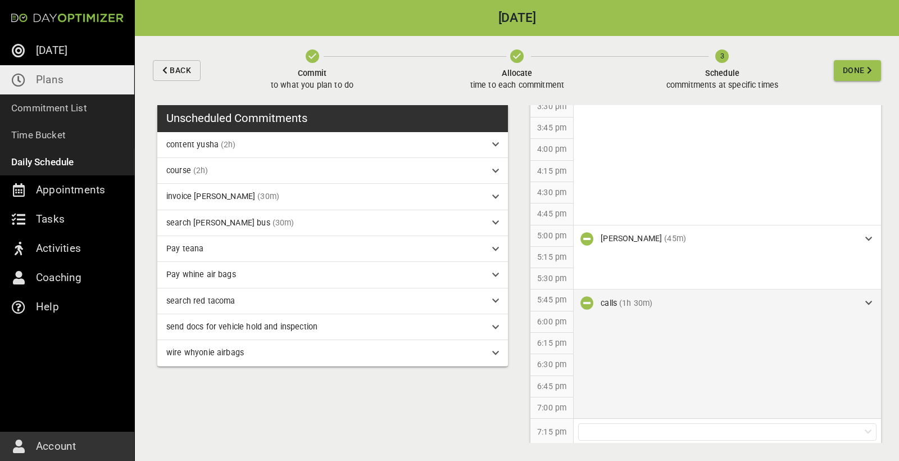
scroll to position [0, 0]
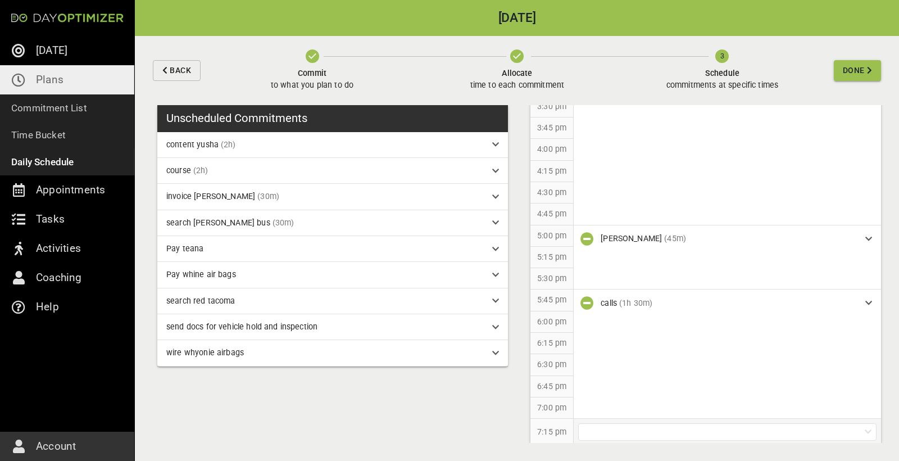
click at [619, 425] on div at bounding box center [727, 431] width 298 height 17
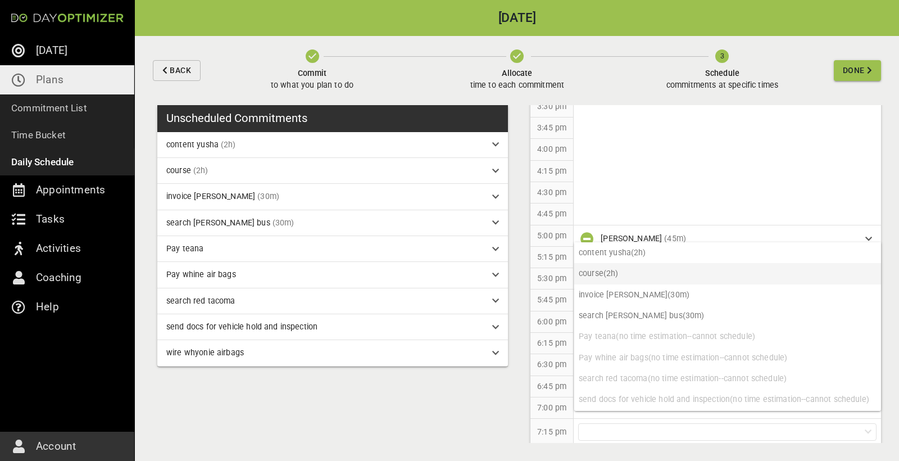
click at [626, 270] on p "course (2h)" at bounding box center [727, 273] width 307 height 21
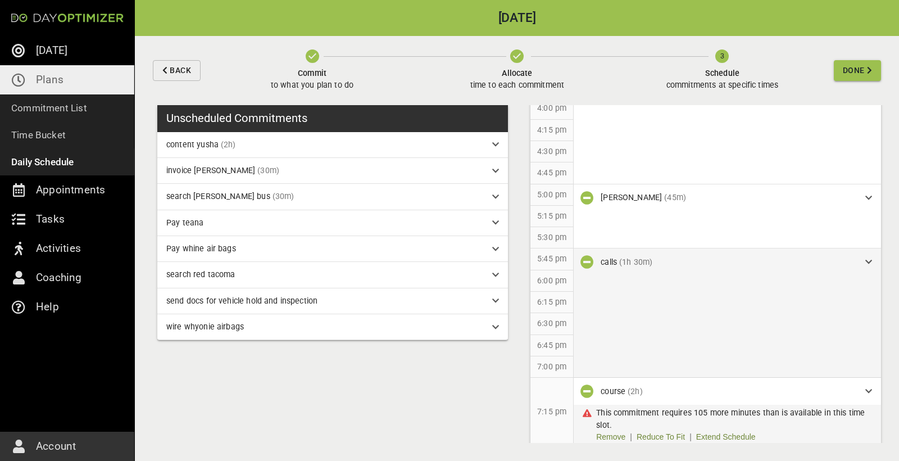
scroll to position [917, 0]
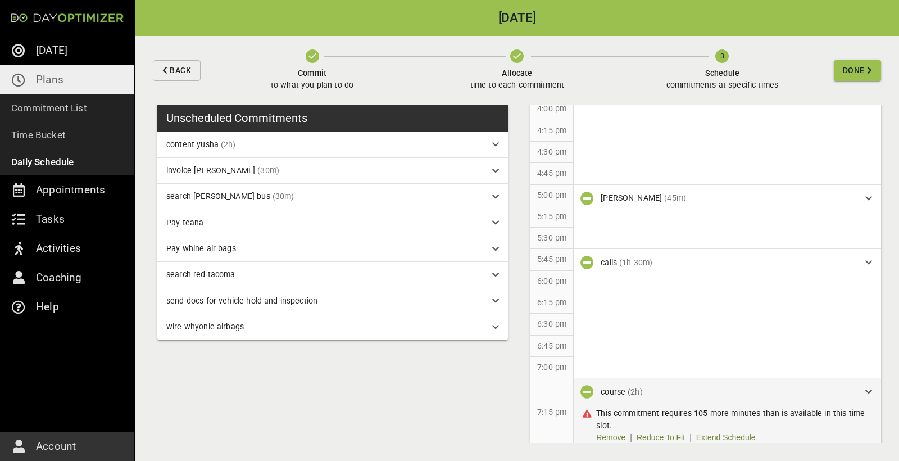
click at [732, 431] on link "Extend Schedule" at bounding box center [726, 437] width 60 height 12
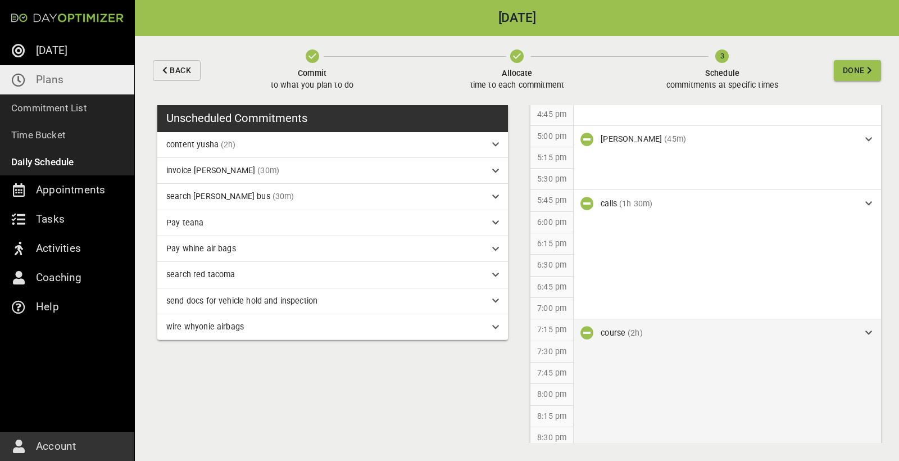
scroll to position [972, 0]
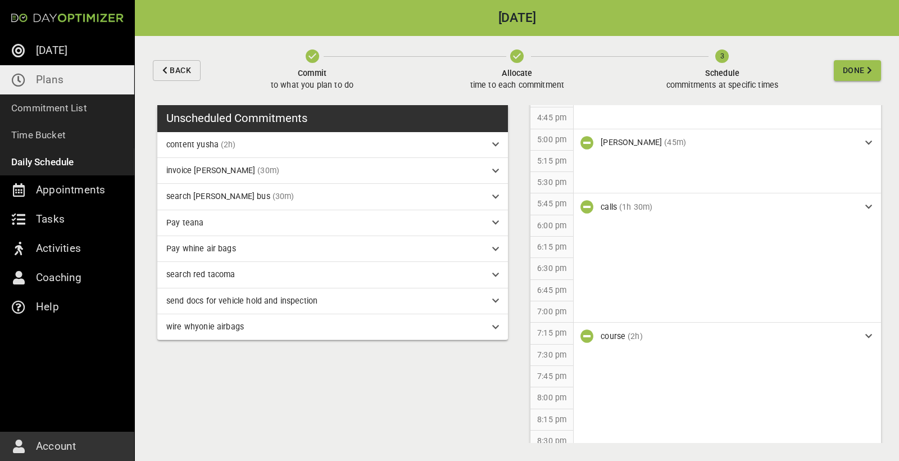
click at [859, 75] on span "Done" at bounding box center [854, 70] width 22 height 14
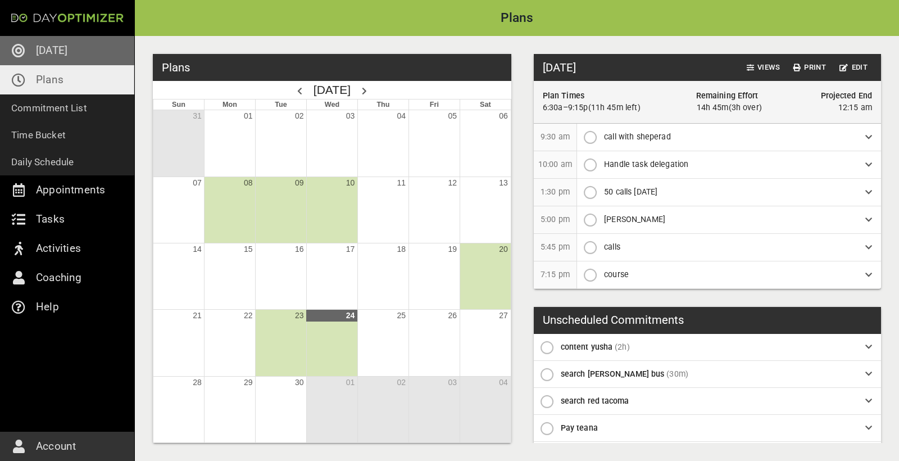
click at [48, 58] on p "[DATE]" at bounding box center [51, 51] width 31 height 18
